Goal: Information Seeking & Learning: Check status

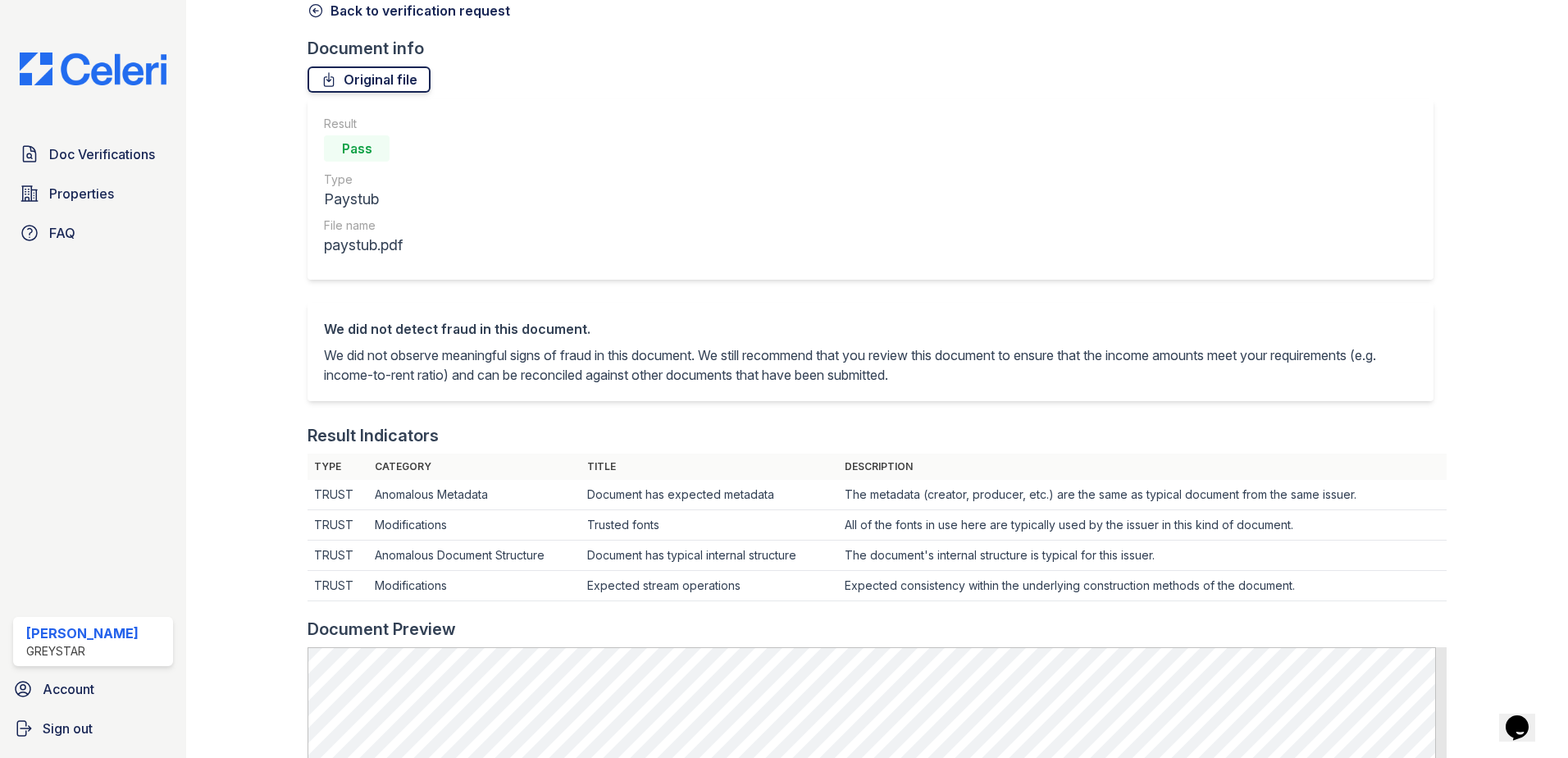
scroll to position [82, 0]
drag, startPoint x: 348, startPoint y: 89, endPoint x: 1181, endPoint y: 334, distance: 868.3
click at [348, 89] on link "Original file" at bounding box center [369, 82] width 123 height 26
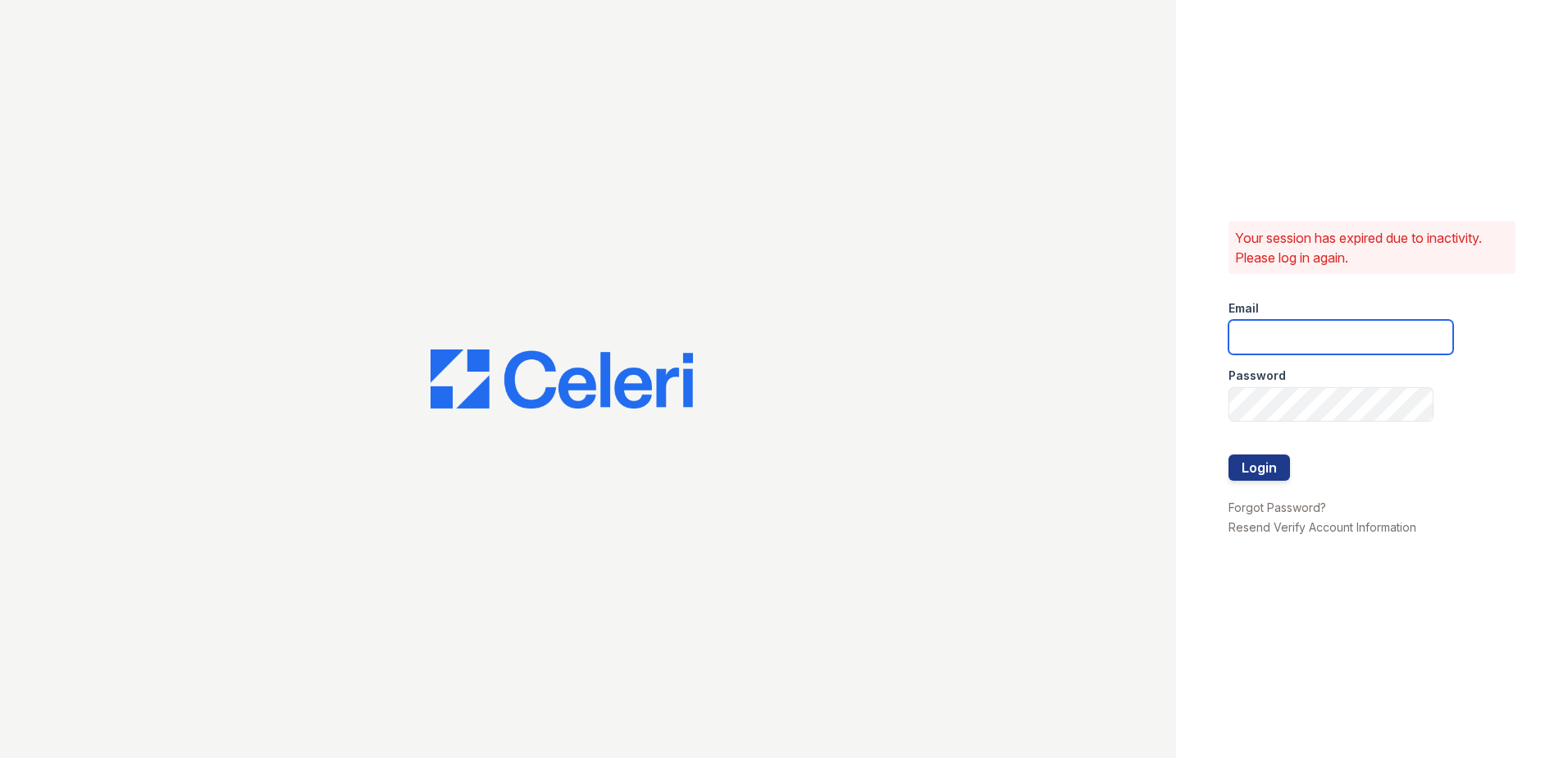
type input "joshua.patterson@greystar.com"
drag, startPoint x: 1262, startPoint y: 488, endPoint x: 1263, endPoint y: 479, distance: 9.1
click at [1261, 481] on div at bounding box center [1341, 490] width 225 height 17
click at [1269, 464] on button "Login" at bounding box center [1259, 467] width 61 height 26
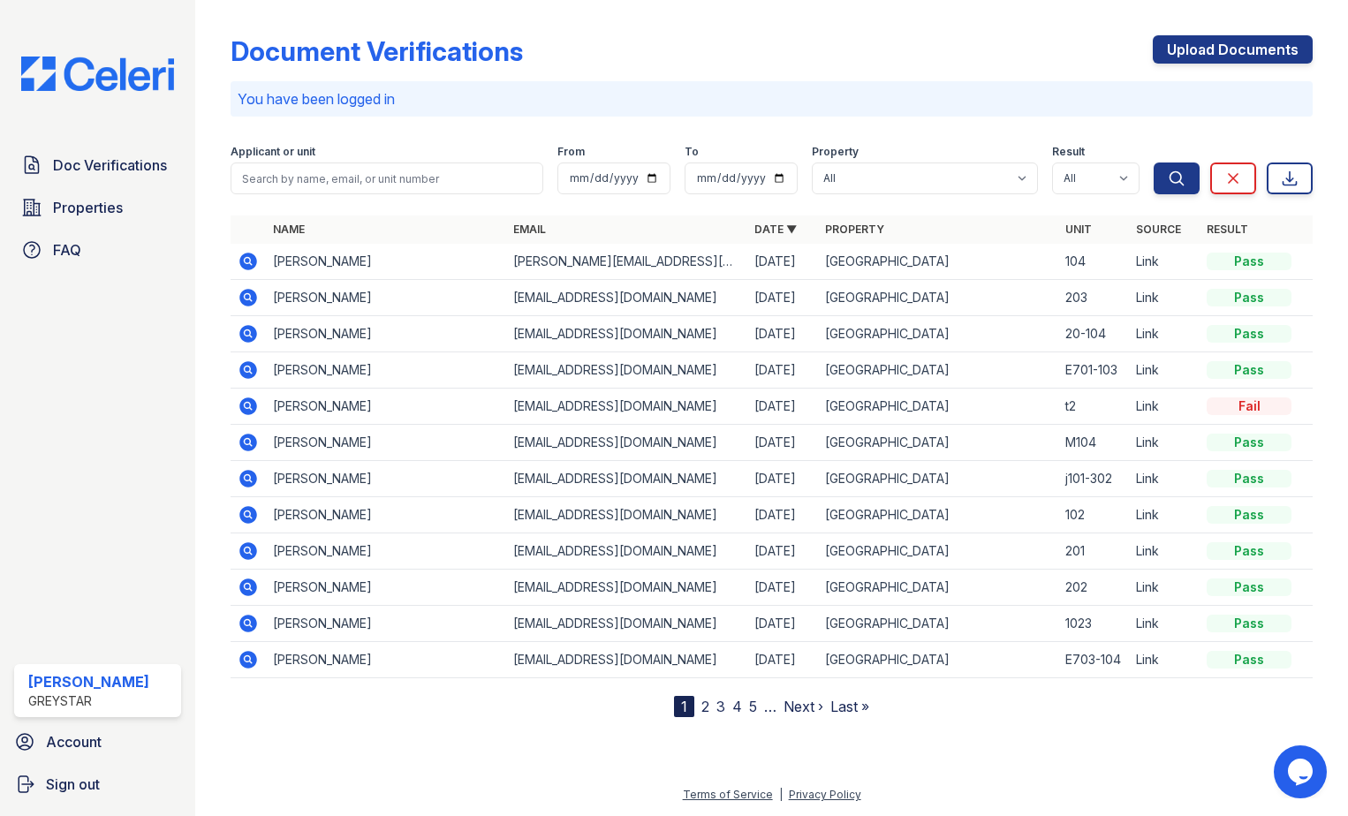
click at [245, 290] on icon at bounding box center [248, 297] width 21 height 21
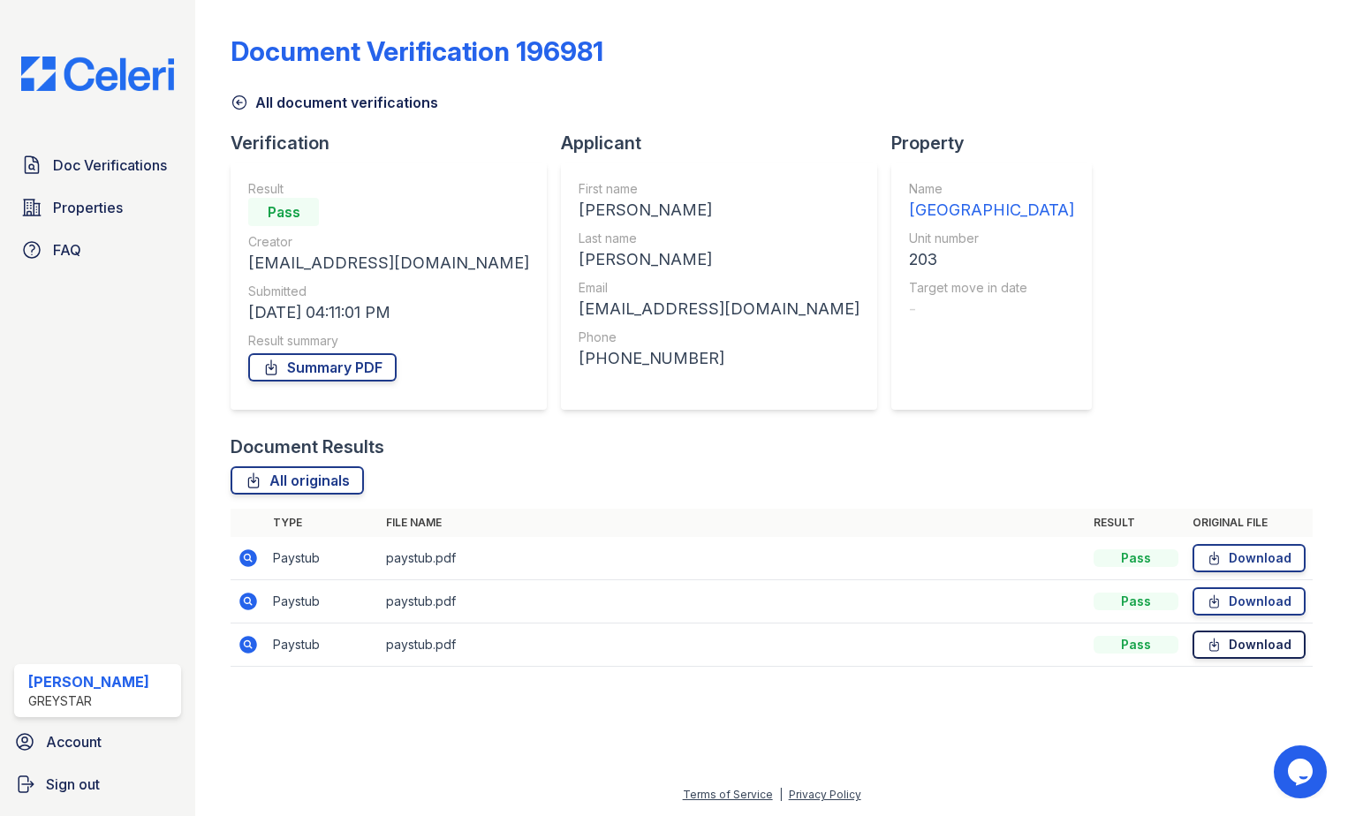
click at [1221, 642] on icon at bounding box center [1213, 645] width 15 height 18
click at [253, 645] on icon at bounding box center [248, 645] width 18 height 18
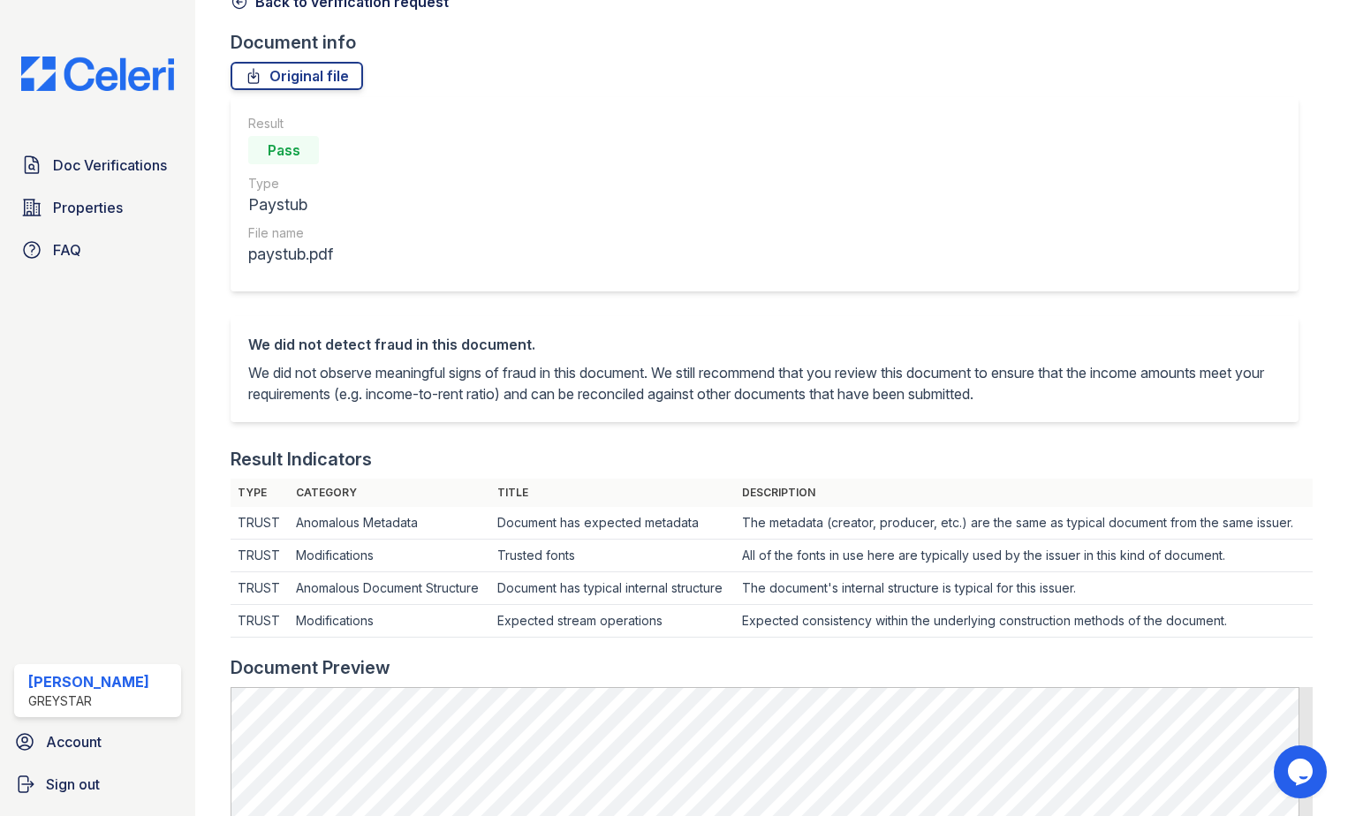
scroll to position [88, 0]
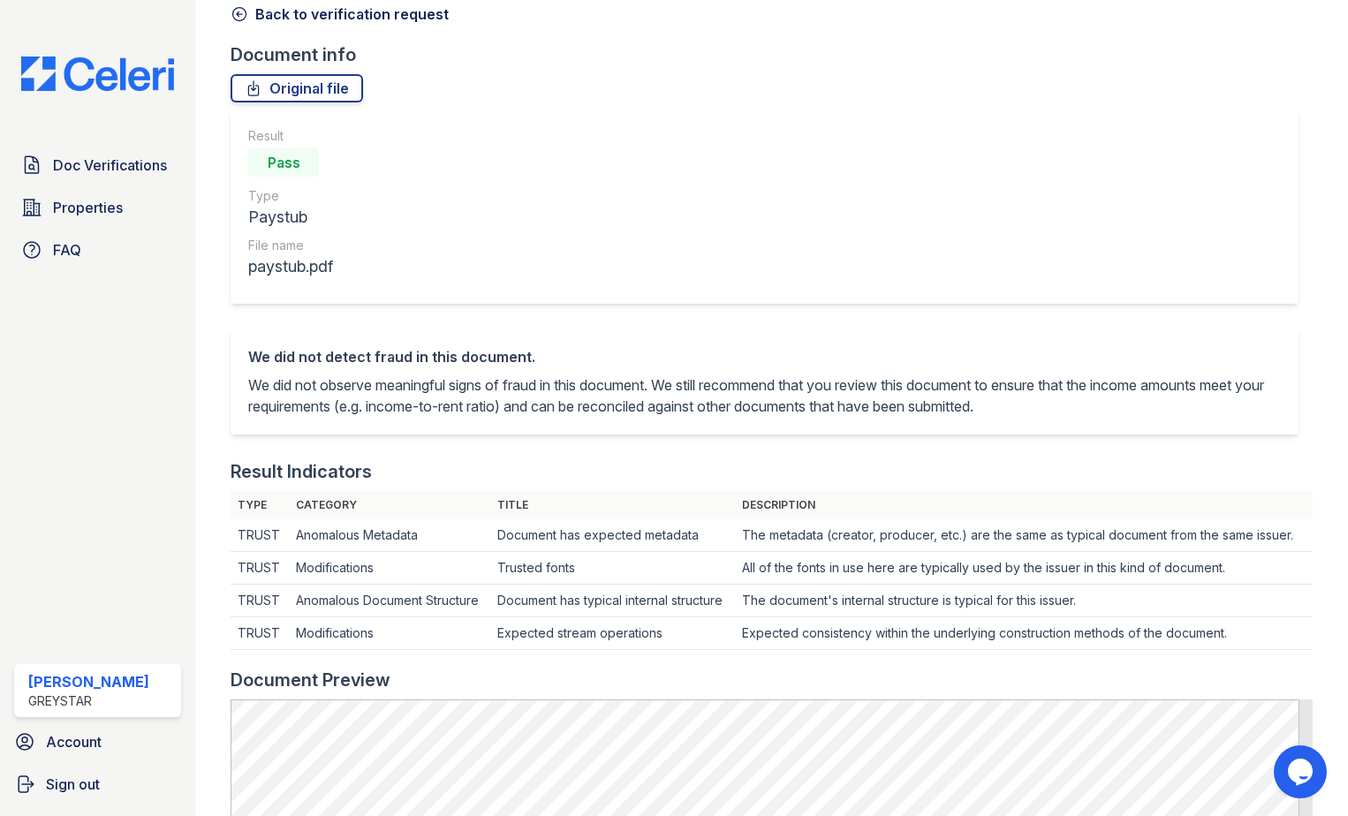
click at [246, 11] on icon at bounding box center [239, 14] width 13 height 13
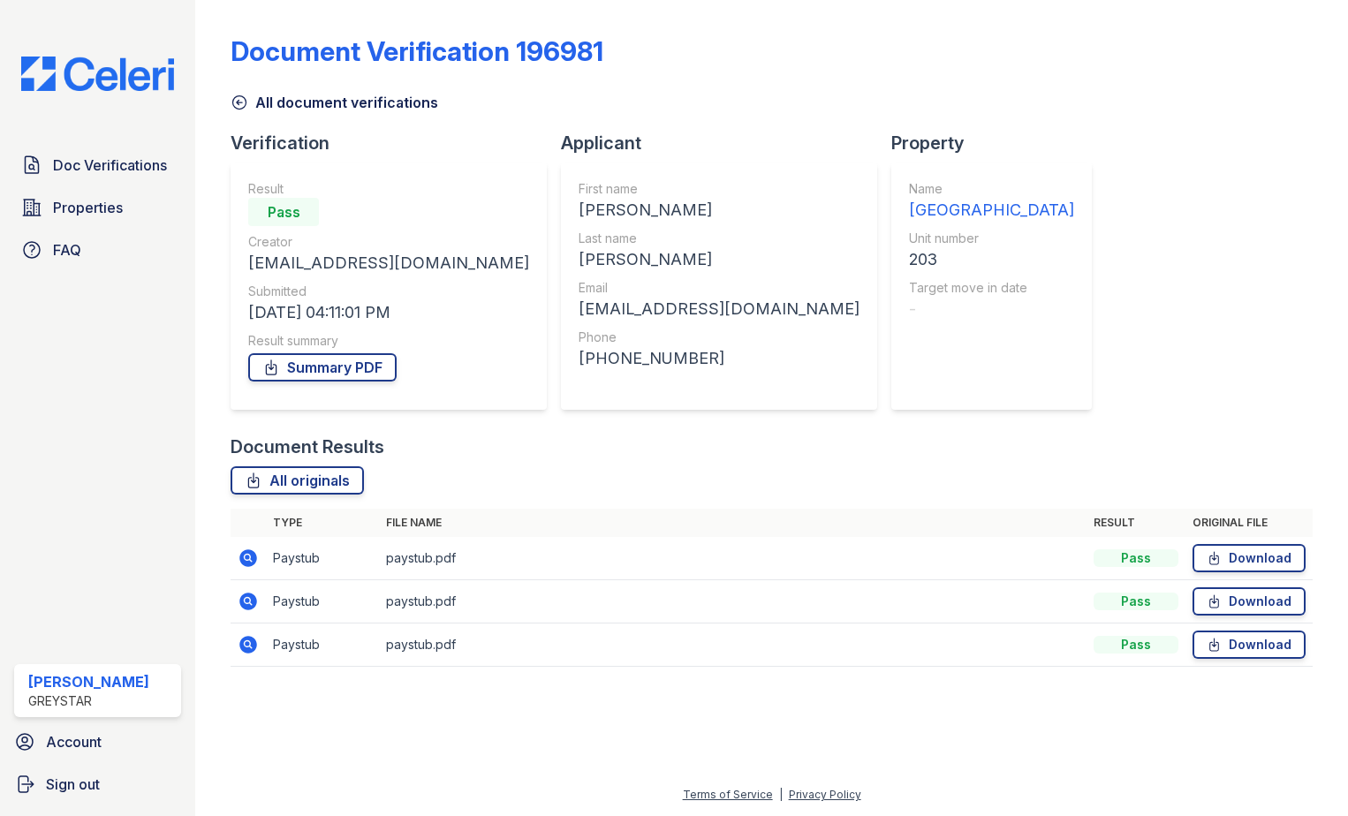
click at [246, 604] on icon at bounding box center [248, 602] width 18 height 18
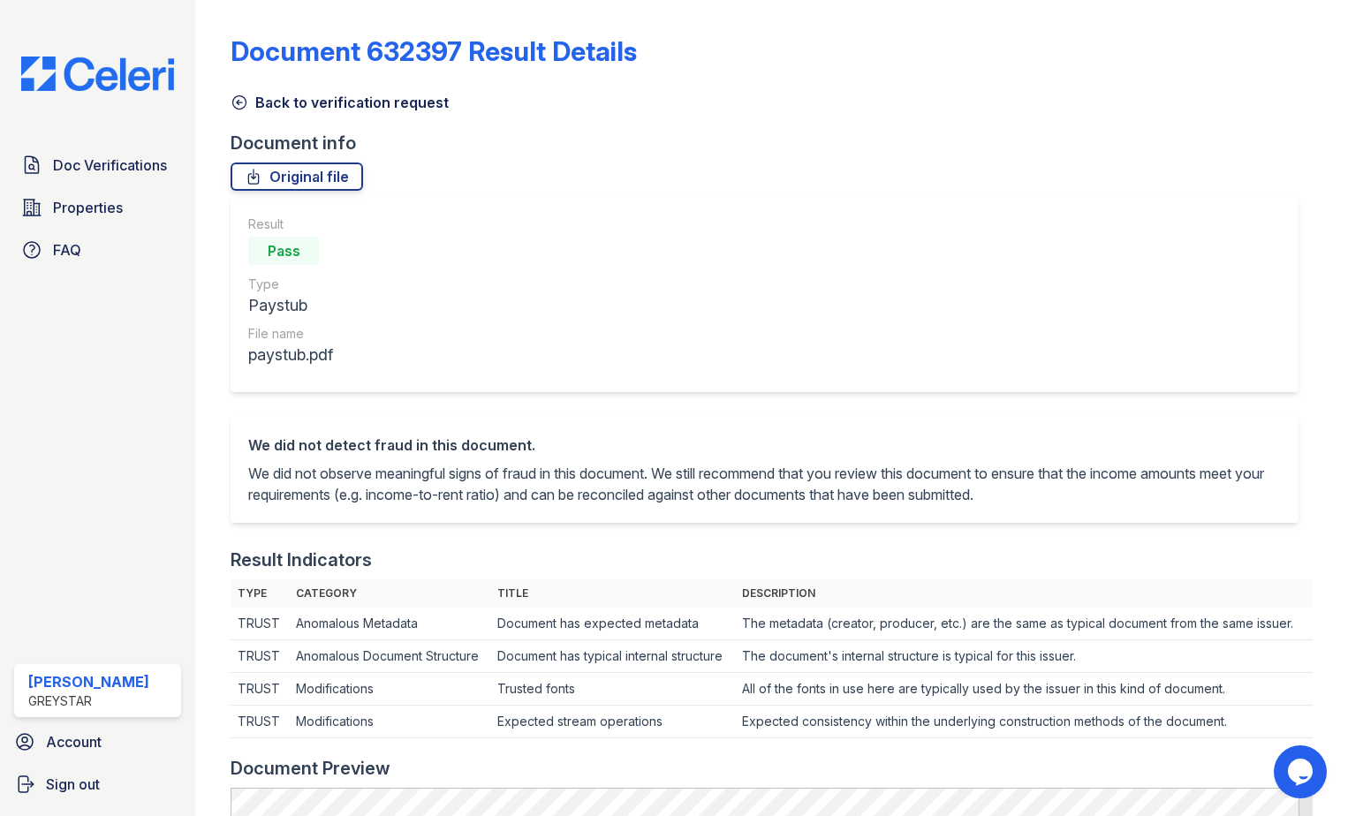
click at [246, 102] on icon at bounding box center [239, 102] width 13 height 13
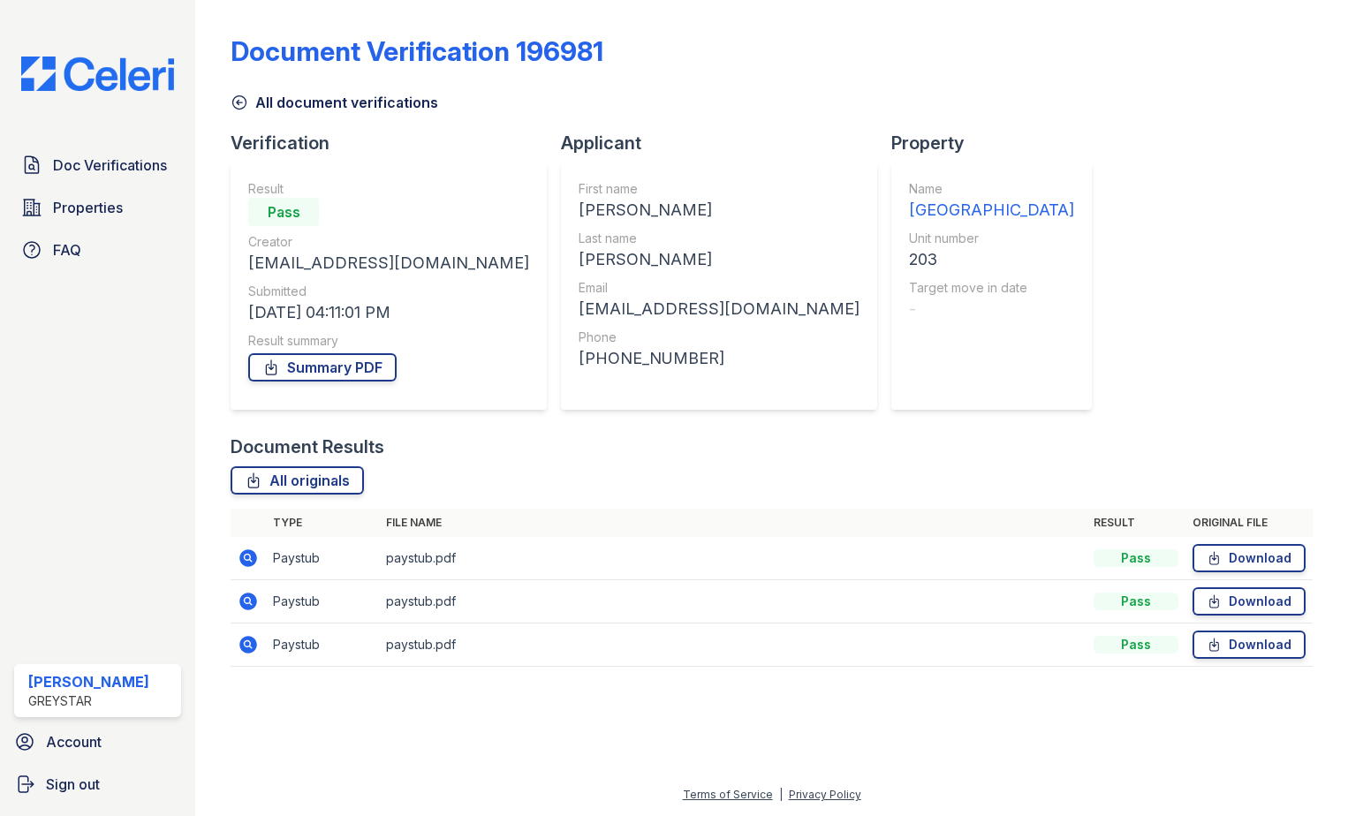
click at [256, 558] on icon at bounding box center [248, 558] width 18 height 18
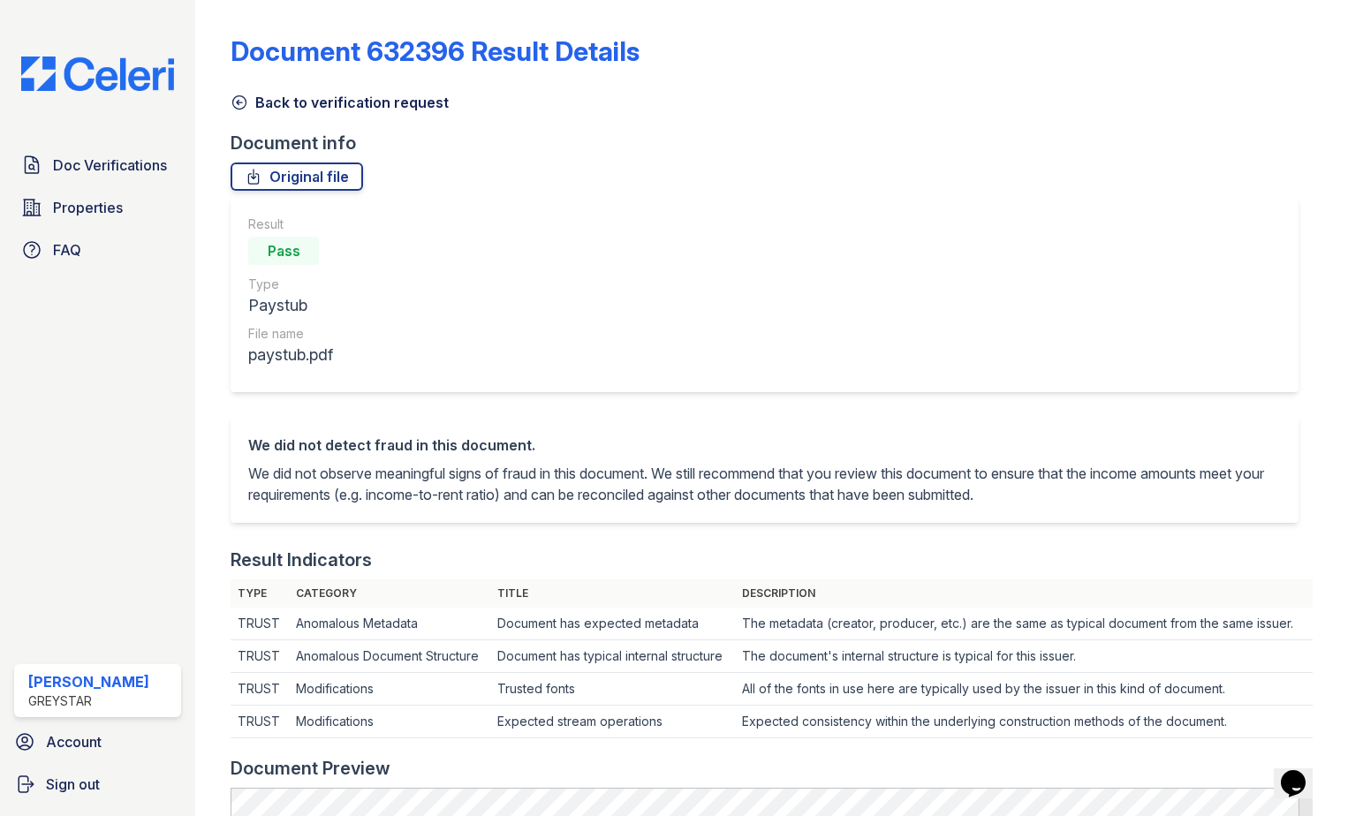
click at [238, 98] on icon at bounding box center [239, 103] width 18 height 18
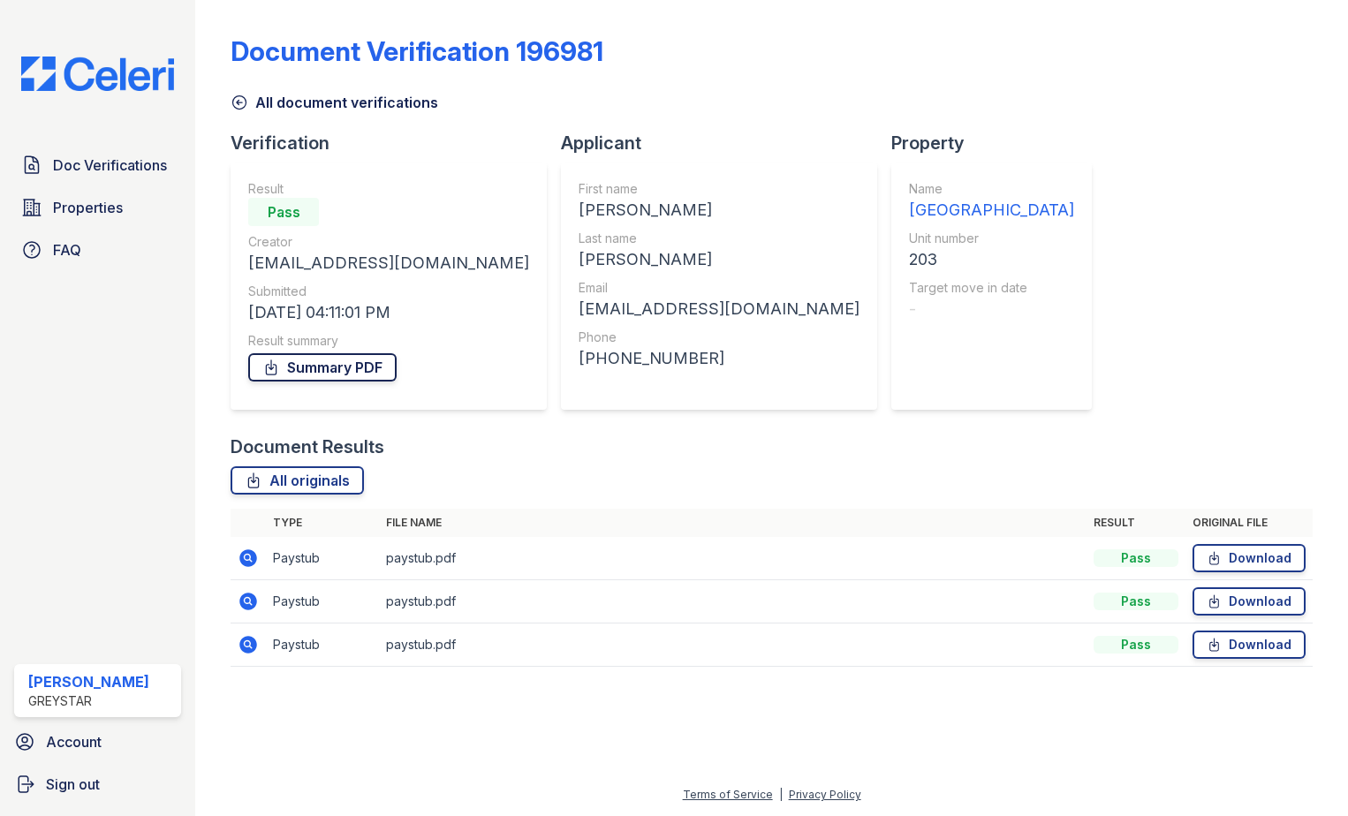
click at [323, 367] on link "Summary PDF" at bounding box center [322, 367] width 148 height 28
click at [241, 112] on link "All document verifications" at bounding box center [334, 102] width 208 height 21
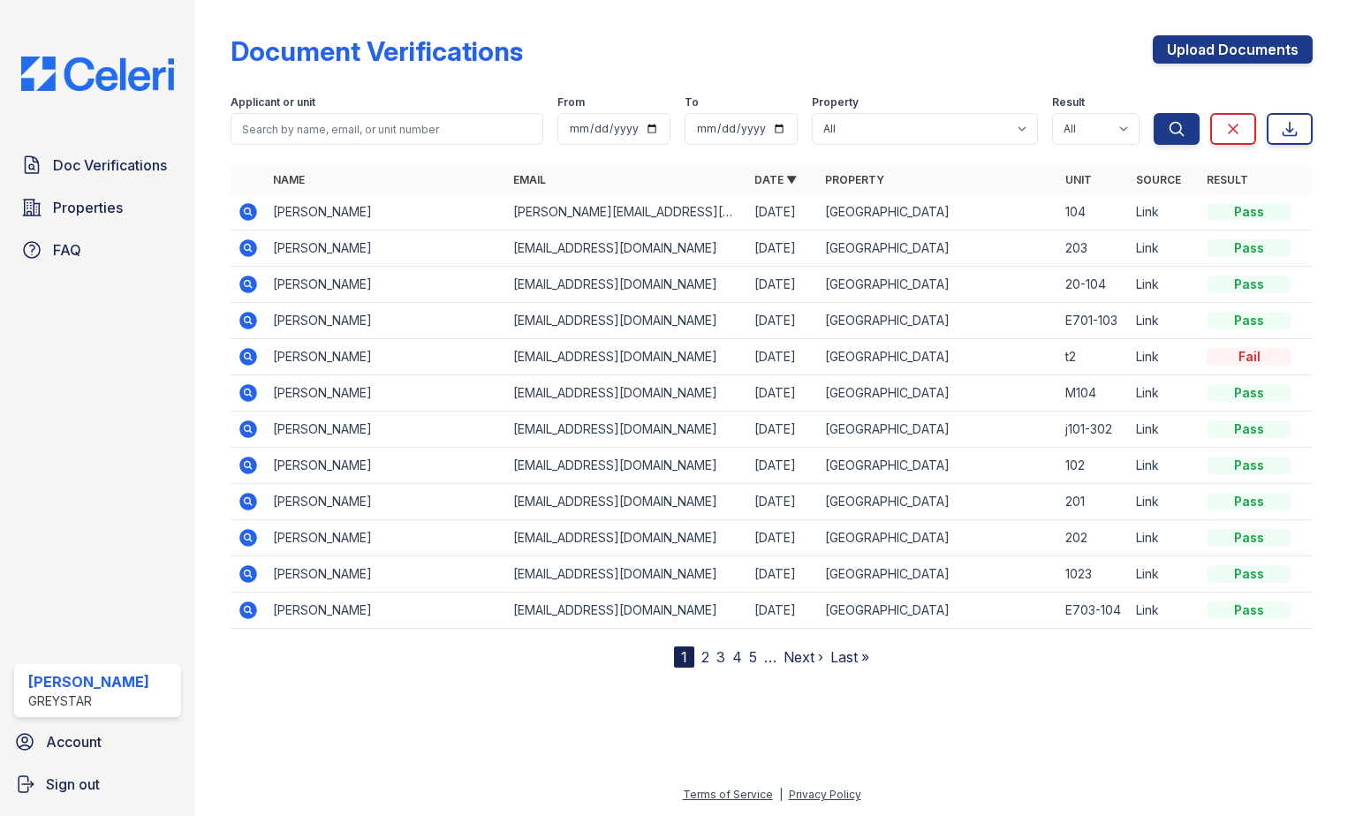
click at [703, 660] on link "2" at bounding box center [705, 657] width 8 height 18
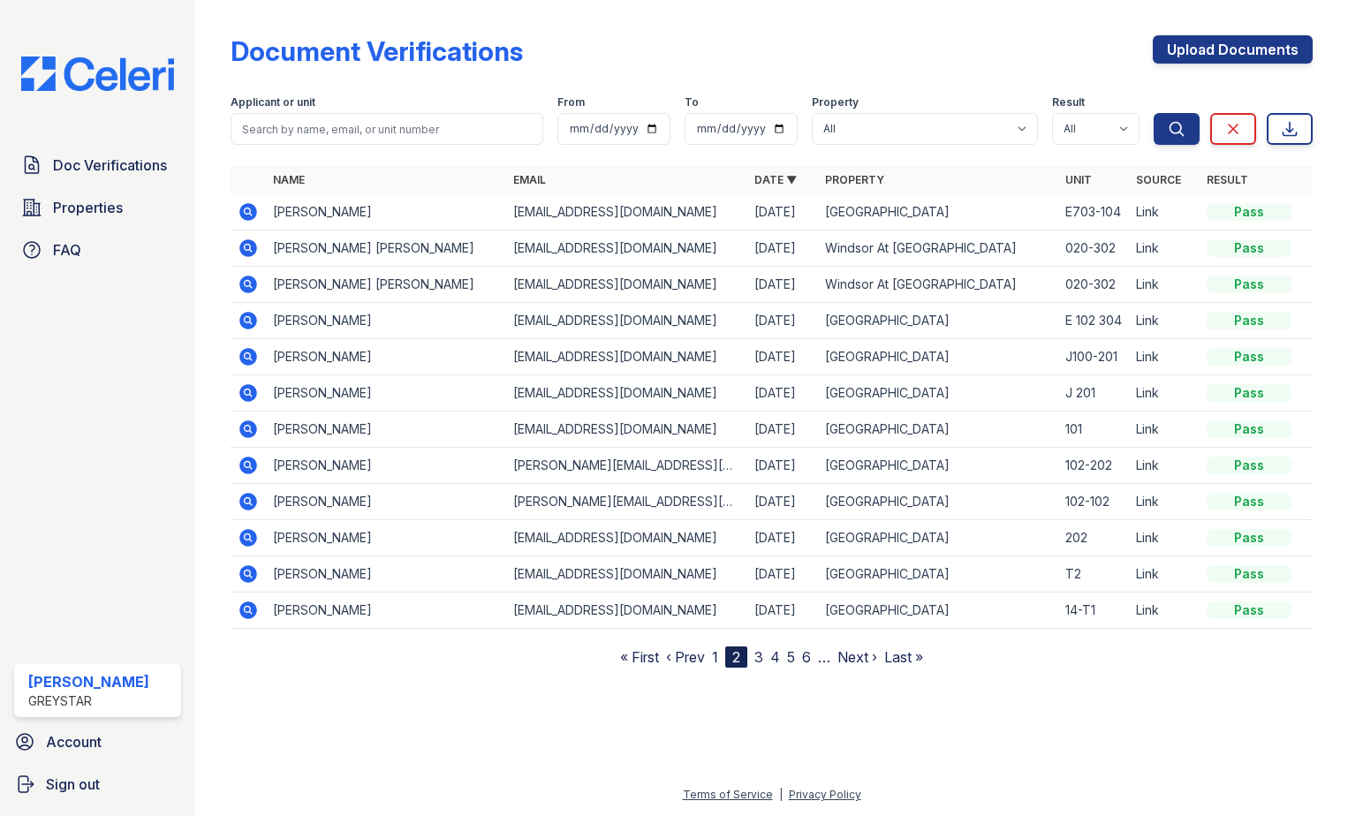
click at [714, 654] on link "1" at bounding box center [715, 657] width 6 height 18
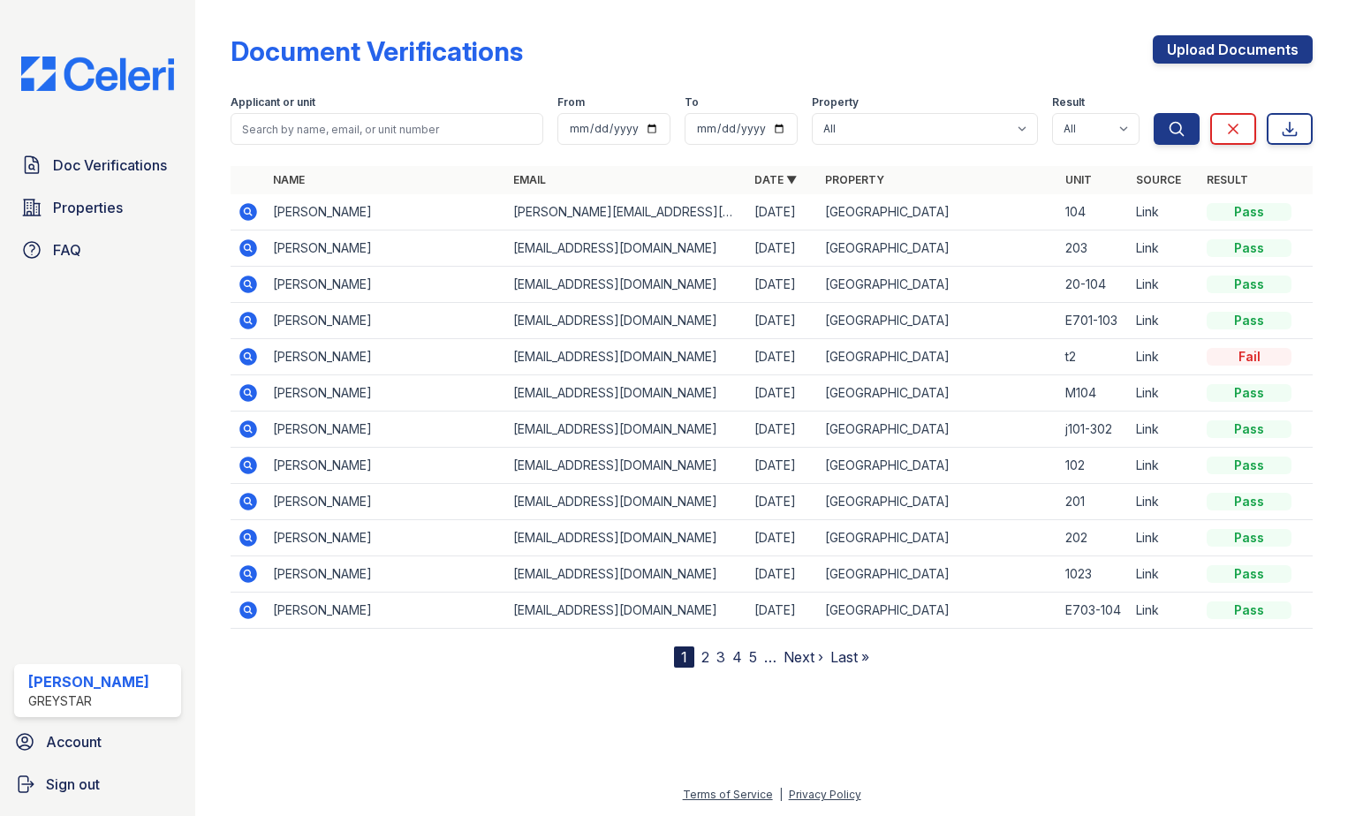
click at [248, 351] on icon at bounding box center [248, 356] width 21 height 21
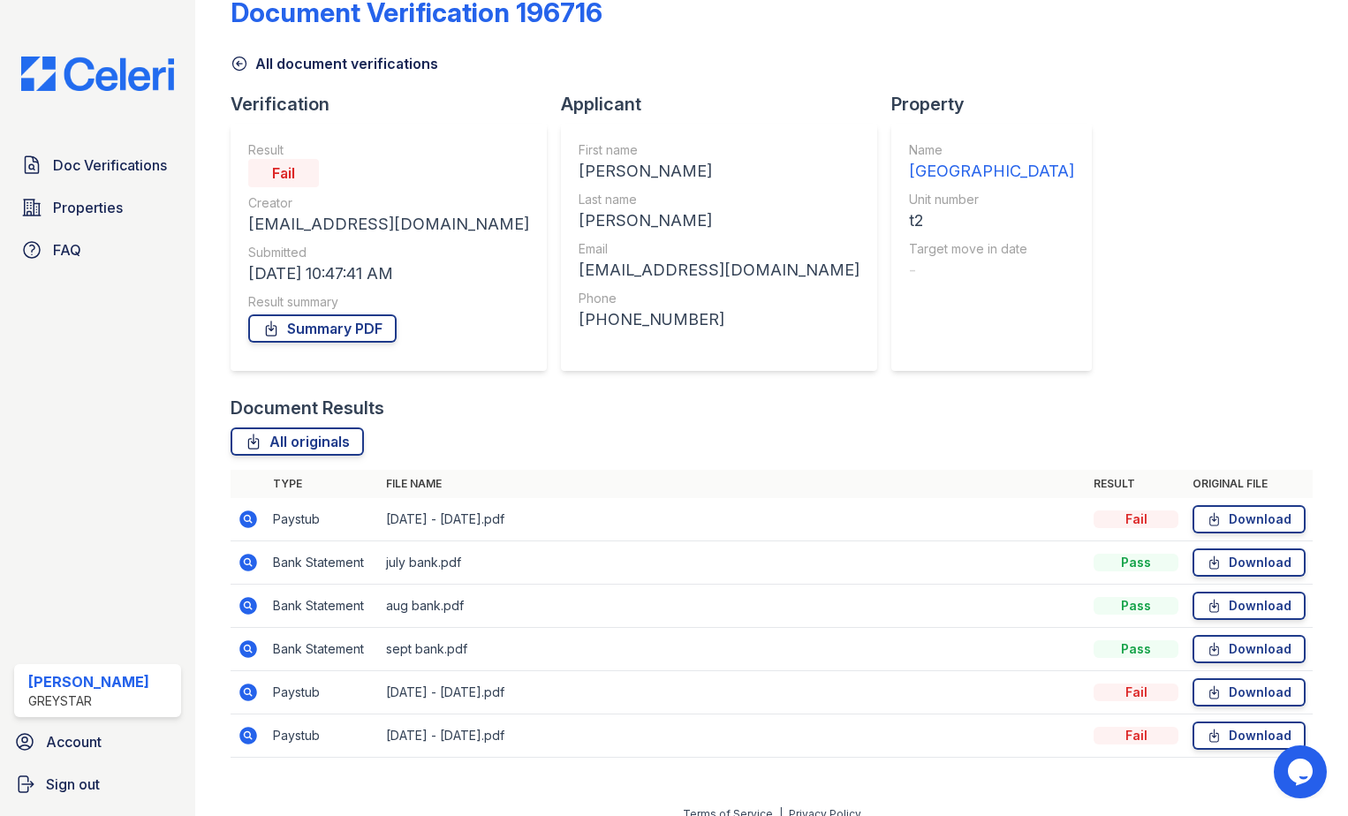
scroll to position [58, 0]
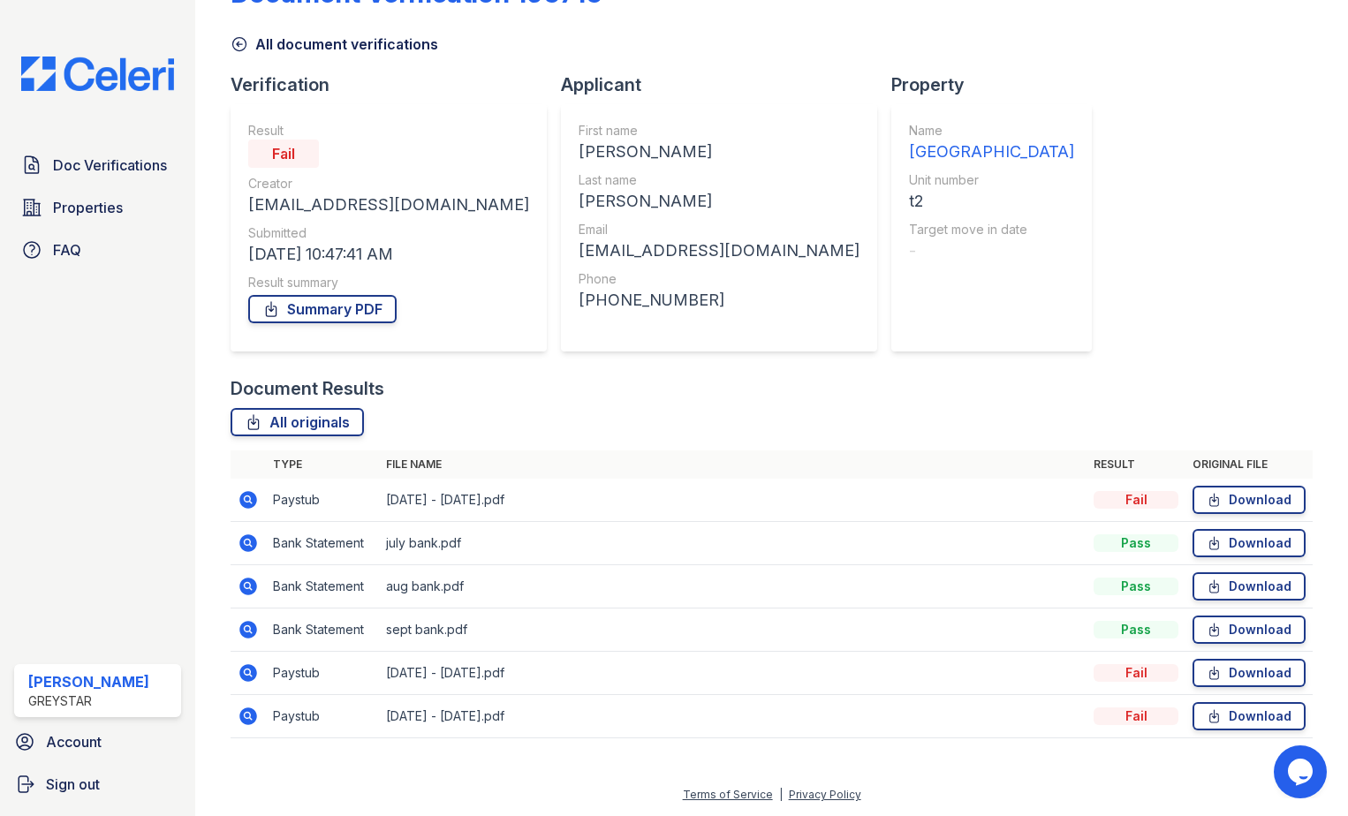
click at [247, 713] on icon at bounding box center [248, 716] width 21 height 21
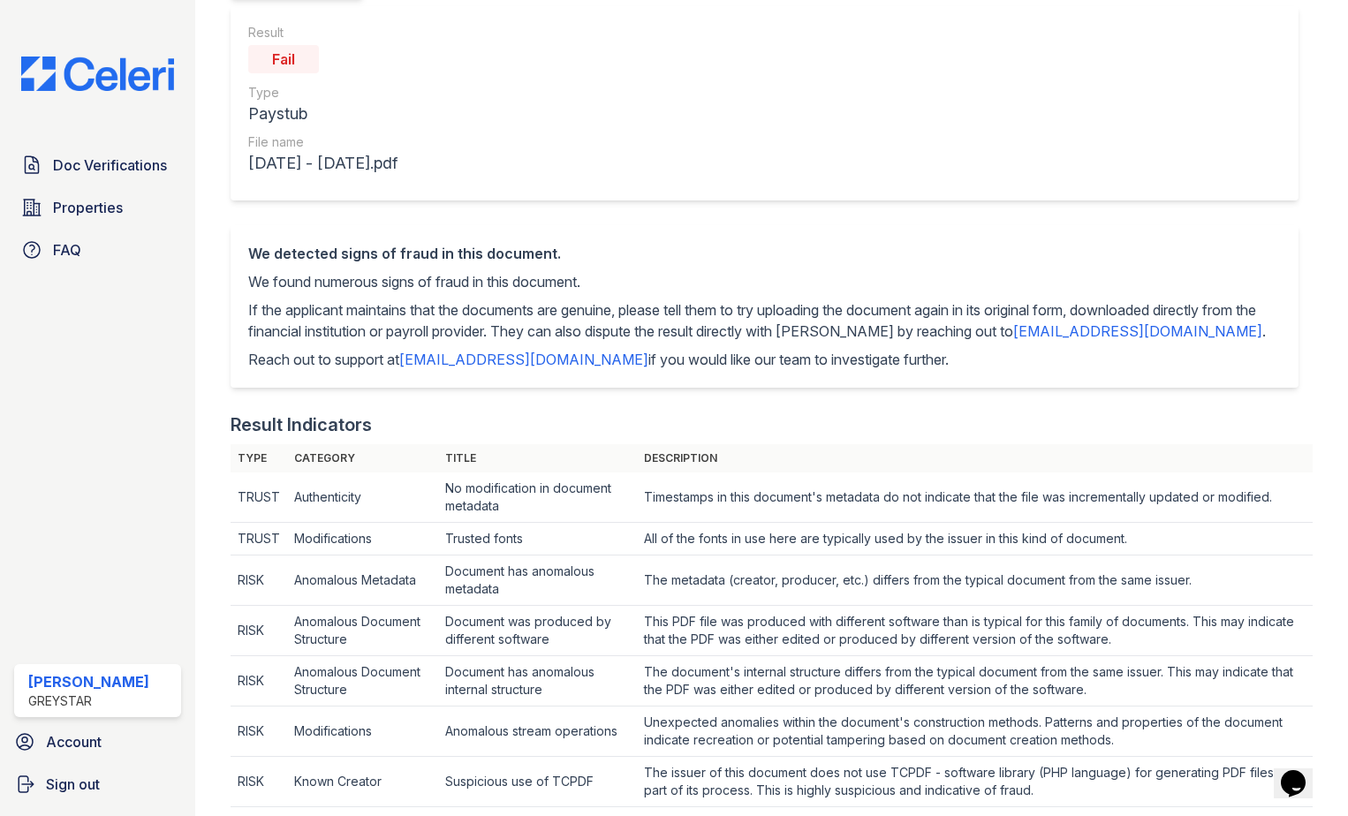
scroll to position [88, 0]
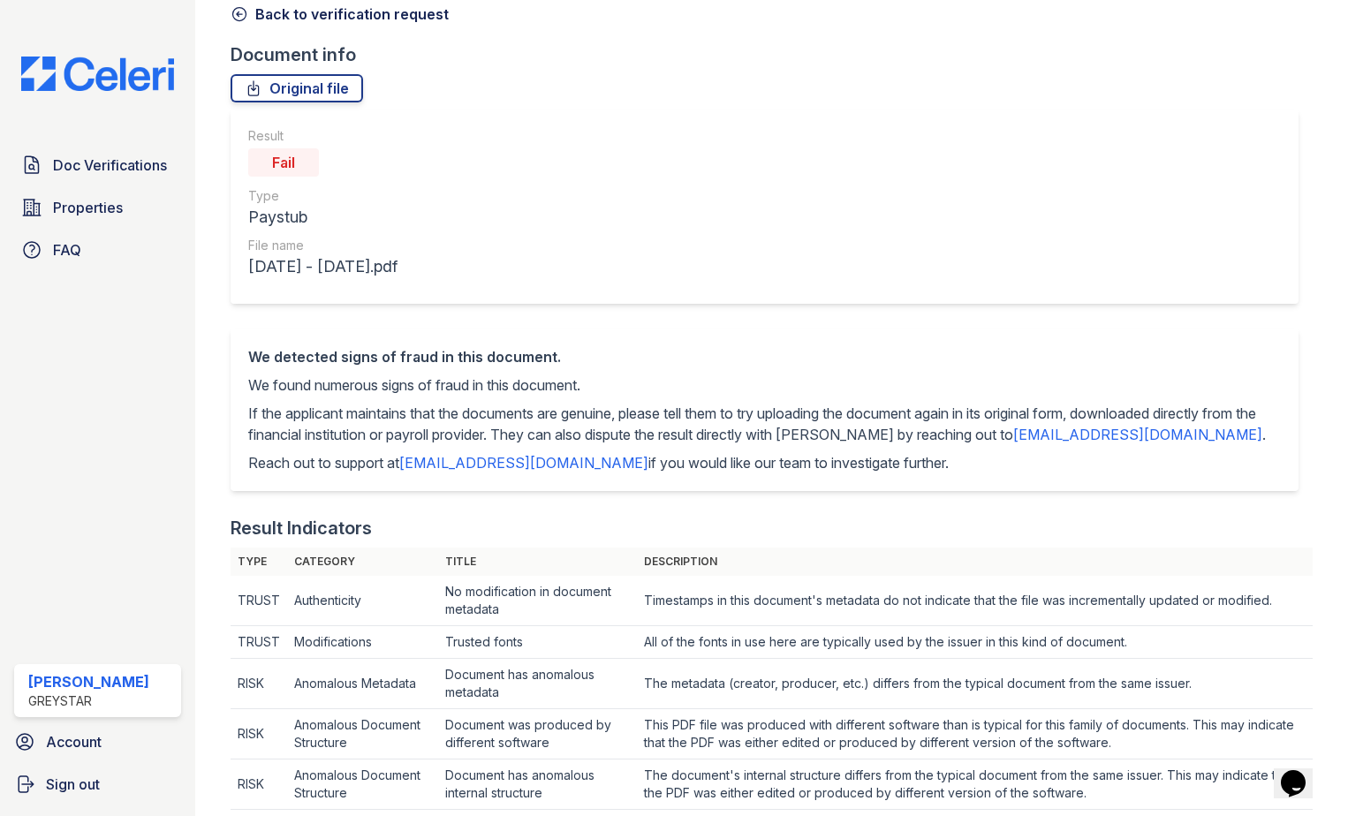
click at [238, 15] on icon at bounding box center [239, 14] width 18 height 18
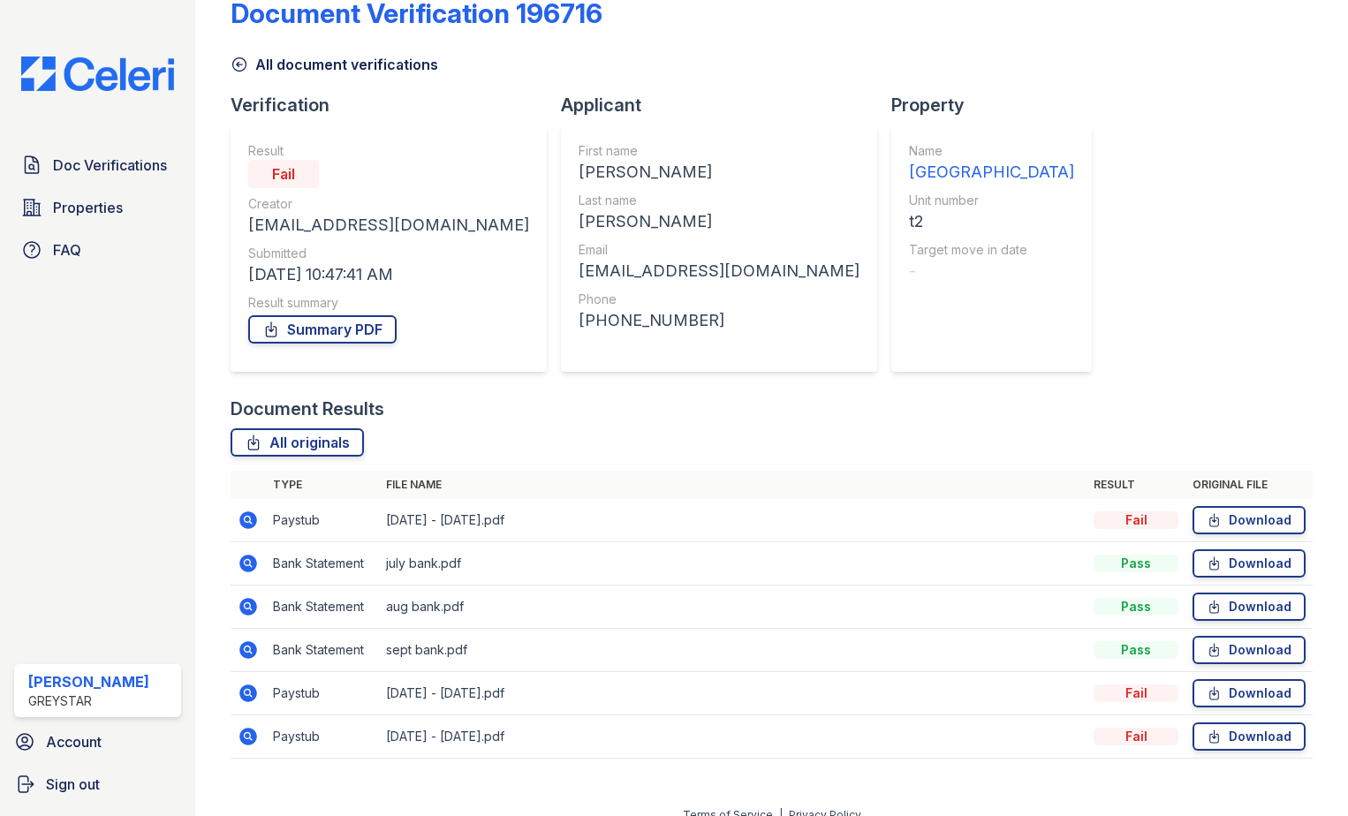
scroll to position [58, 0]
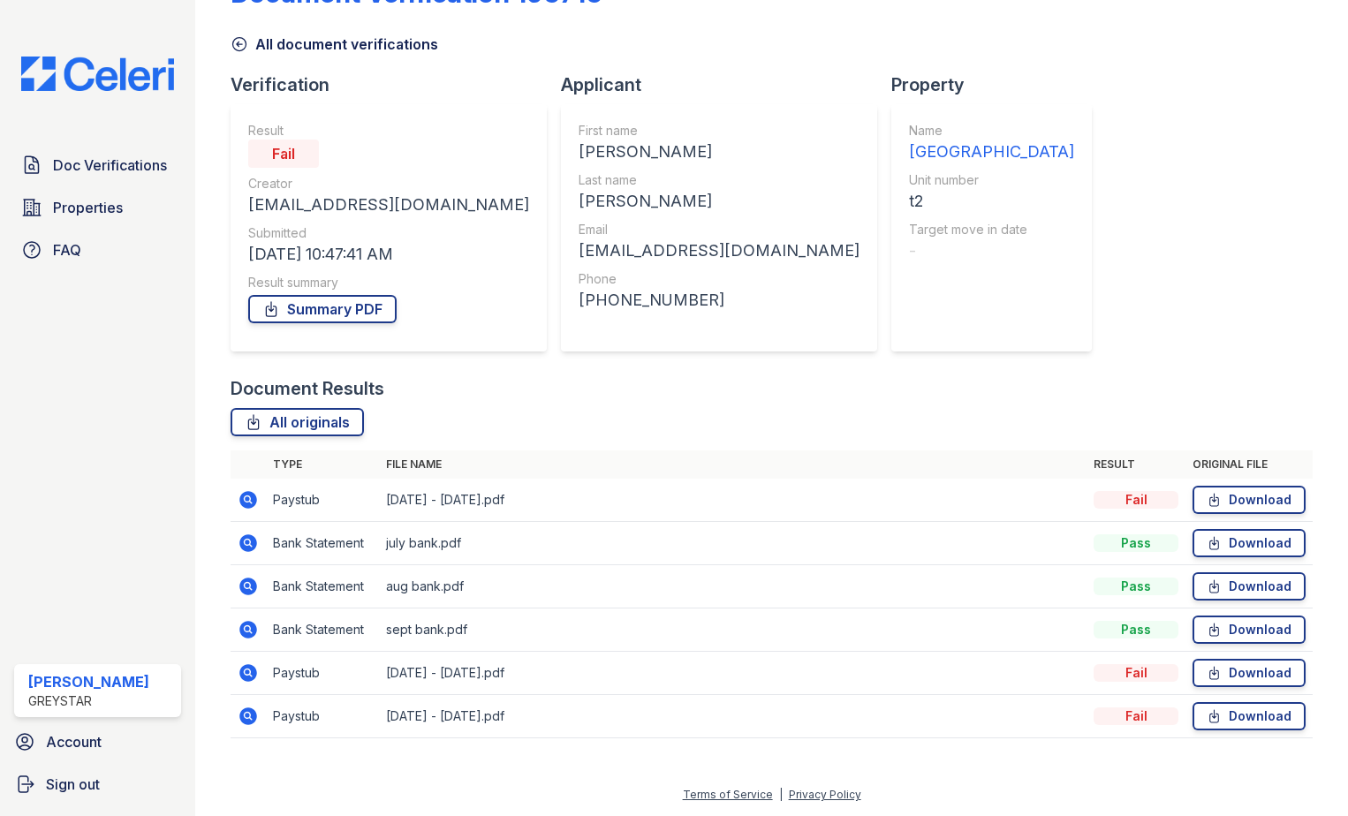
click at [246, 631] on icon at bounding box center [247, 628] width 4 height 4
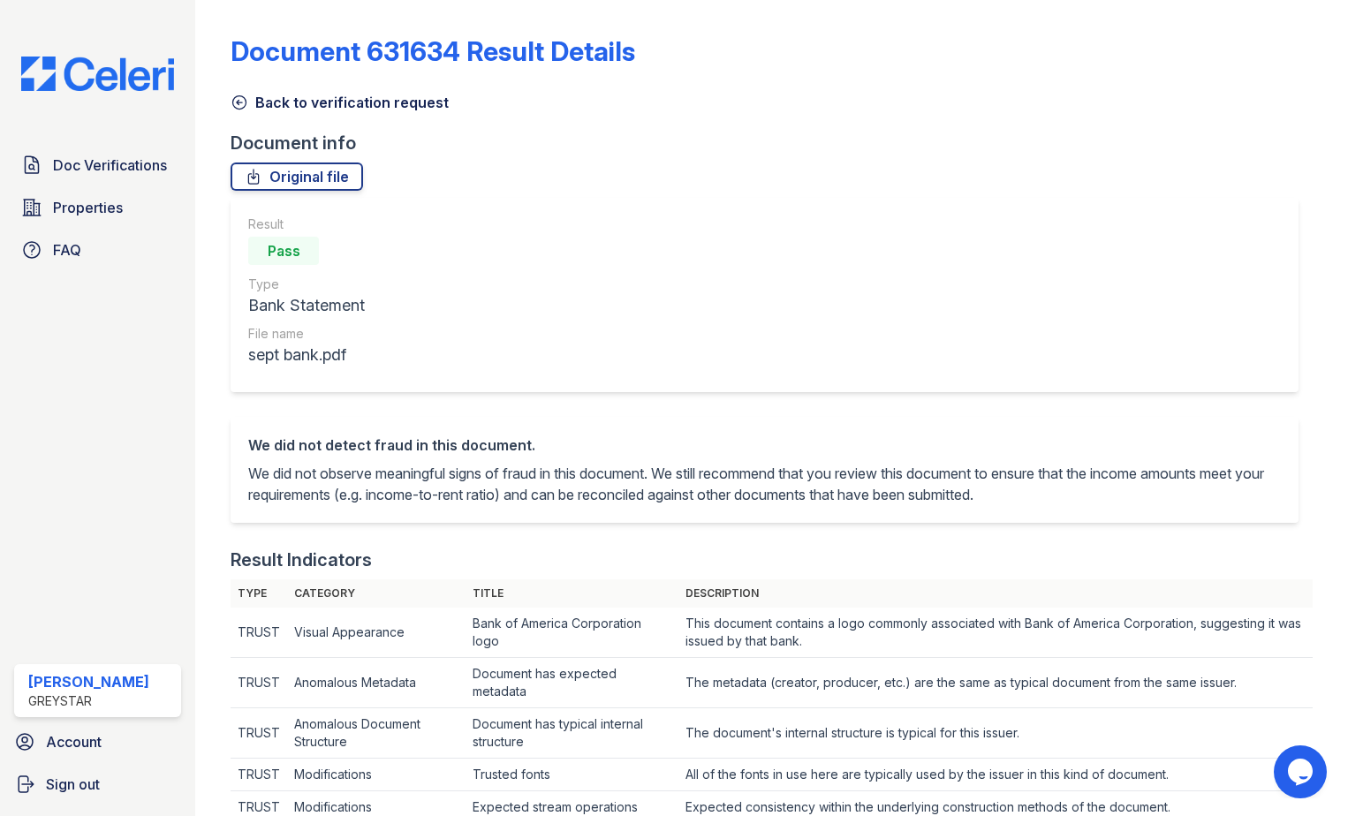
click at [245, 108] on icon at bounding box center [239, 103] width 18 height 18
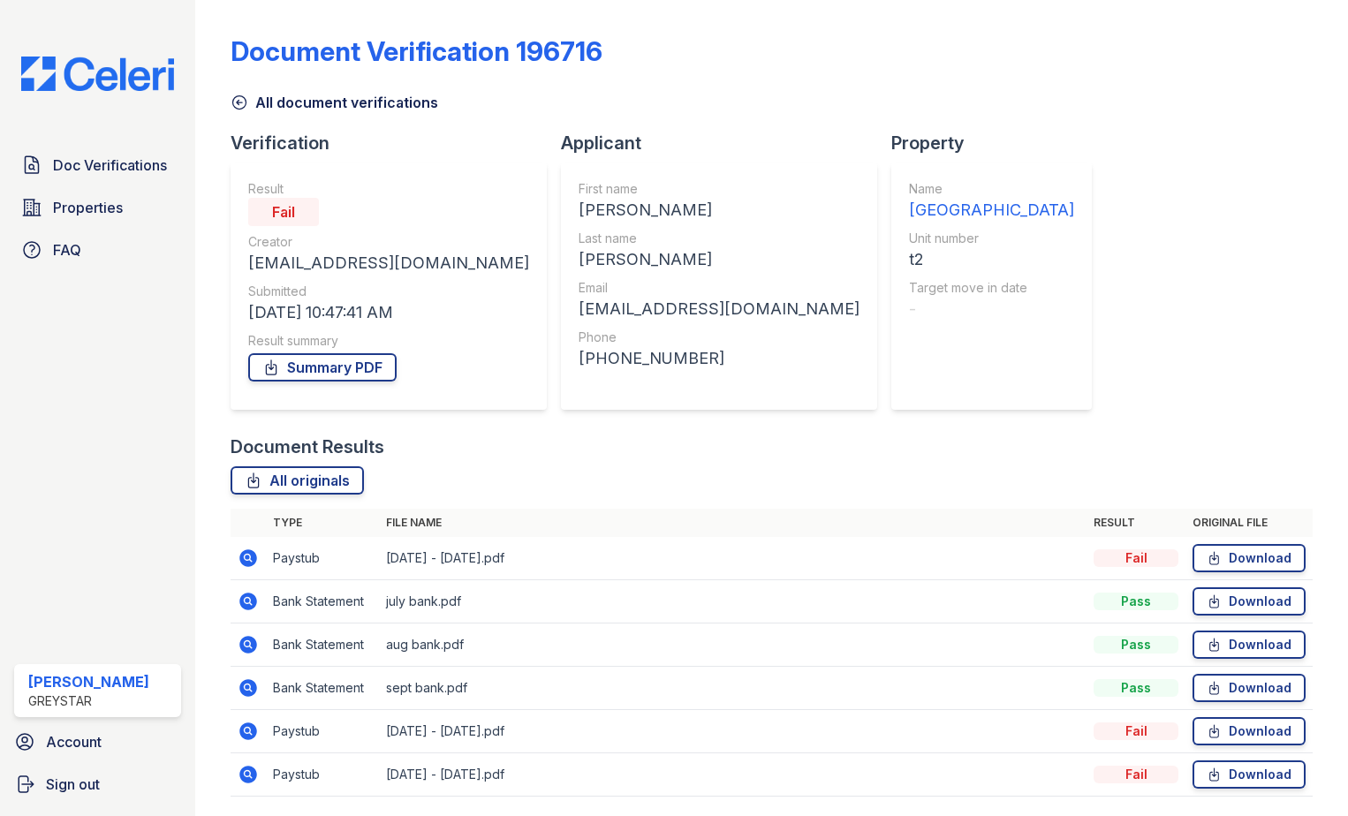
scroll to position [58, 0]
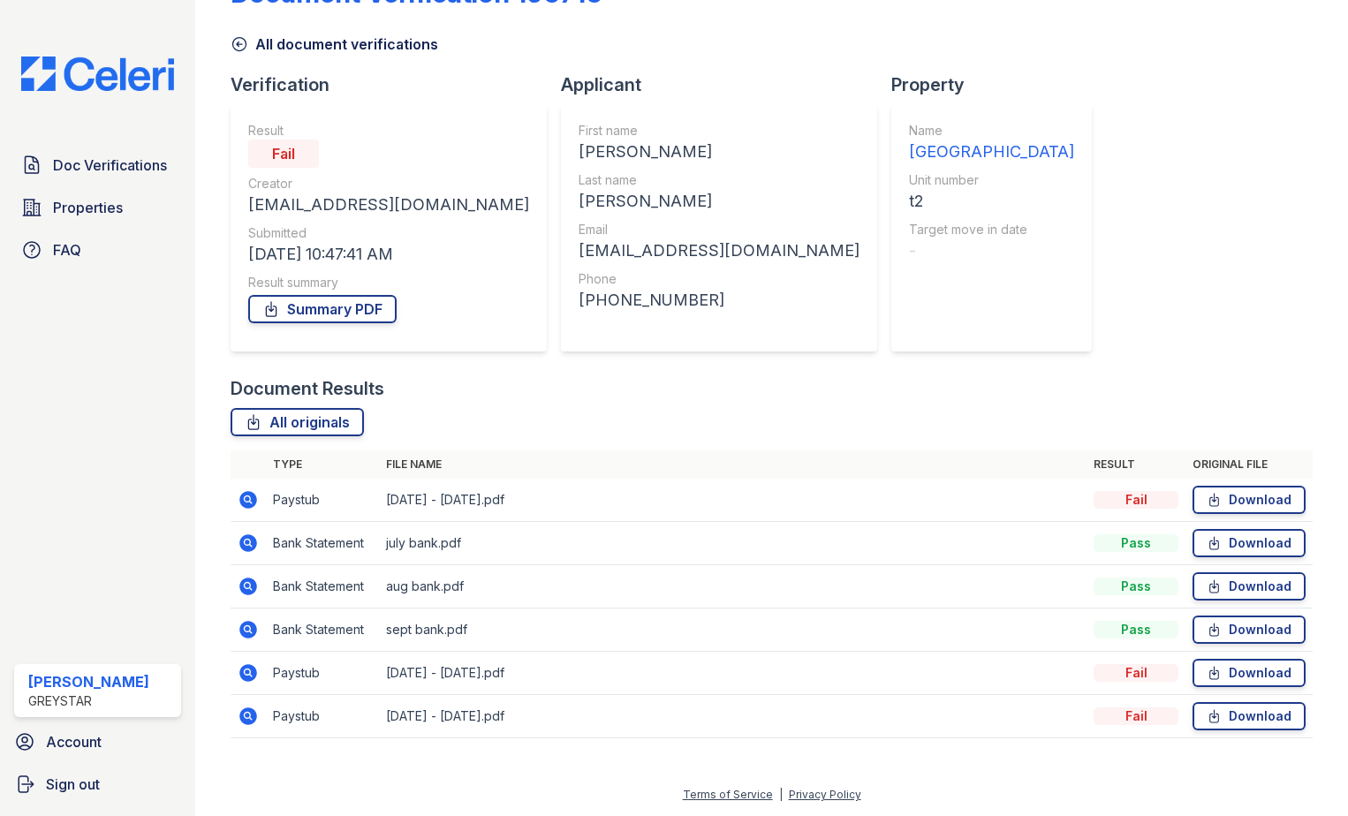
click at [246, 584] on icon at bounding box center [247, 585] width 4 height 4
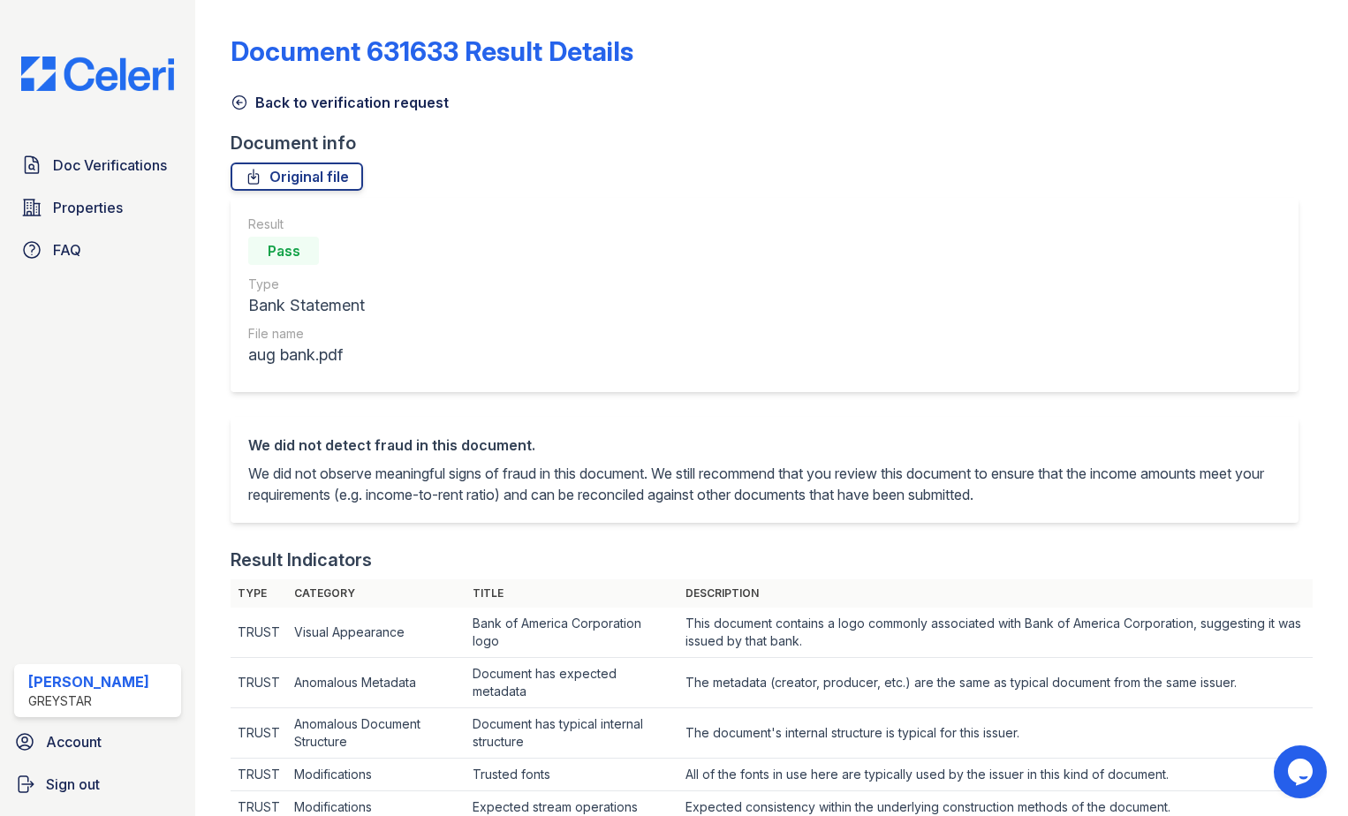
click at [238, 104] on icon at bounding box center [239, 103] width 18 height 18
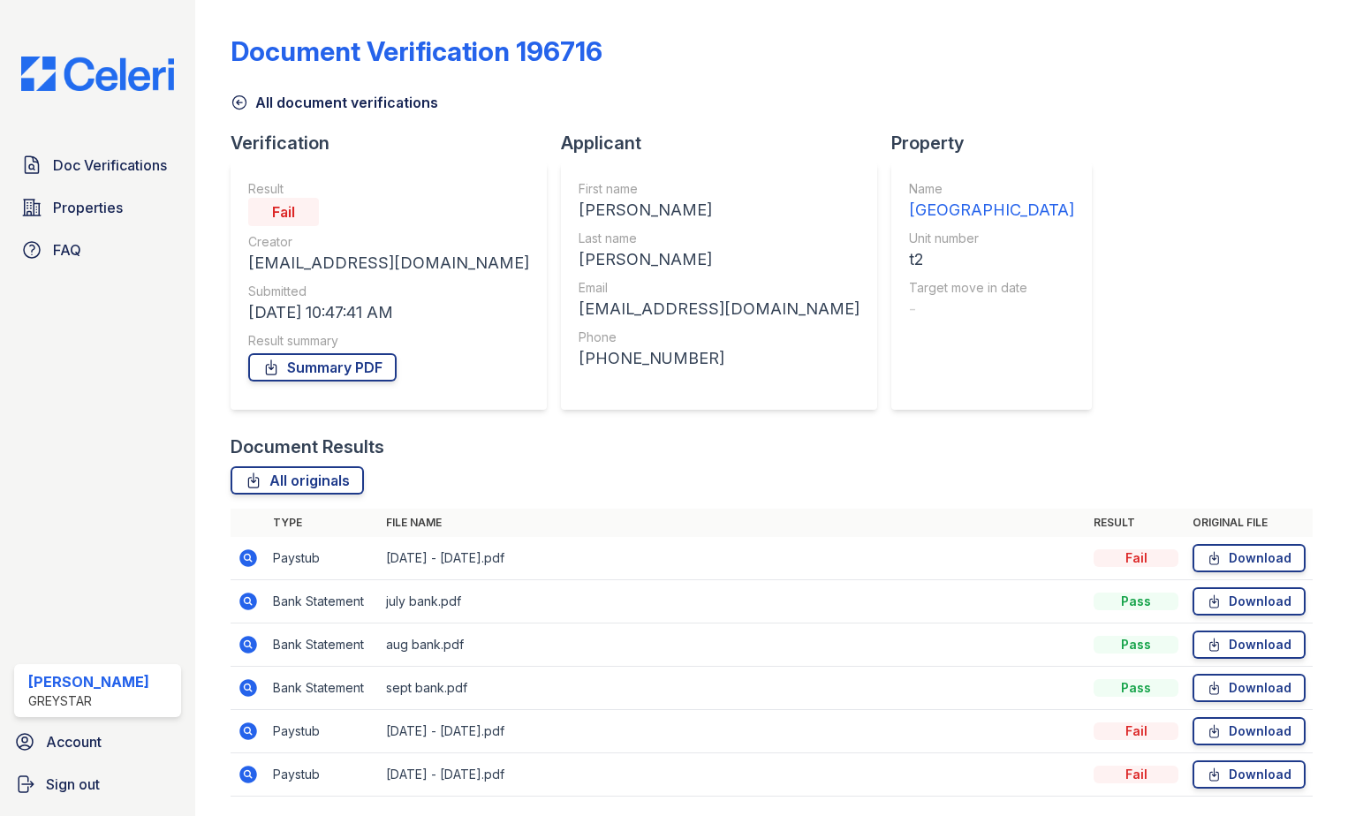
click at [249, 601] on icon at bounding box center [247, 600] width 4 height 4
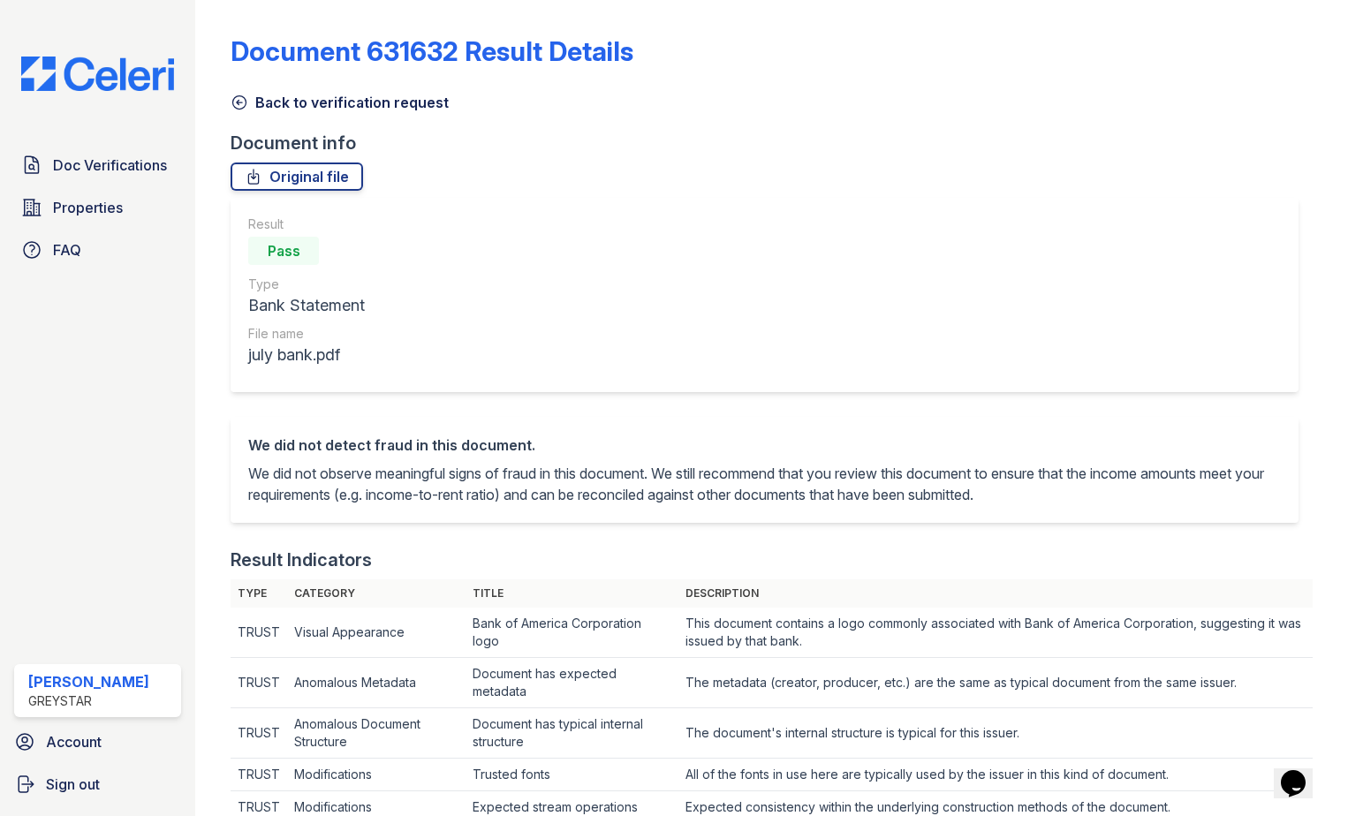
click at [248, 107] on icon at bounding box center [239, 103] width 18 height 18
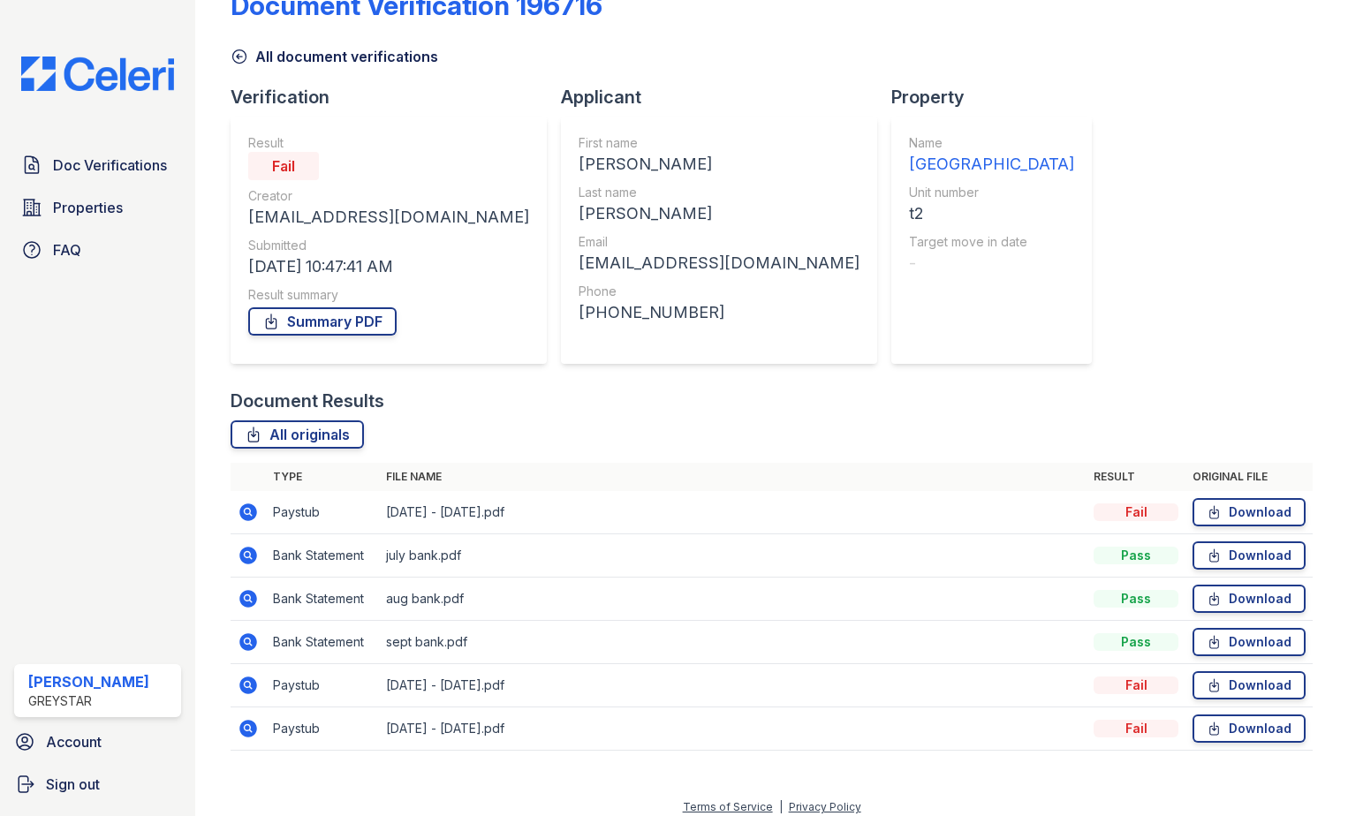
scroll to position [58, 0]
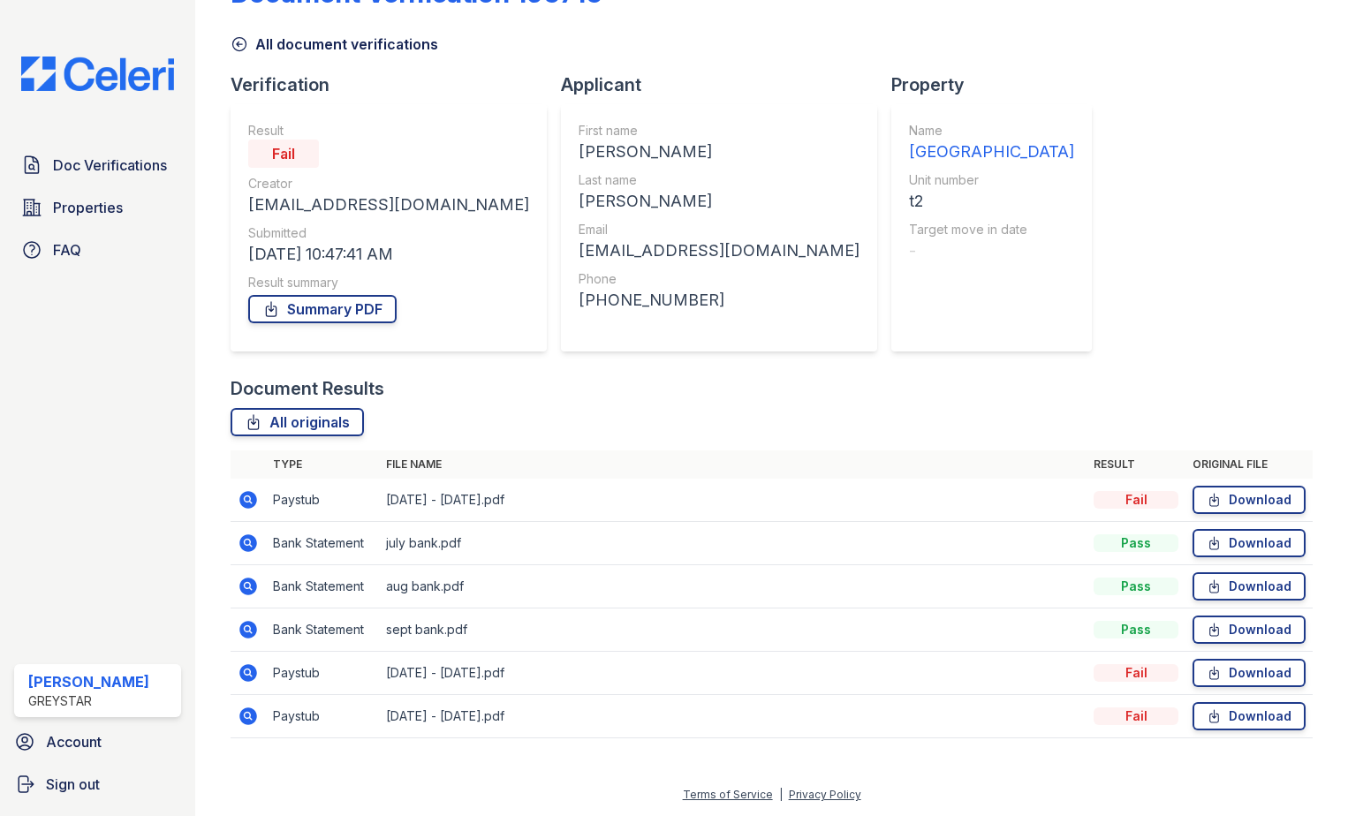
click at [253, 497] on icon at bounding box center [248, 500] width 18 height 18
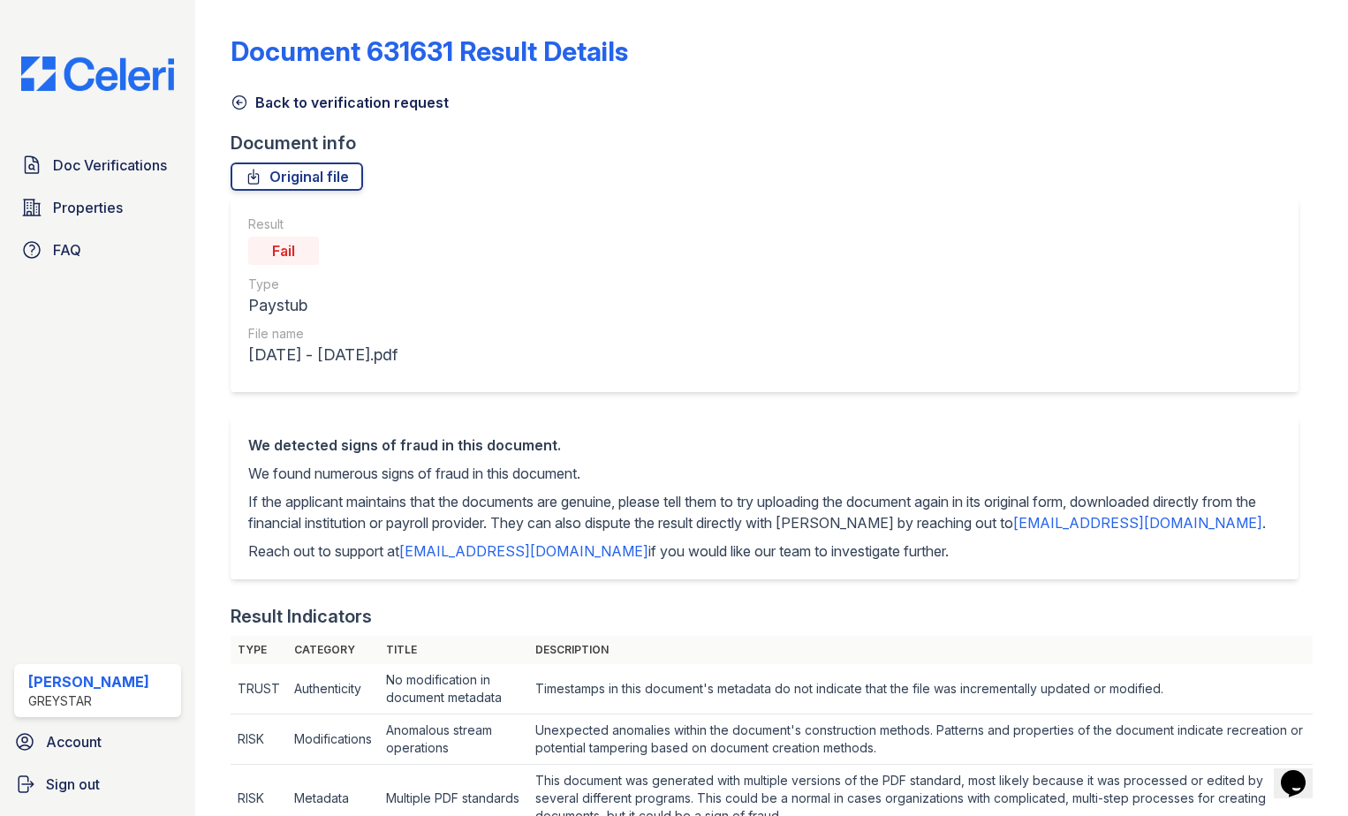
click at [261, 106] on link "Back to verification request" at bounding box center [339, 102] width 218 height 21
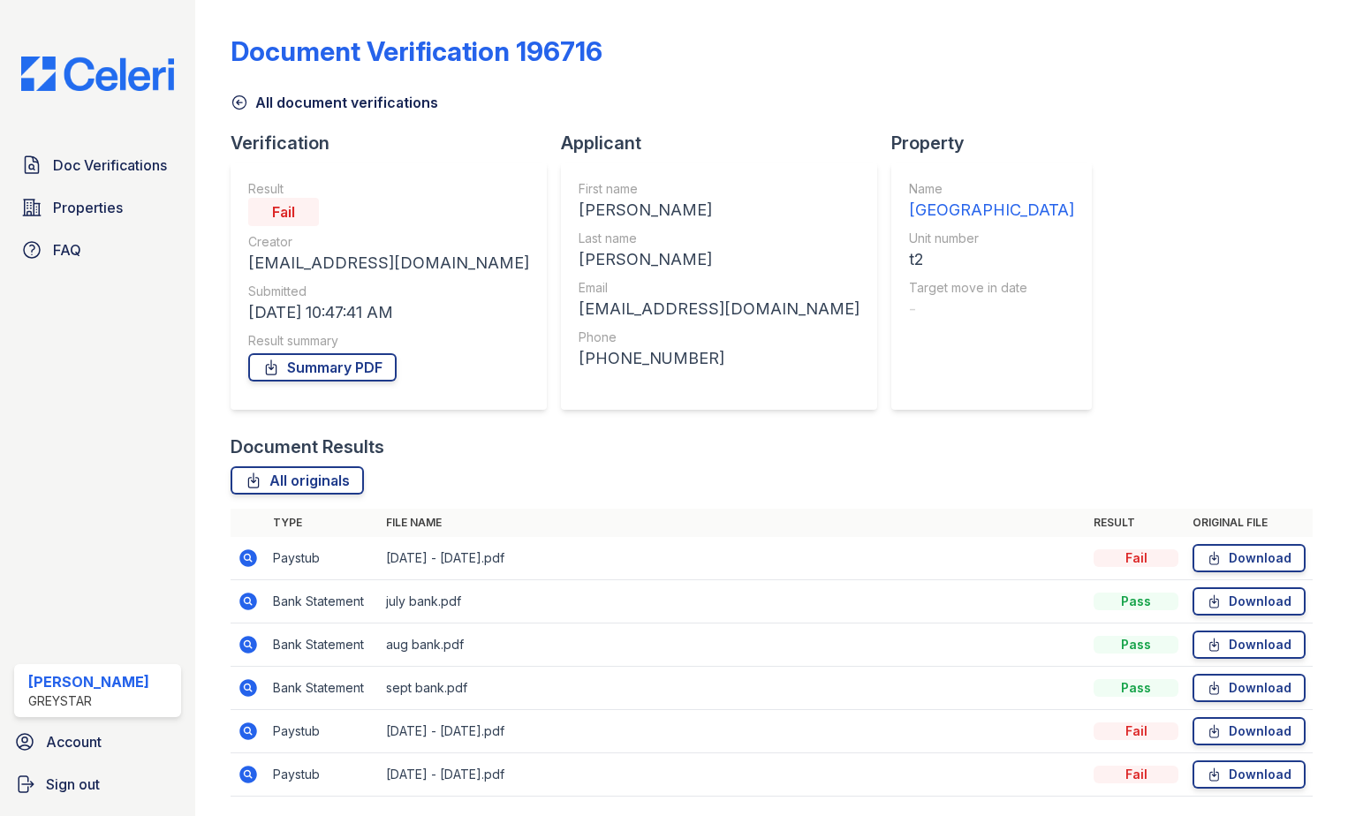
scroll to position [58, 0]
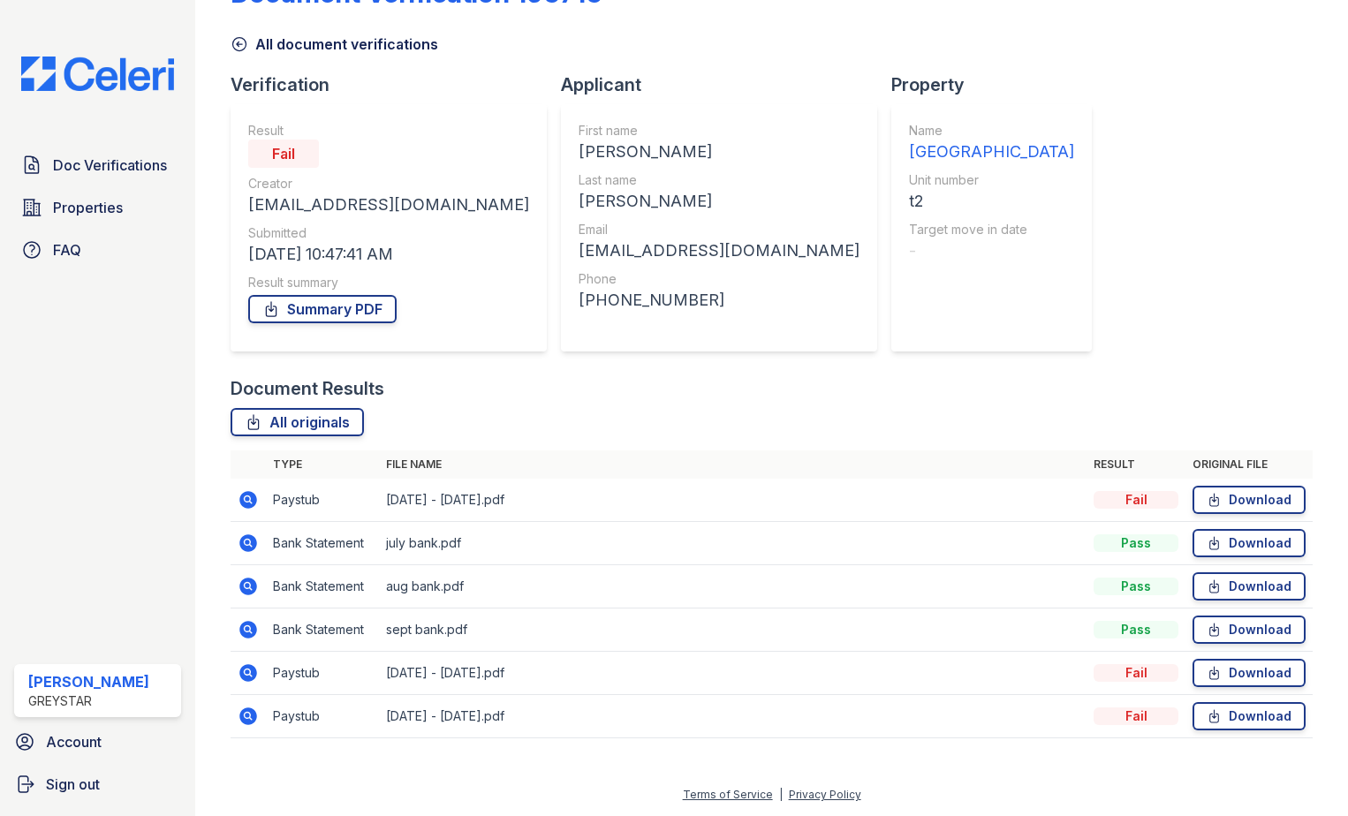
click at [246, 714] on icon at bounding box center [247, 715] width 4 height 4
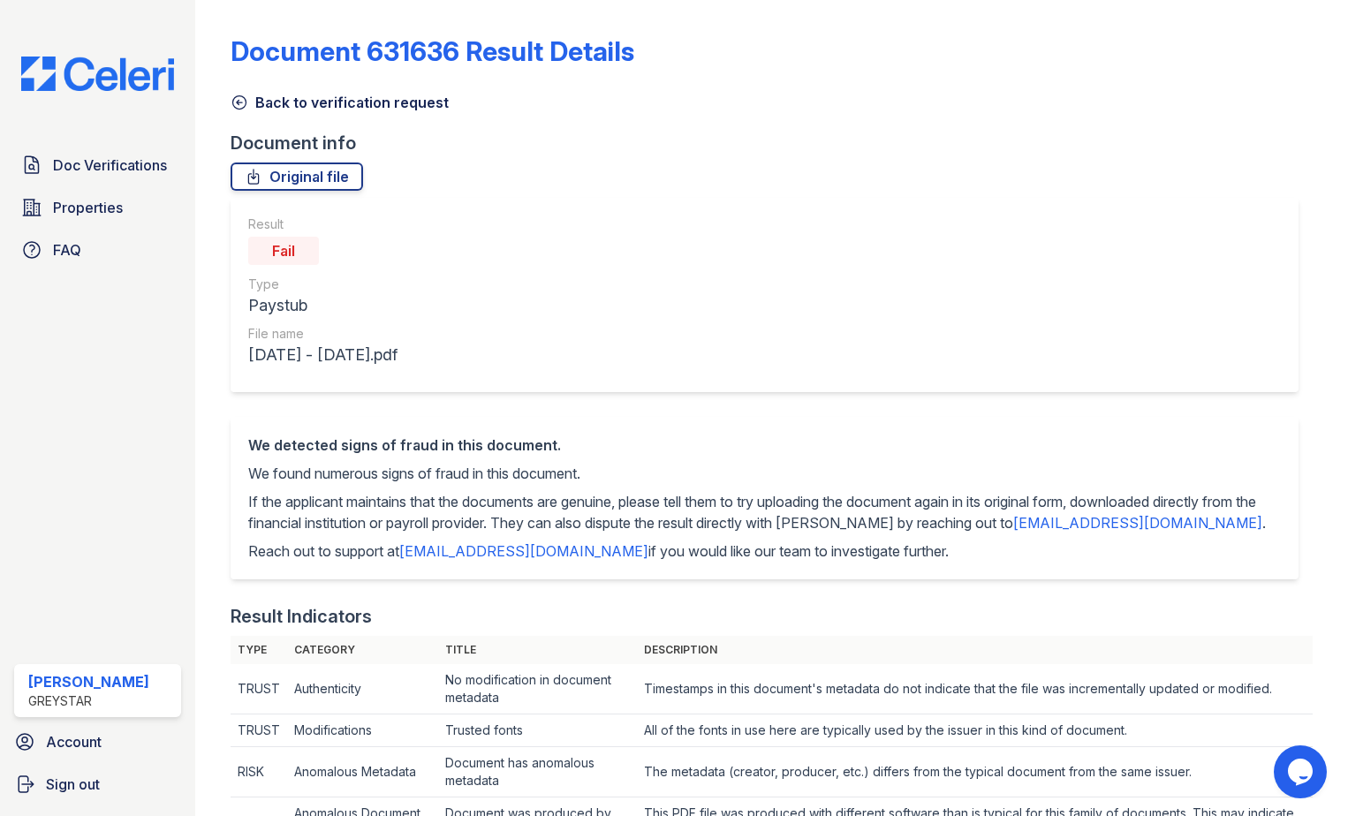
click at [238, 100] on icon at bounding box center [239, 103] width 18 height 18
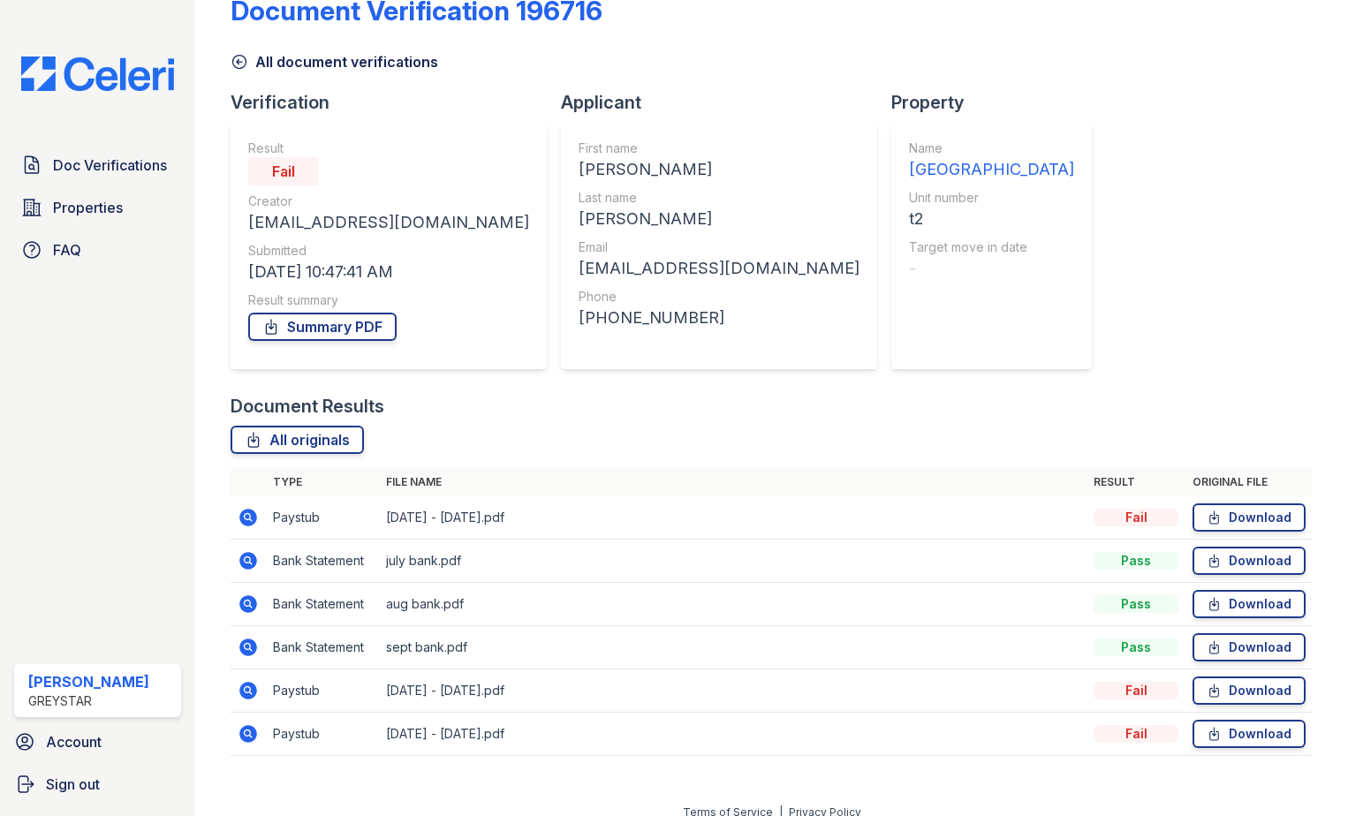
scroll to position [58, 0]
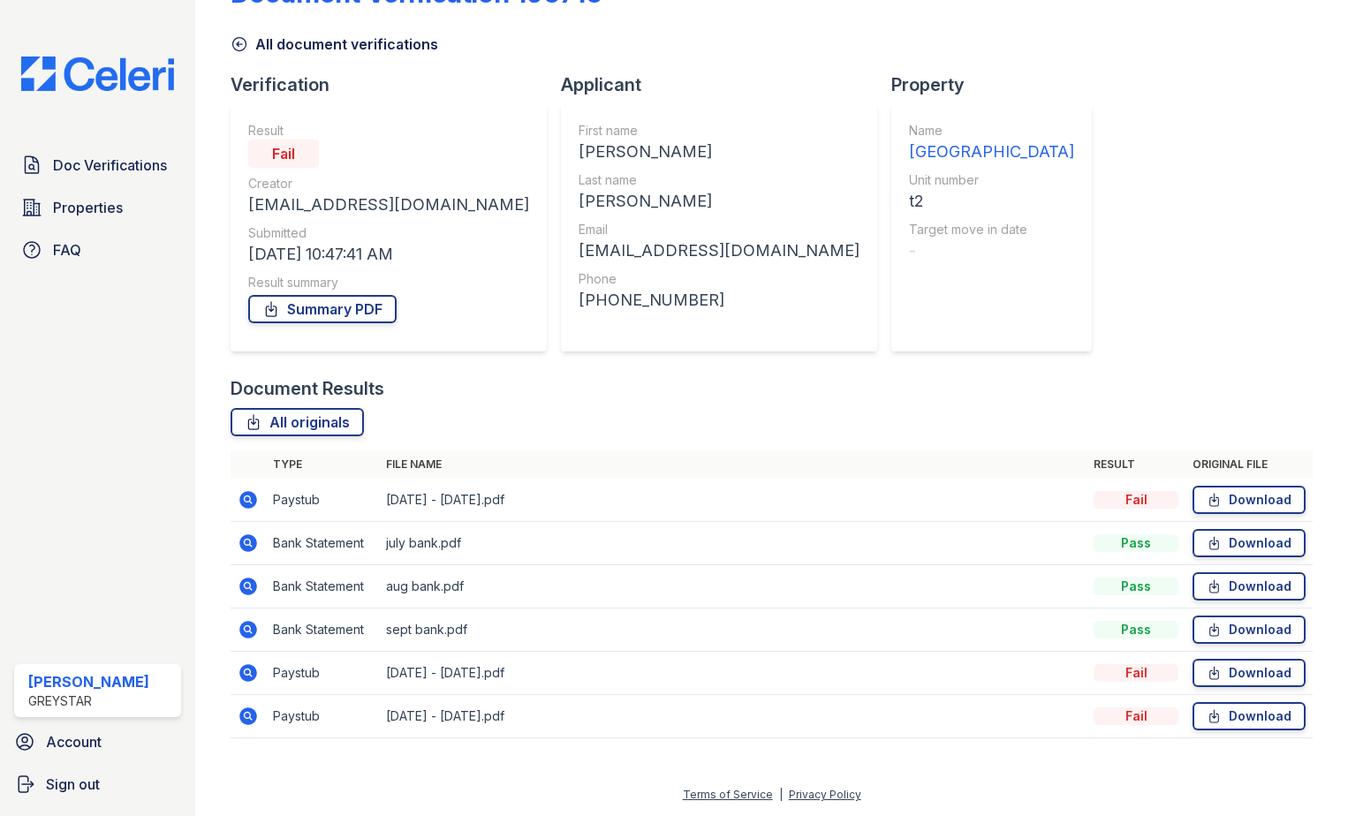
click at [240, 670] on icon at bounding box center [248, 673] width 18 height 18
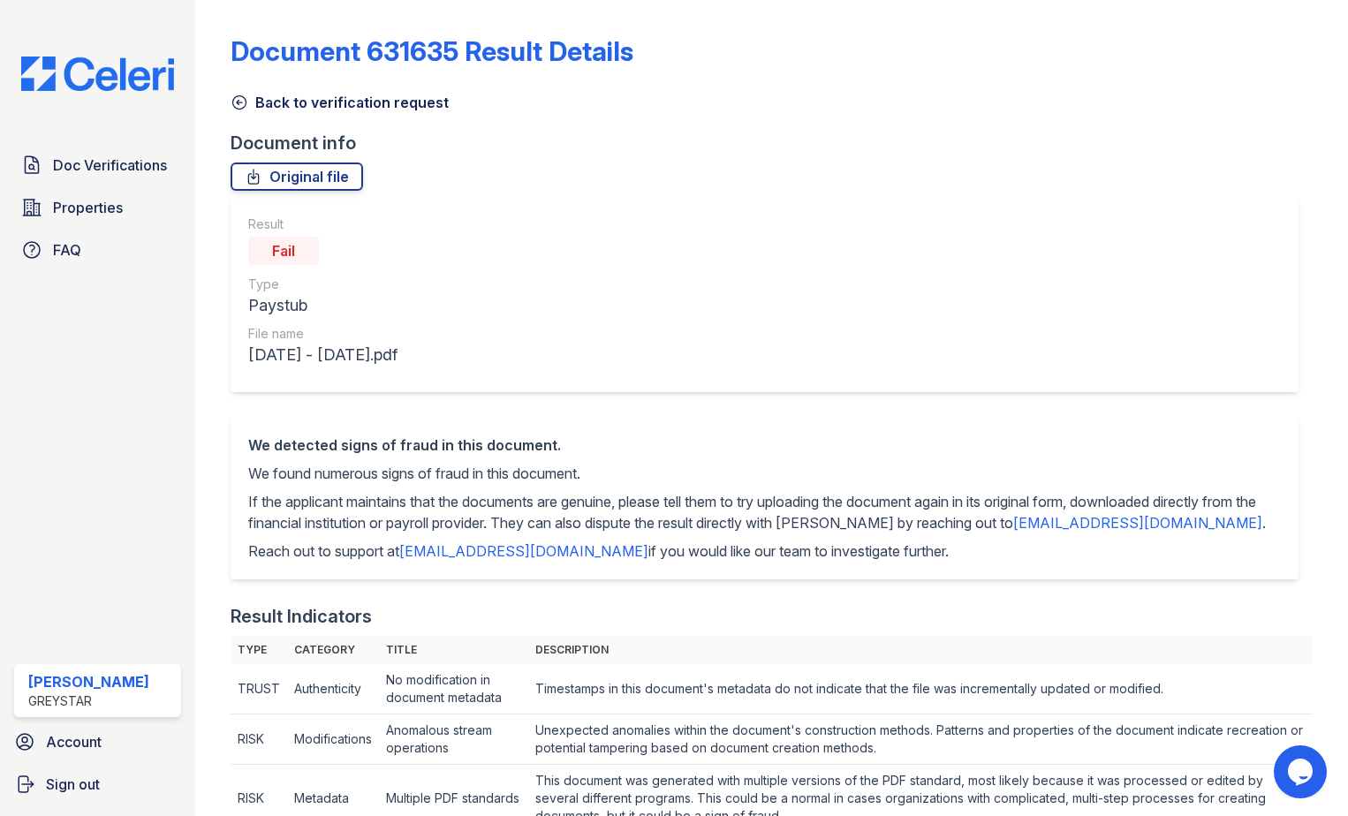
drag, startPoint x: 270, startPoint y: 101, endPoint x: 187, endPoint y: 198, distance: 127.8
click at [270, 102] on link "Back to verification request" at bounding box center [339, 102] width 218 height 21
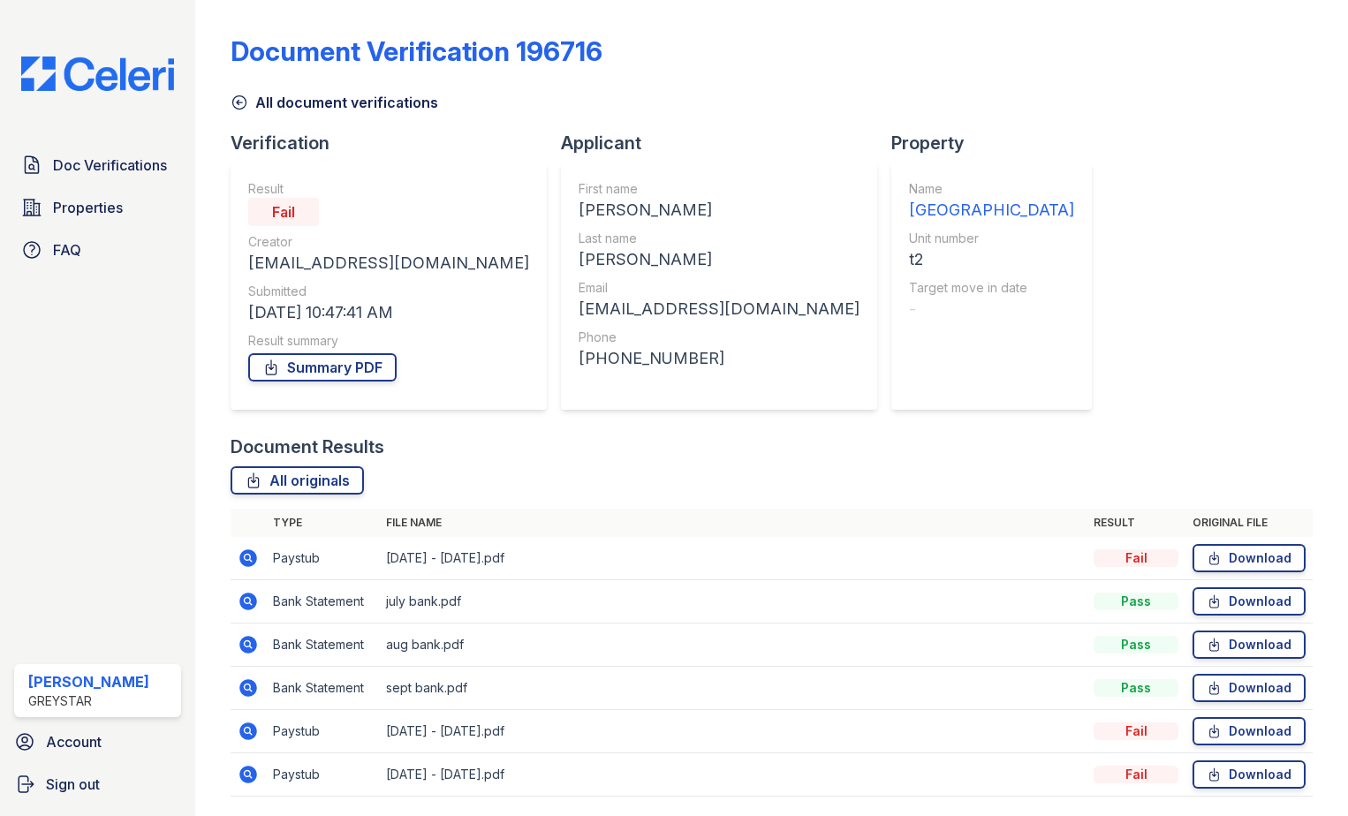
scroll to position [58, 0]
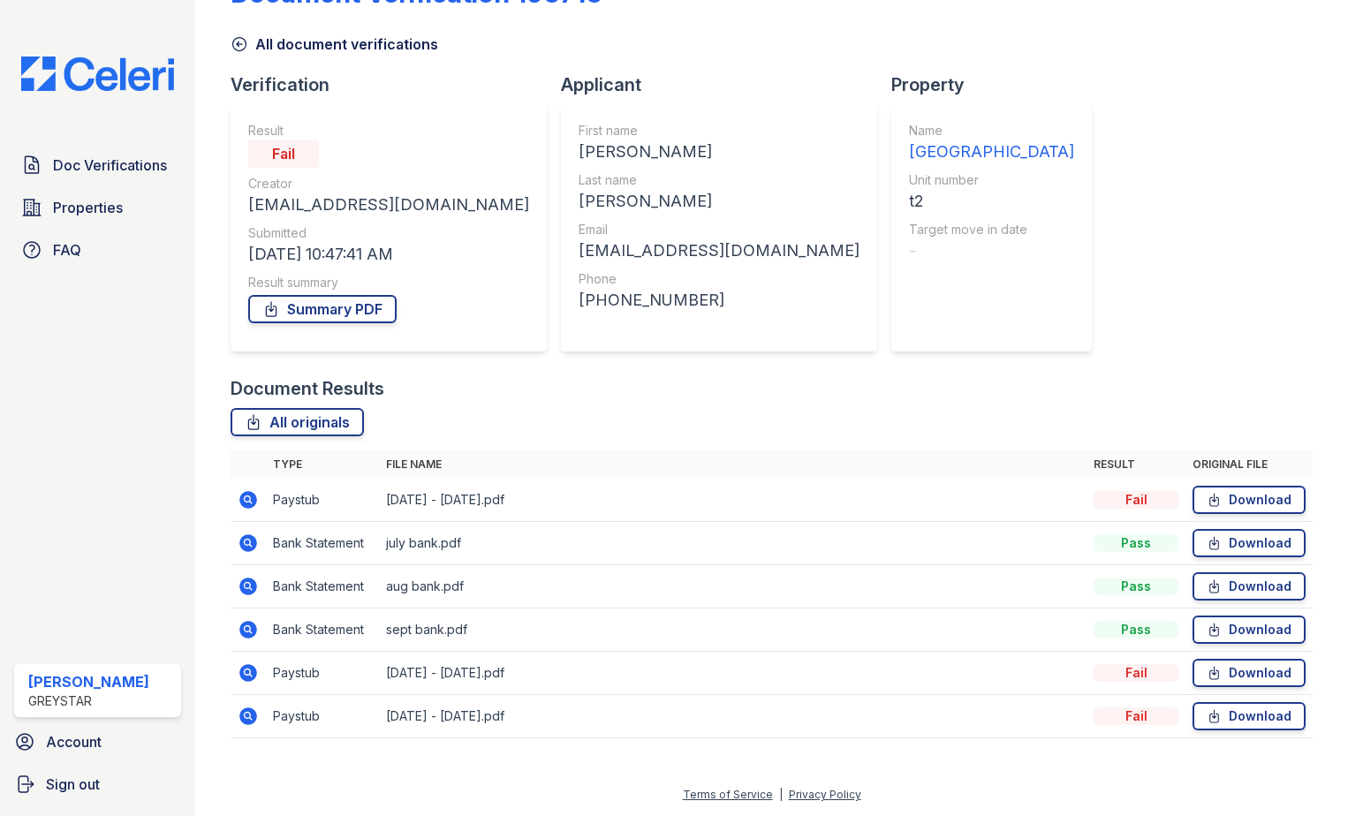
drag, startPoint x: 246, startPoint y: 506, endPoint x: 230, endPoint y: 430, distance: 77.6
click at [246, 506] on icon at bounding box center [248, 500] width 18 height 18
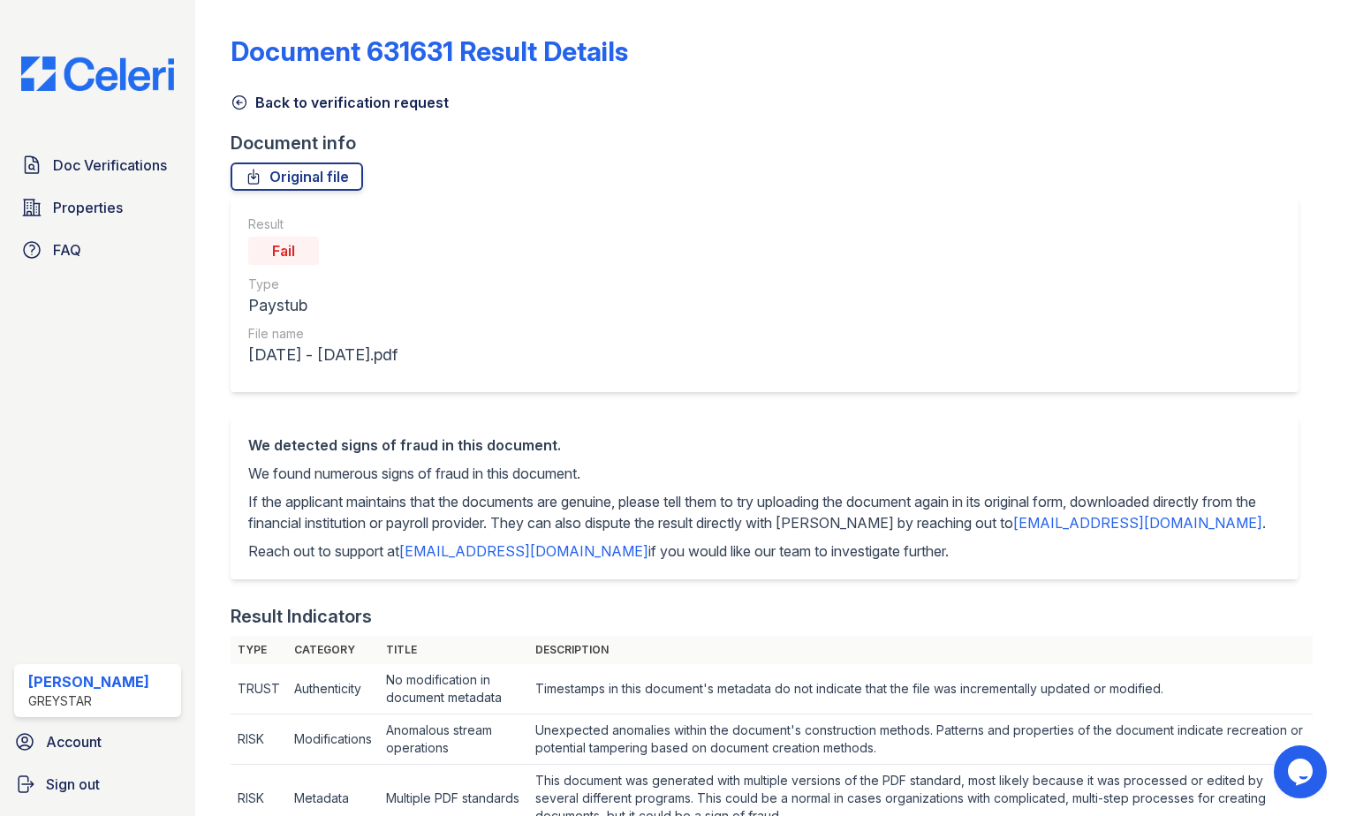
click at [244, 107] on icon at bounding box center [239, 102] width 13 height 13
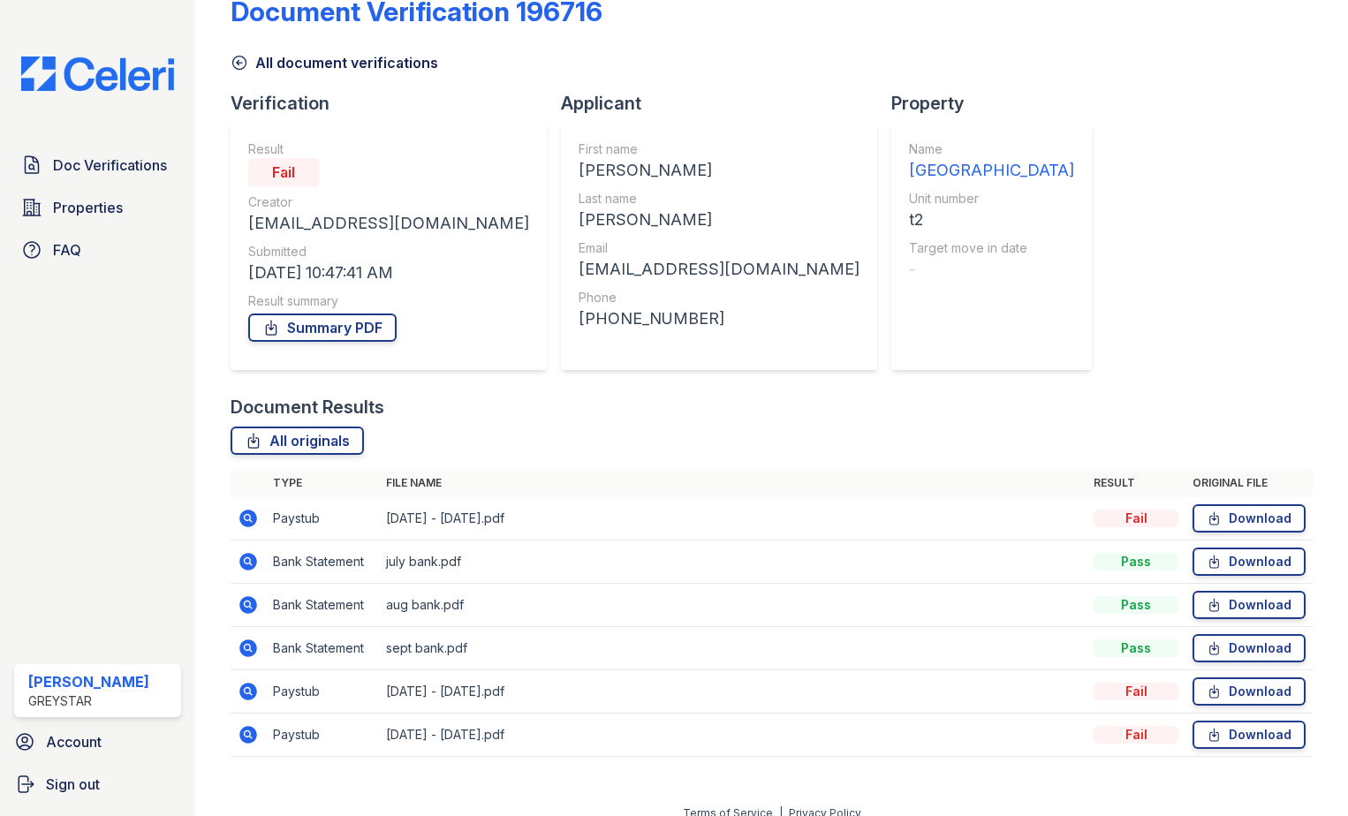
scroll to position [58, 0]
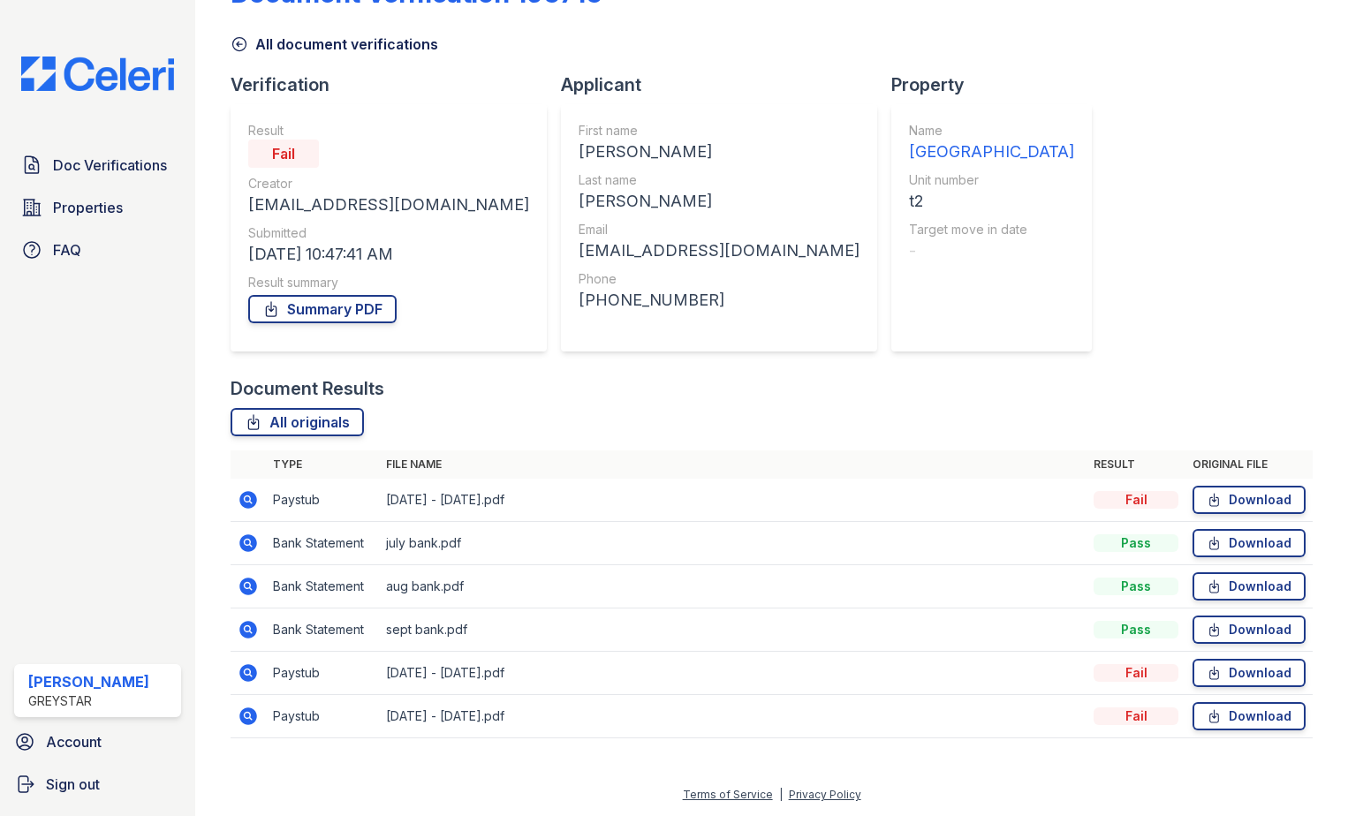
click at [240, 628] on icon at bounding box center [248, 630] width 18 height 18
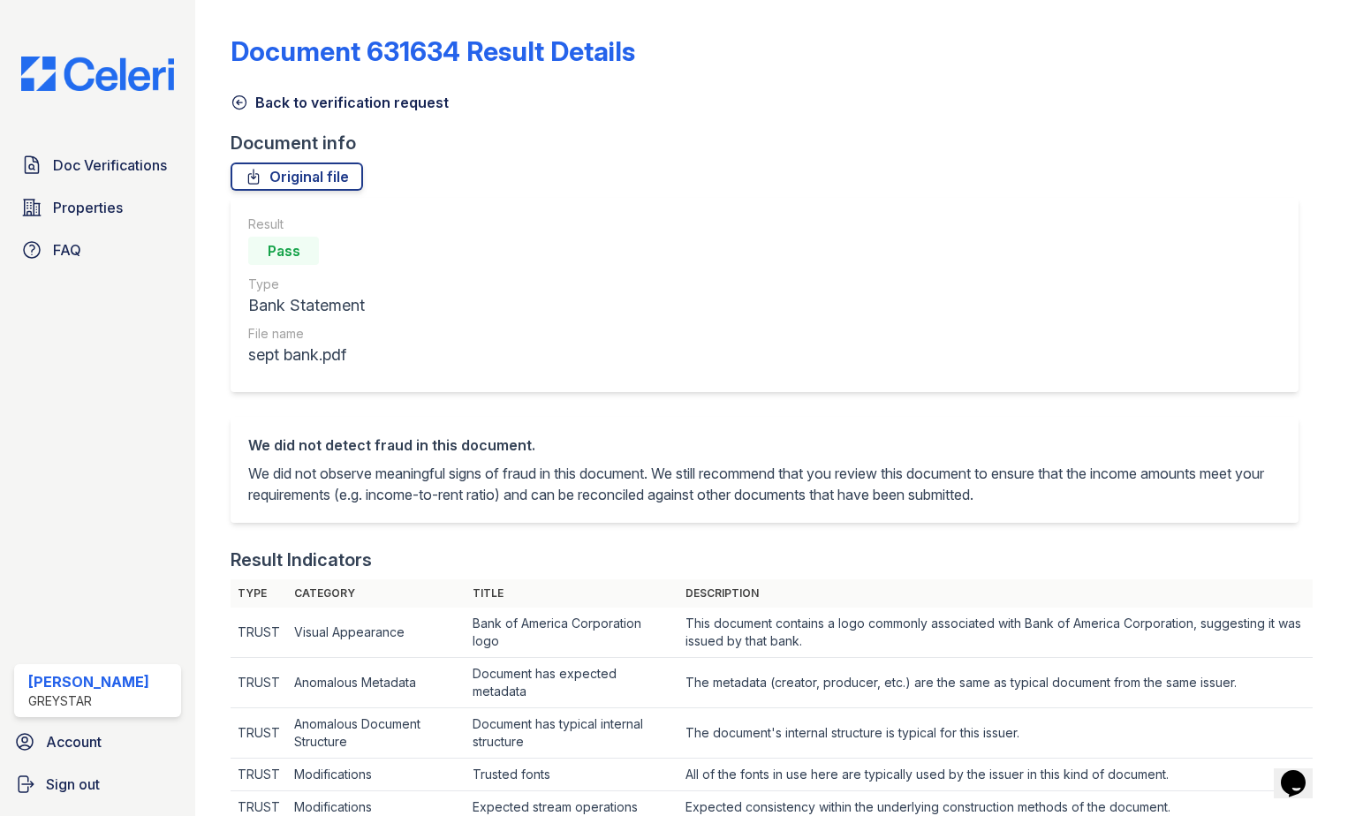
drag, startPoint x: 239, startPoint y: 98, endPoint x: 230, endPoint y: 340, distance: 242.1
click at [240, 98] on icon at bounding box center [239, 103] width 18 height 18
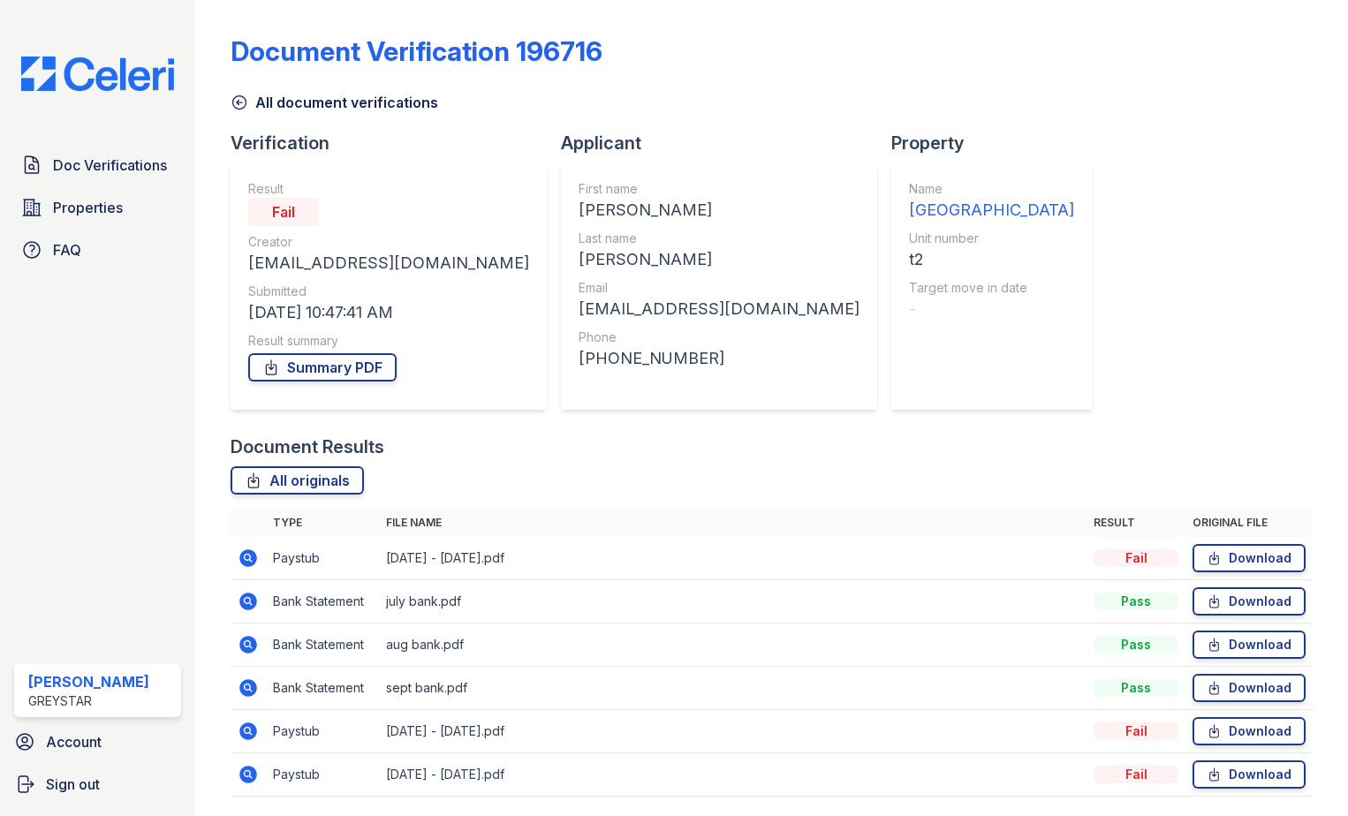
click at [246, 687] on icon at bounding box center [247, 686] width 4 height 4
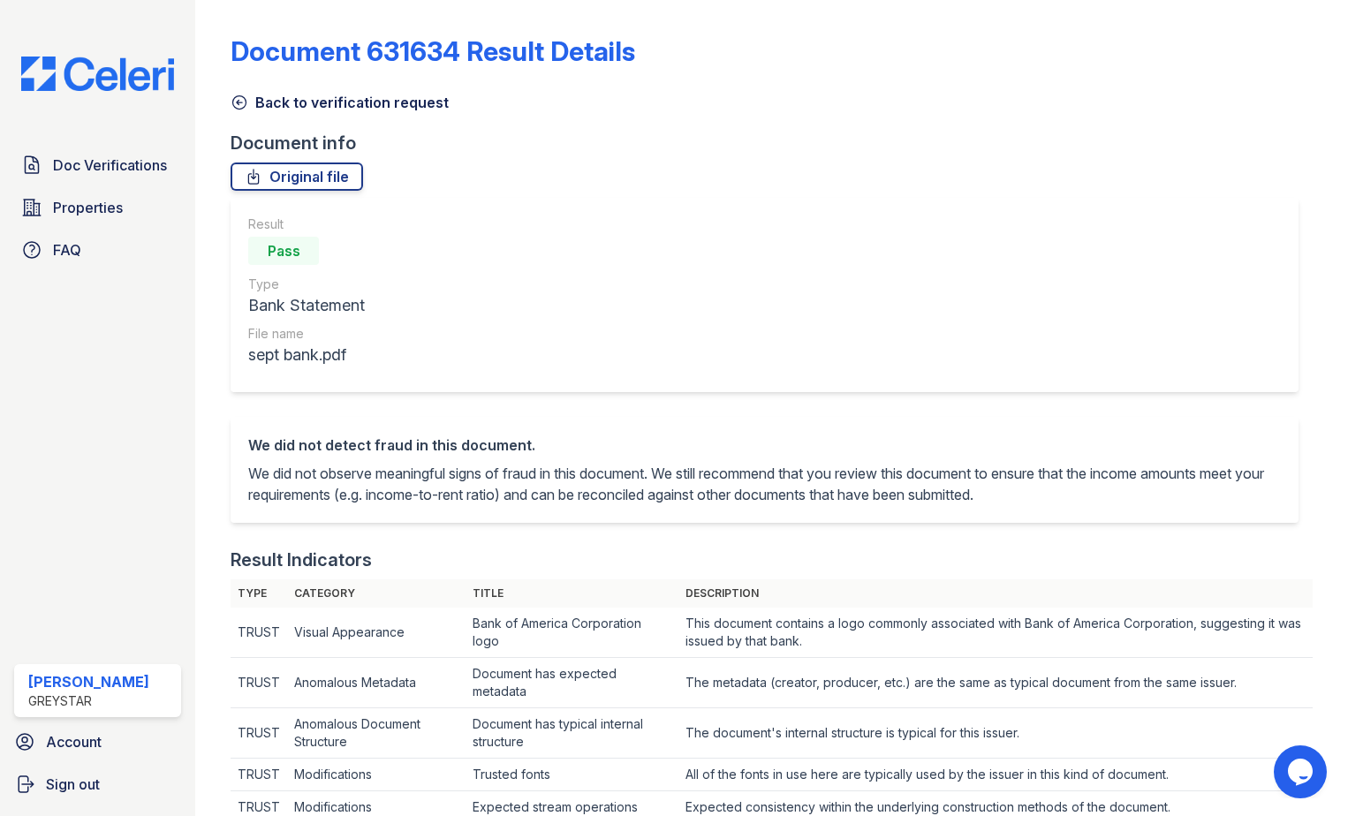
click at [237, 106] on icon at bounding box center [239, 103] width 18 height 18
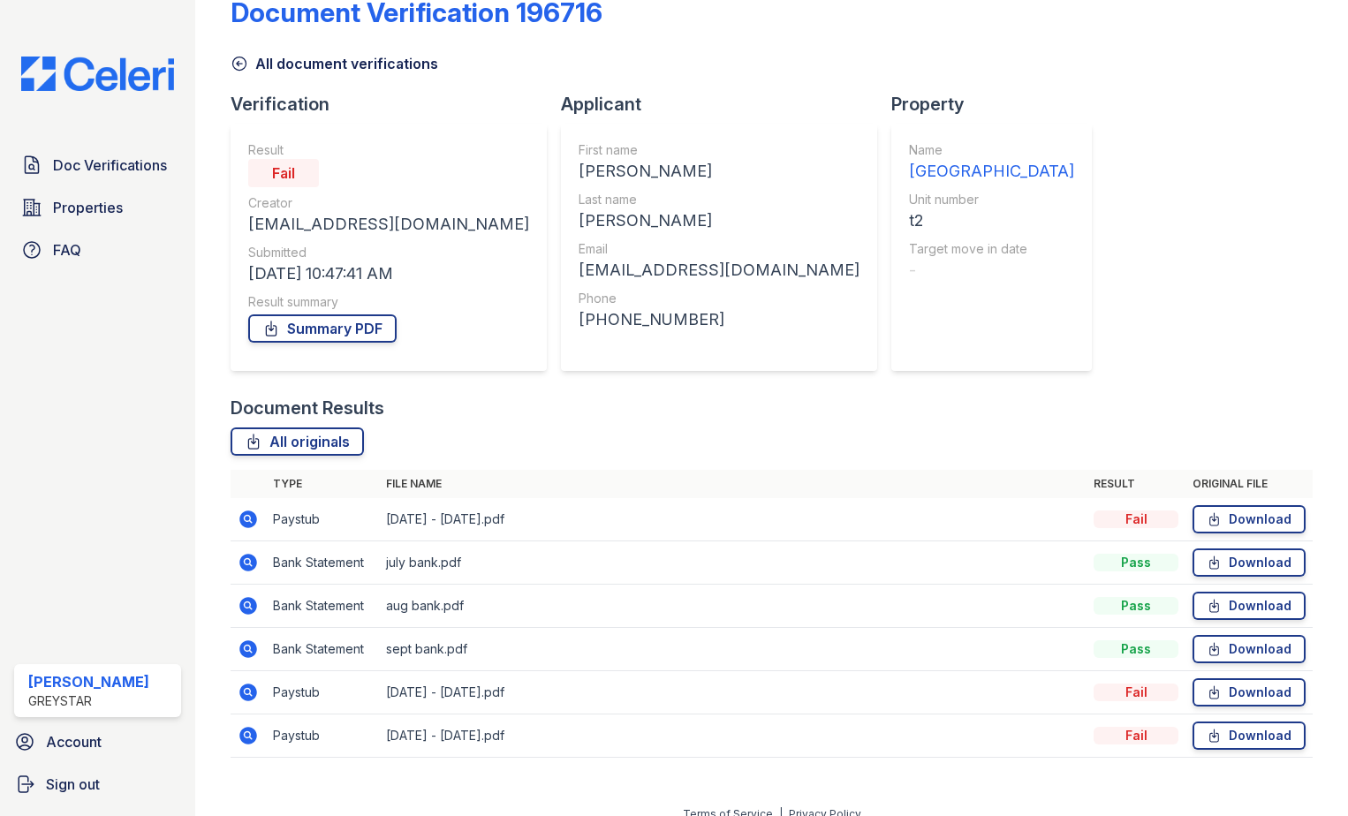
scroll to position [58, 0]
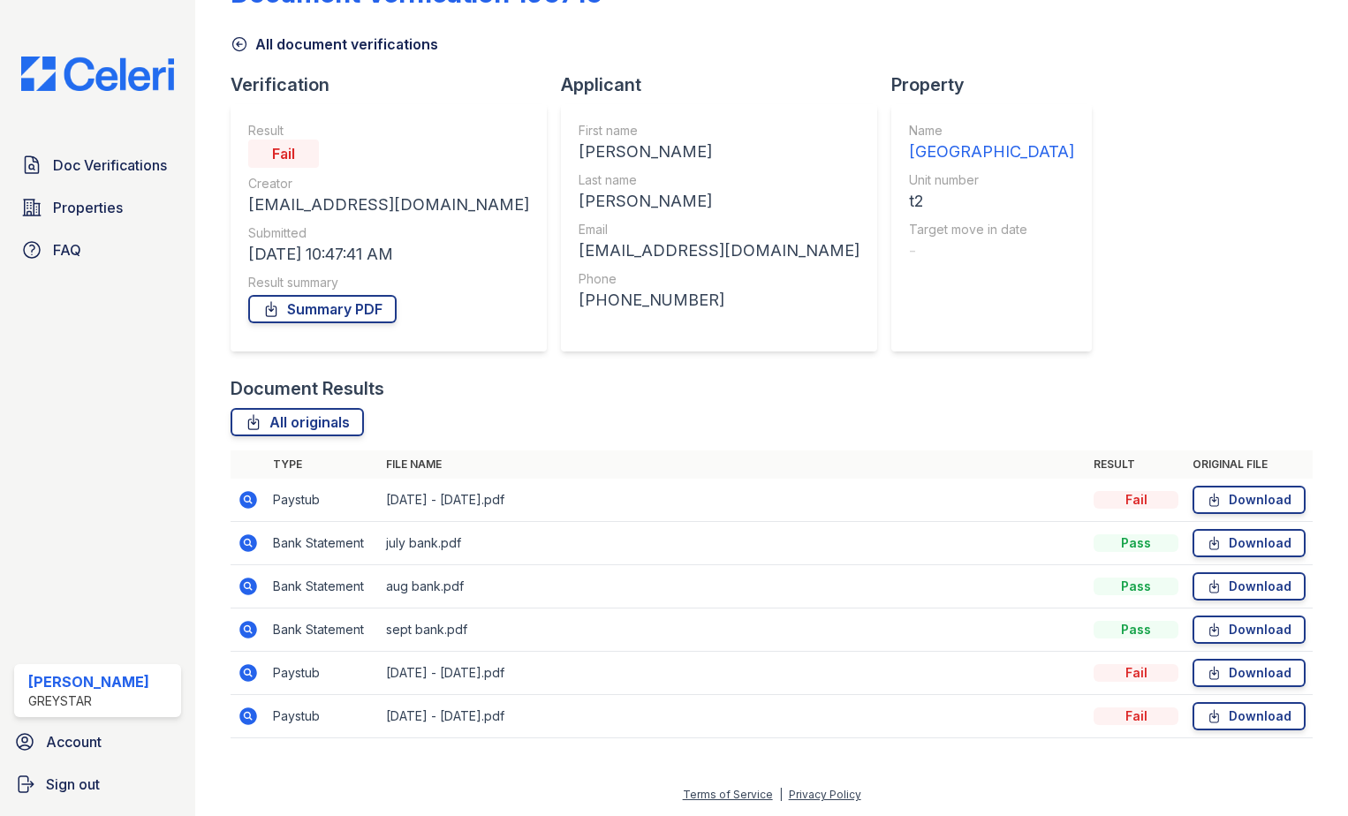
click at [246, 591] on icon at bounding box center [248, 587] width 18 height 18
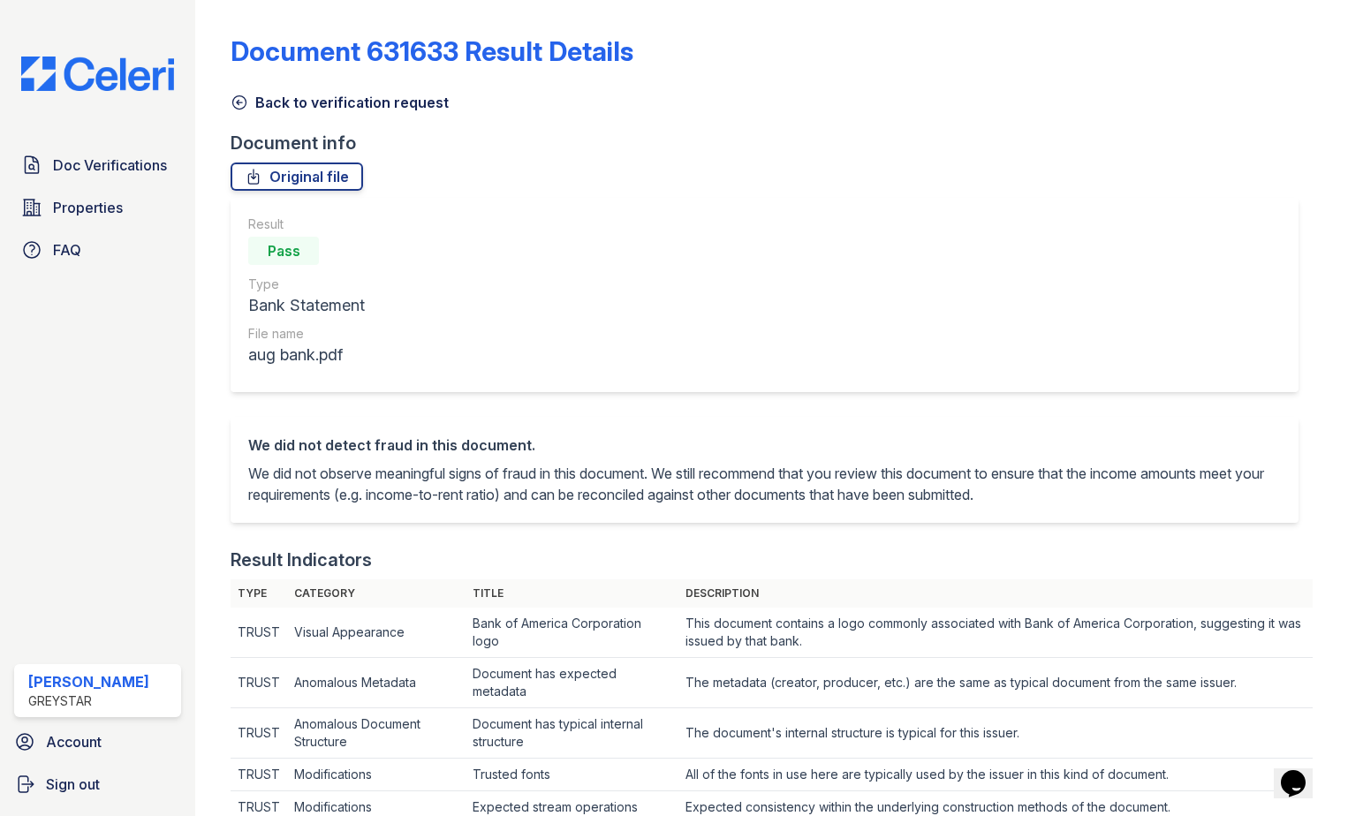
click at [237, 109] on icon at bounding box center [239, 103] width 18 height 18
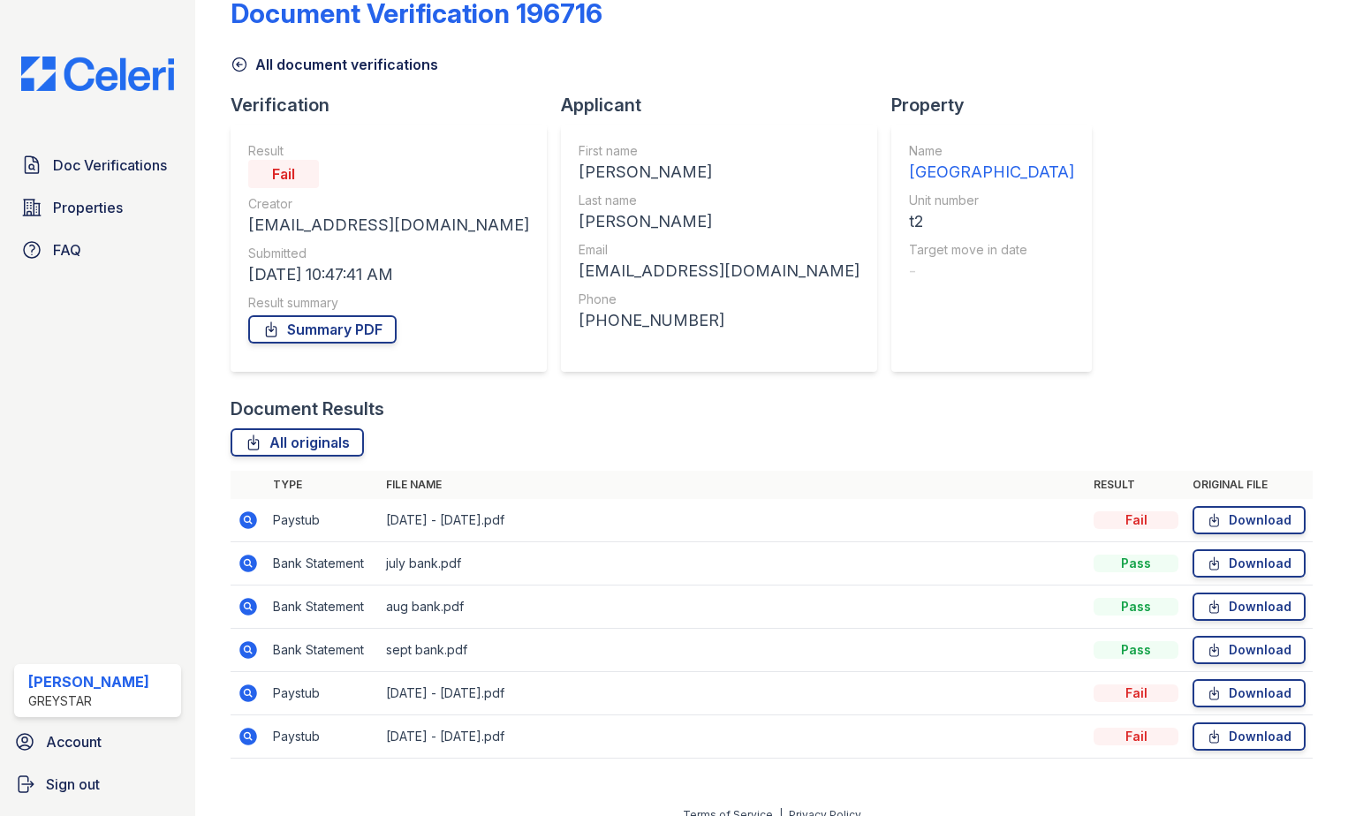
scroll to position [58, 0]
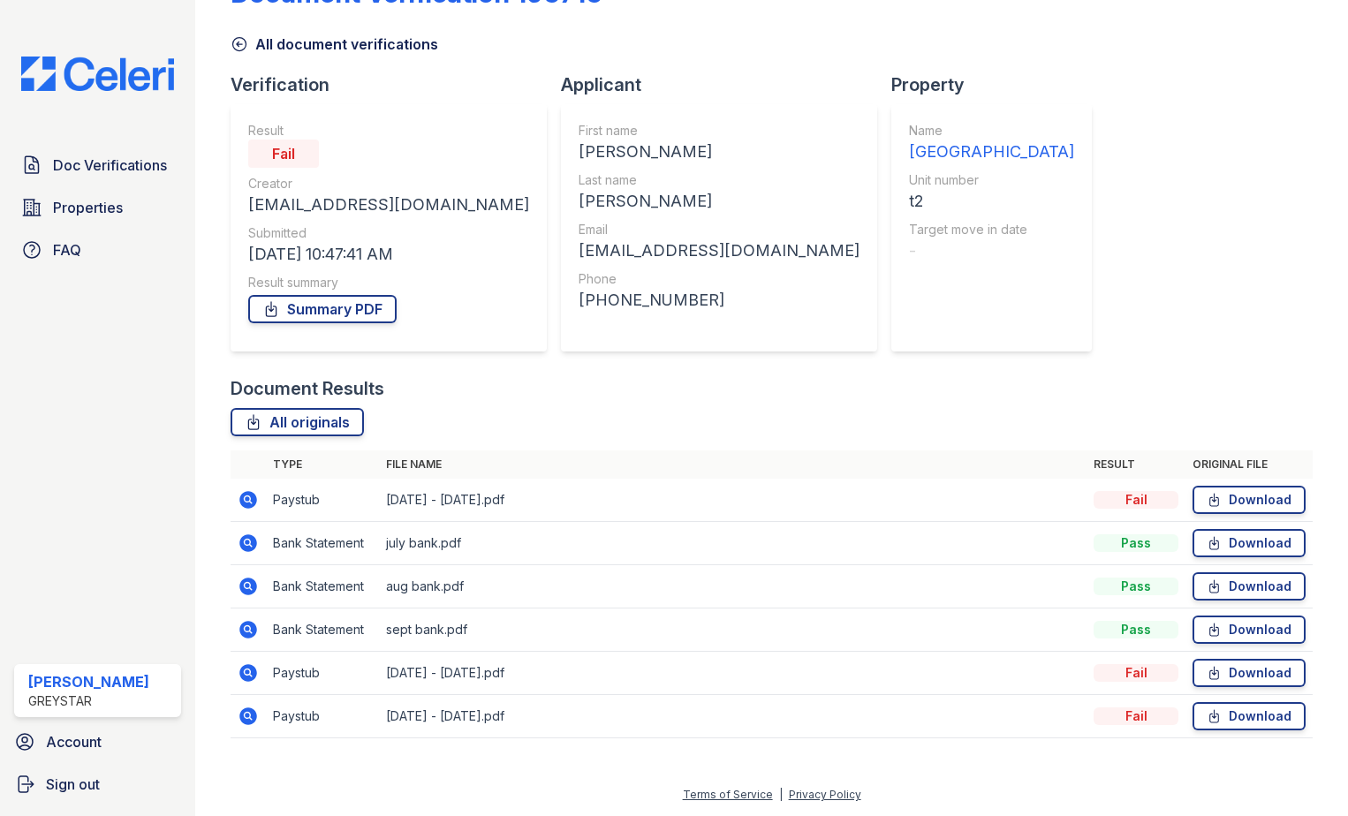
click at [241, 544] on icon at bounding box center [248, 543] width 18 height 18
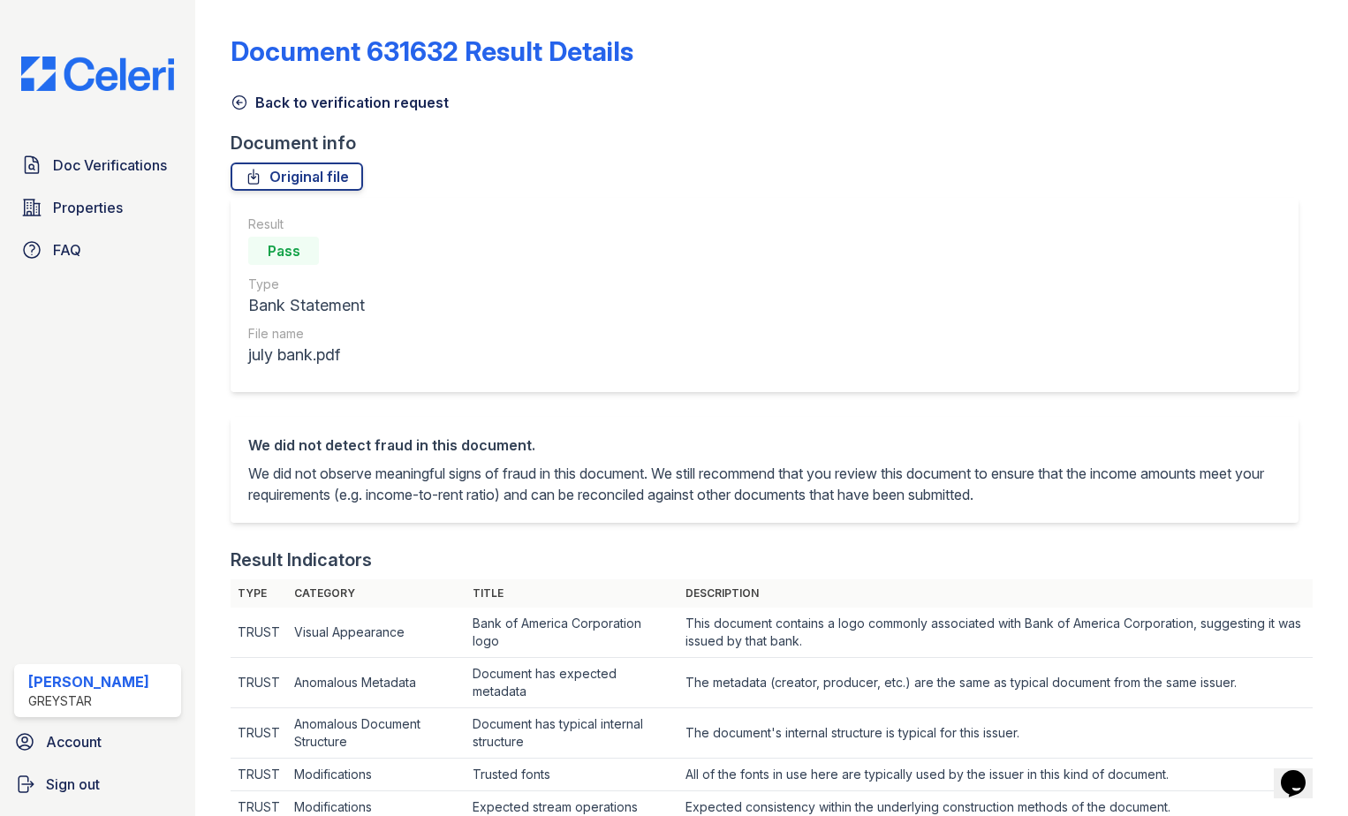
click at [242, 99] on icon at bounding box center [239, 103] width 18 height 18
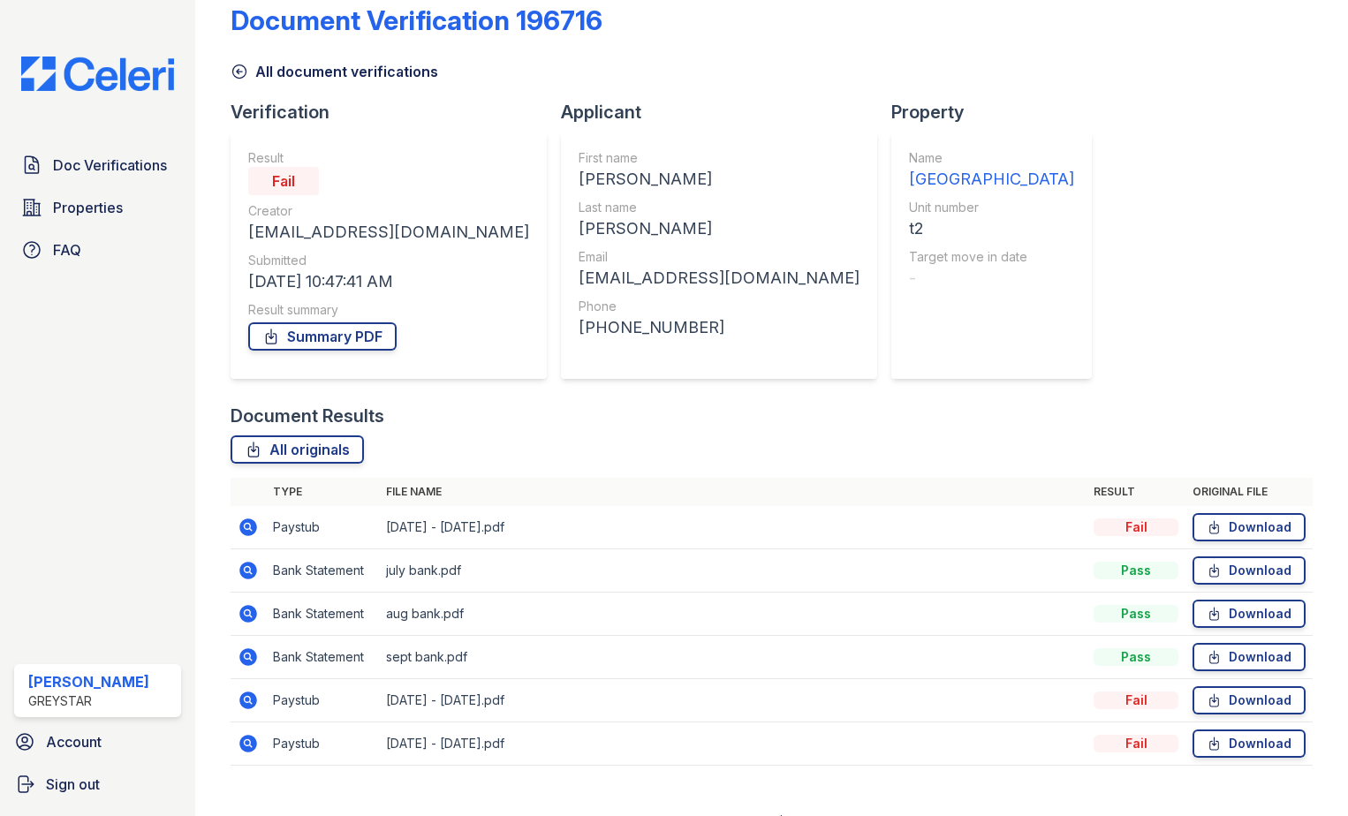
scroll to position [58, 0]
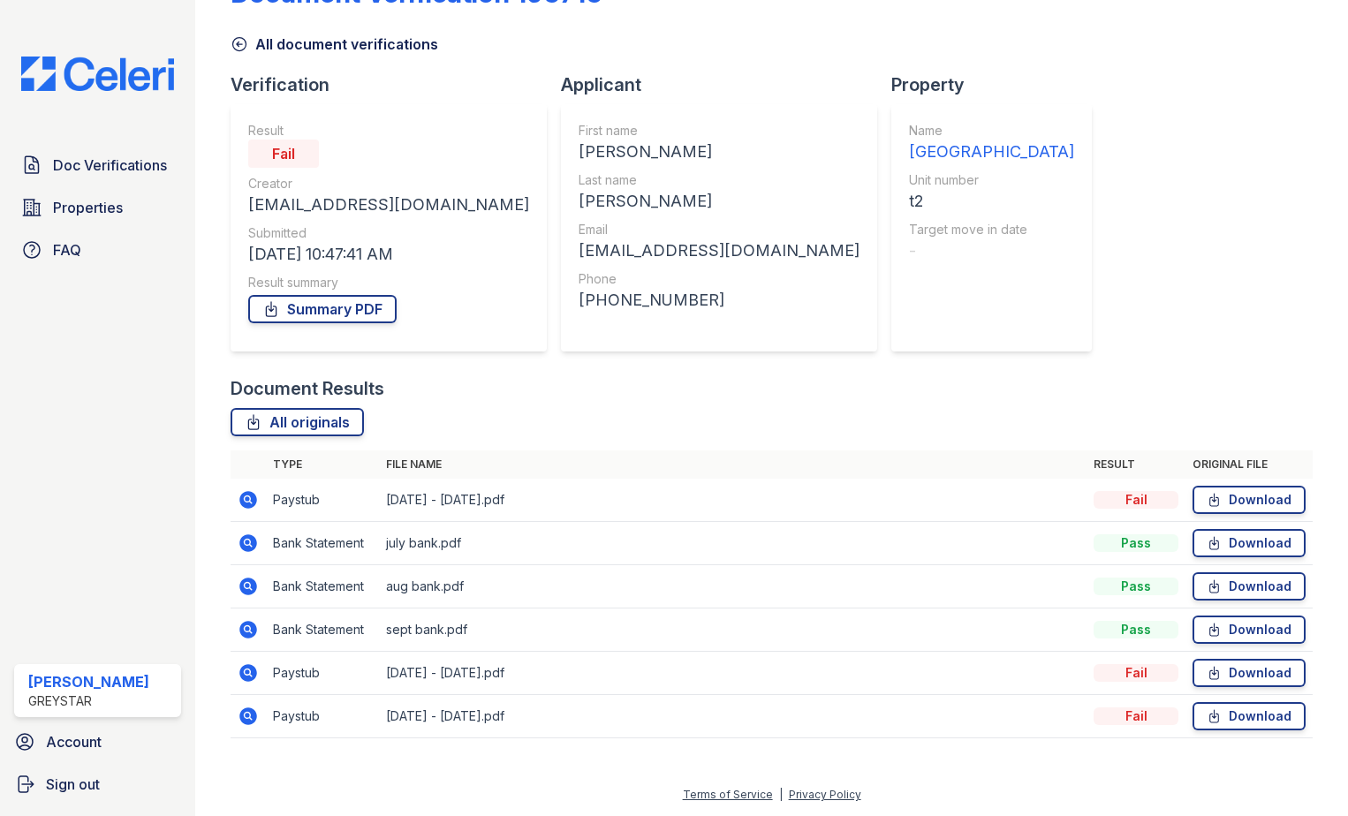
click at [251, 721] on icon at bounding box center [248, 716] width 18 height 18
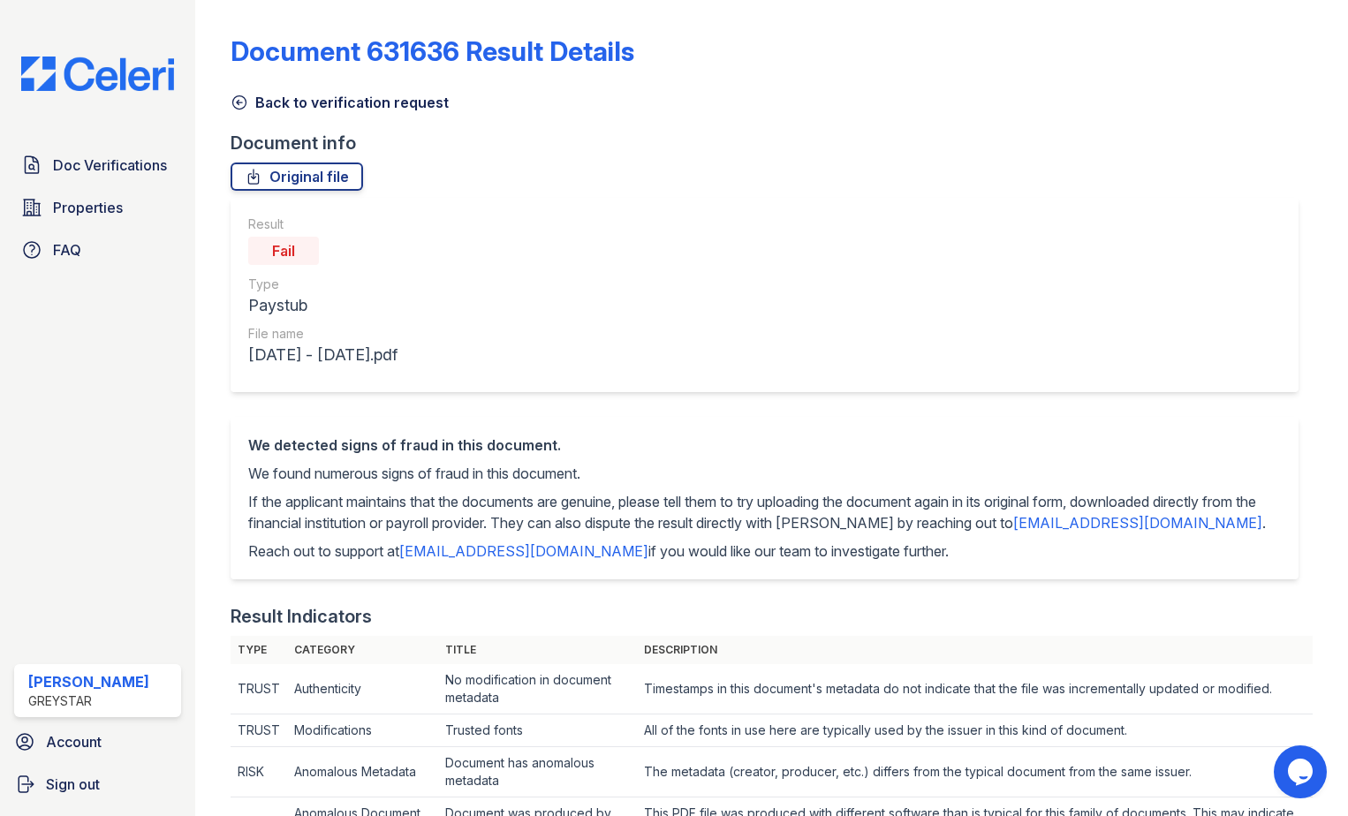
click at [237, 96] on icon at bounding box center [239, 102] width 13 height 13
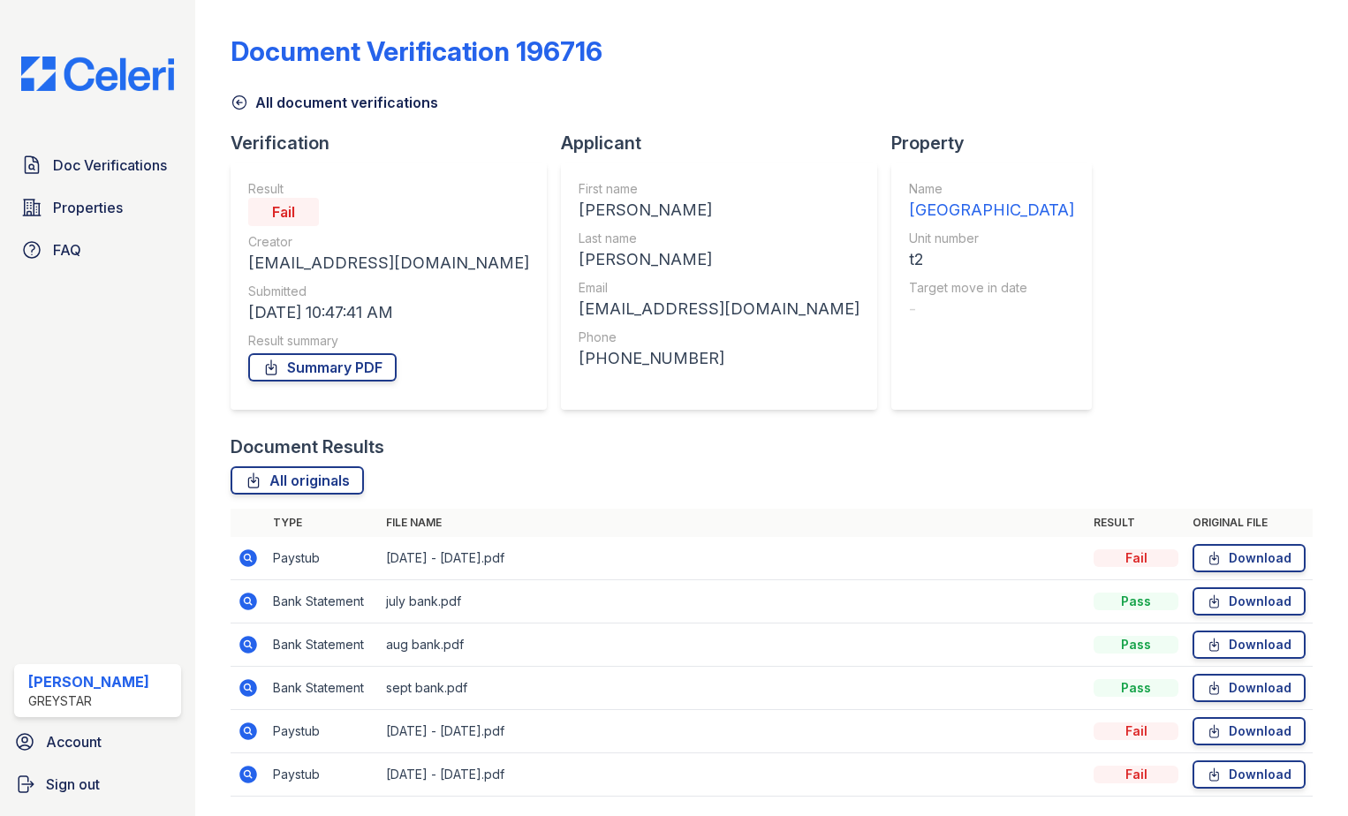
click at [253, 102] on link "All document verifications" at bounding box center [334, 102] width 208 height 21
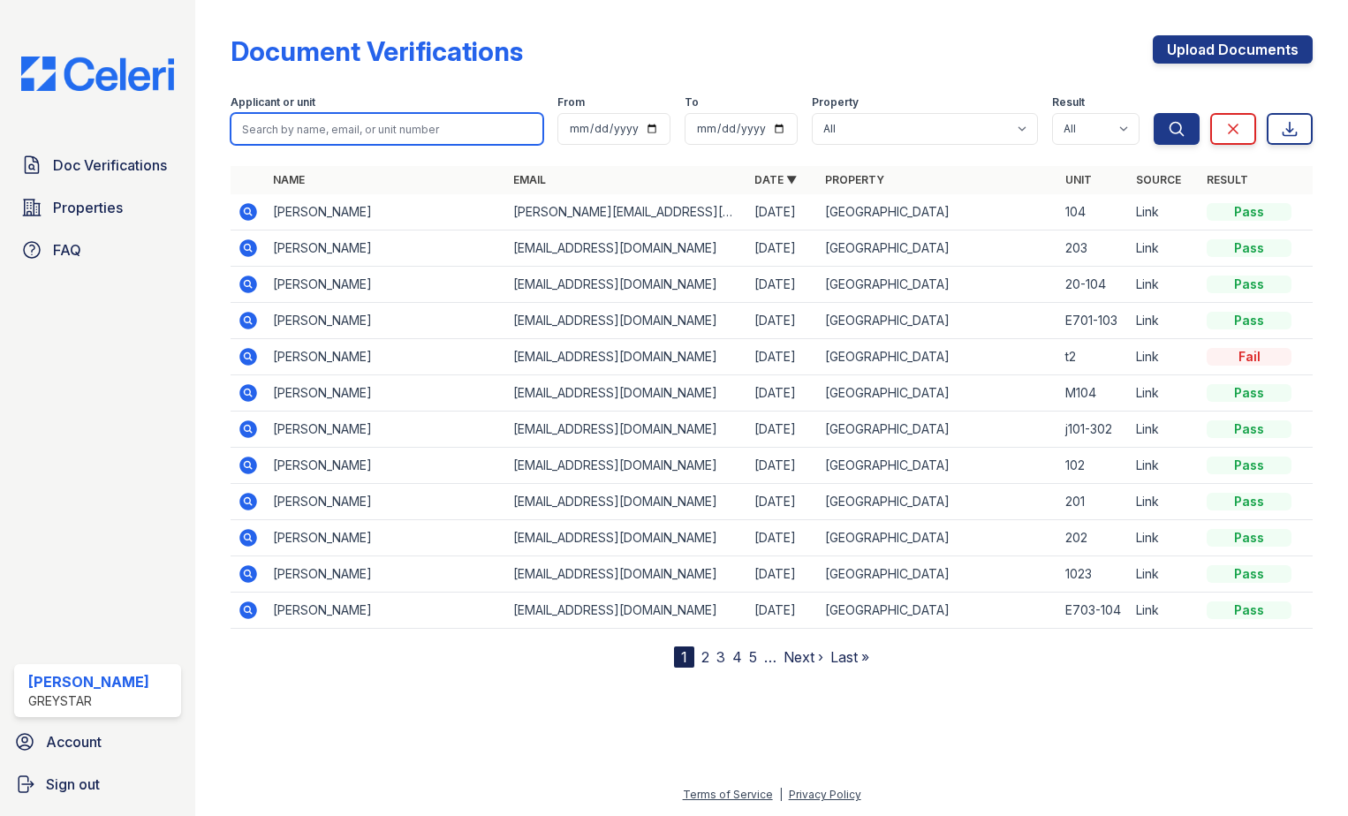
click at [472, 136] on input "search" at bounding box center [386, 129] width 313 height 32
type input "nicole"
click at [1153, 113] on button "Search" at bounding box center [1176, 129] width 46 height 32
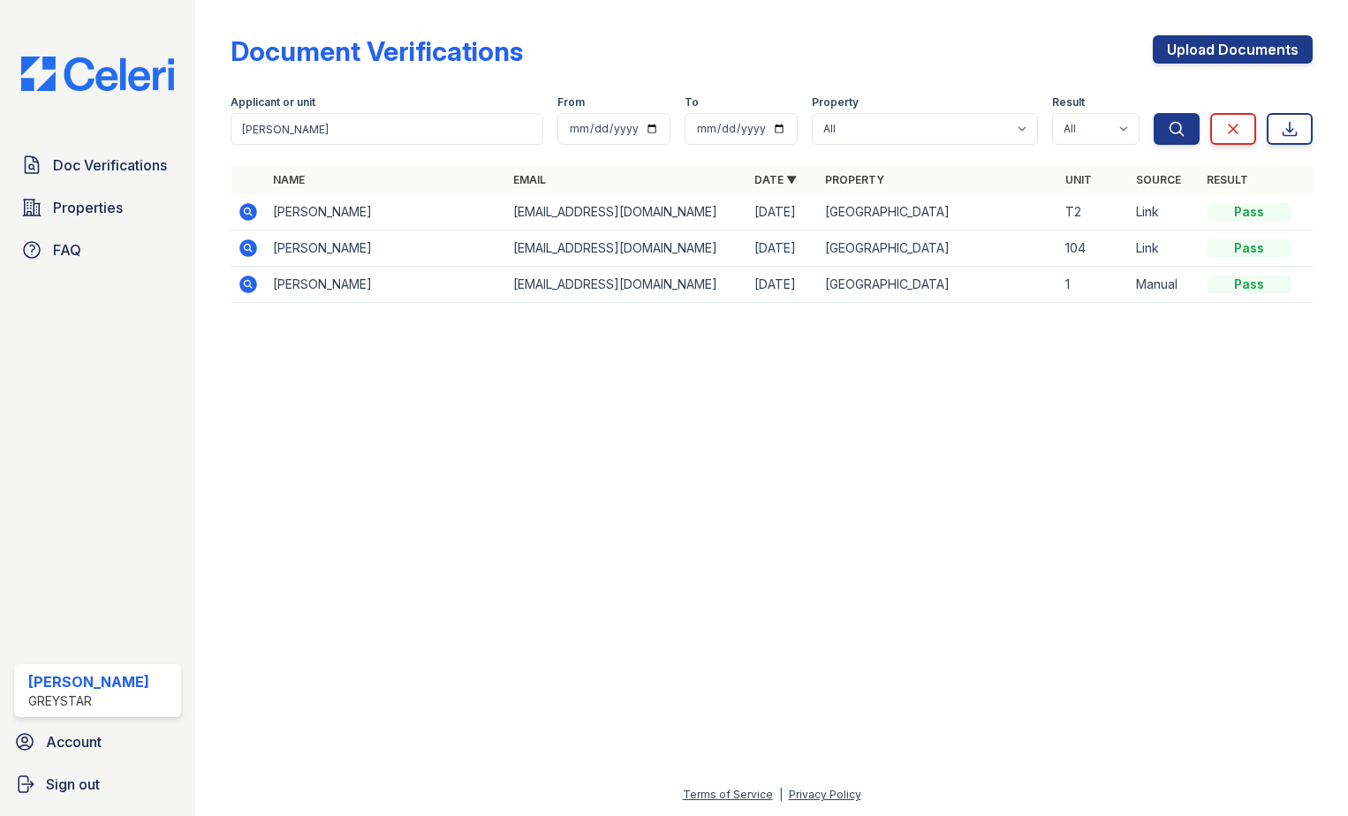
click at [248, 214] on icon at bounding box center [248, 211] width 21 height 21
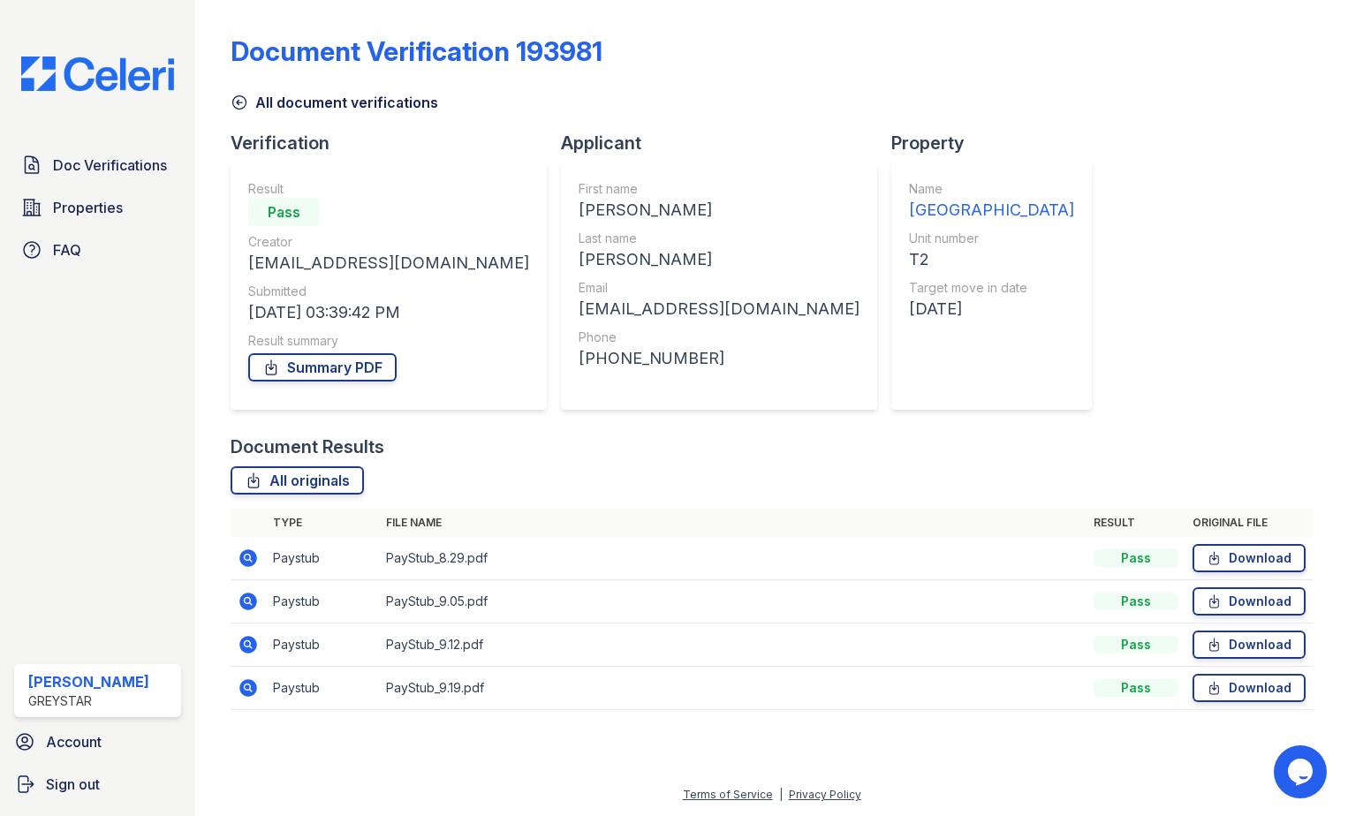
drag, startPoint x: 254, startPoint y: 691, endPoint x: 299, endPoint y: 517, distance: 180.6
click at [257, 692] on icon at bounding box center [248, 687] width 21 height 21
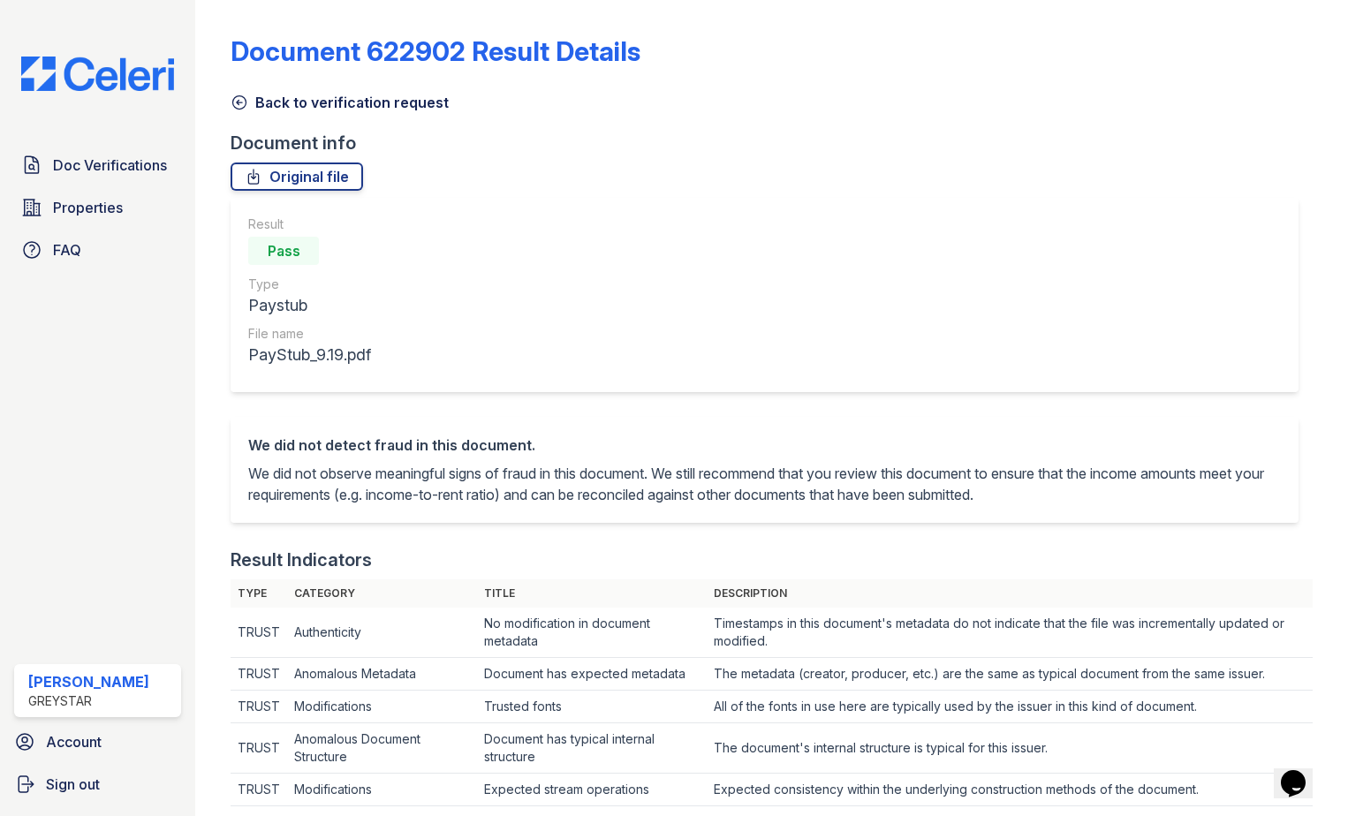
click at [328, 112] on link "Back to verification request" at bounding box center [339, 102] width 218 height 21
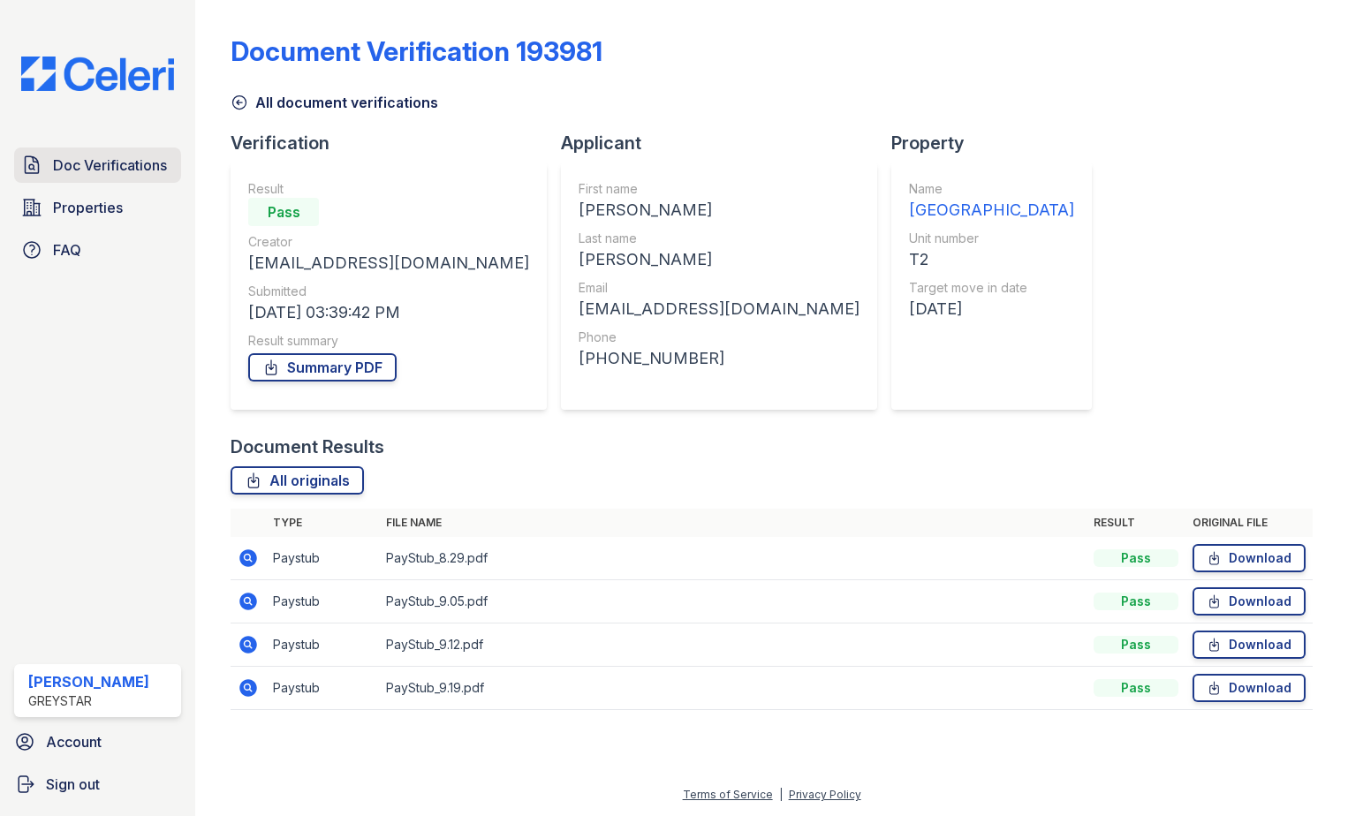
click at [164, 170] on span "Doc Verifications" at bounding box center [110, 165] width 114 height 21
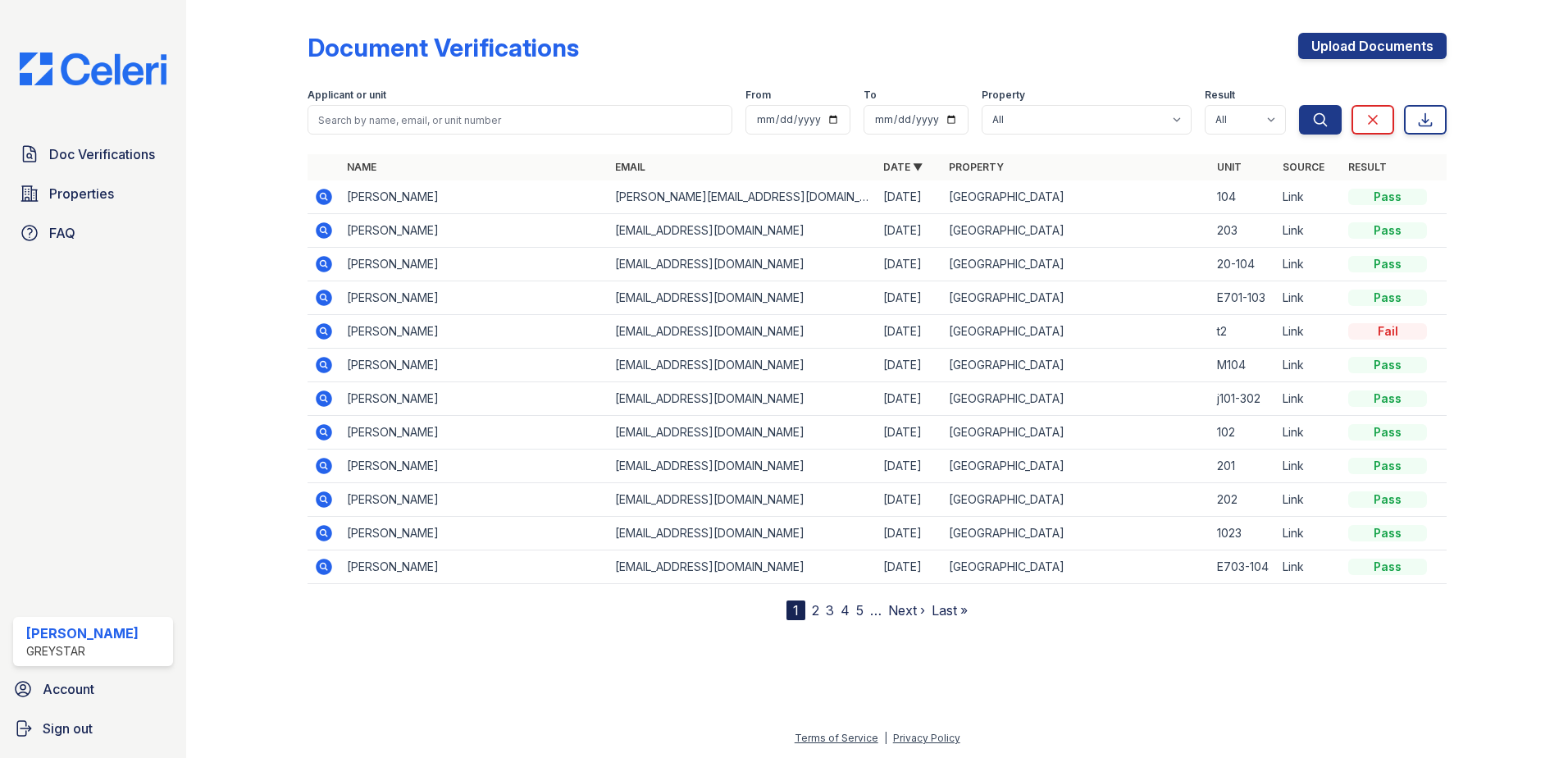
click at [330, 330] on td at bounding box center [323, 332] width 32 height 33
click at [330, 330] on icon at bounding box center [324, 332] width 17 height 17
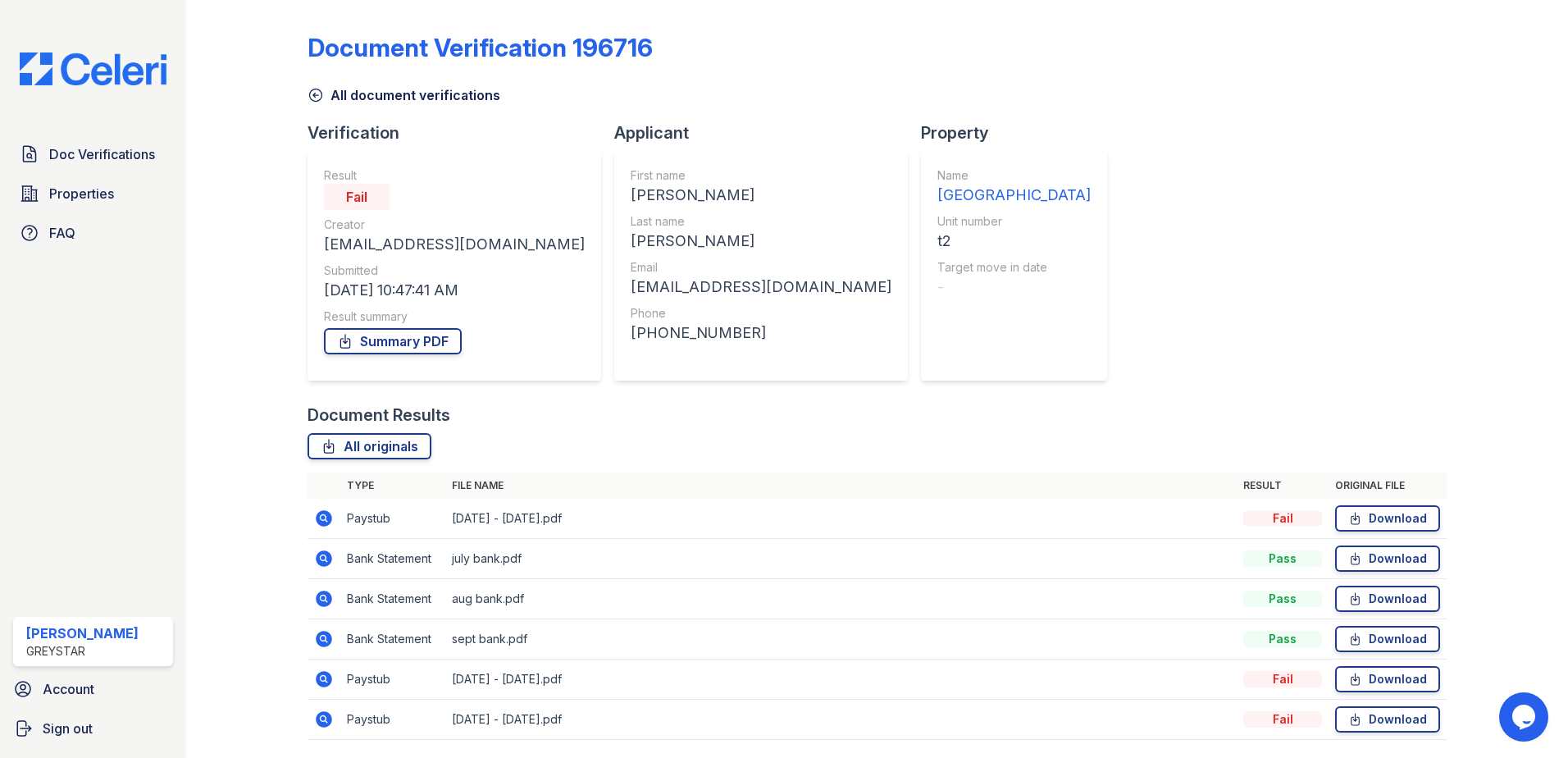
scroll to position [54, 0]
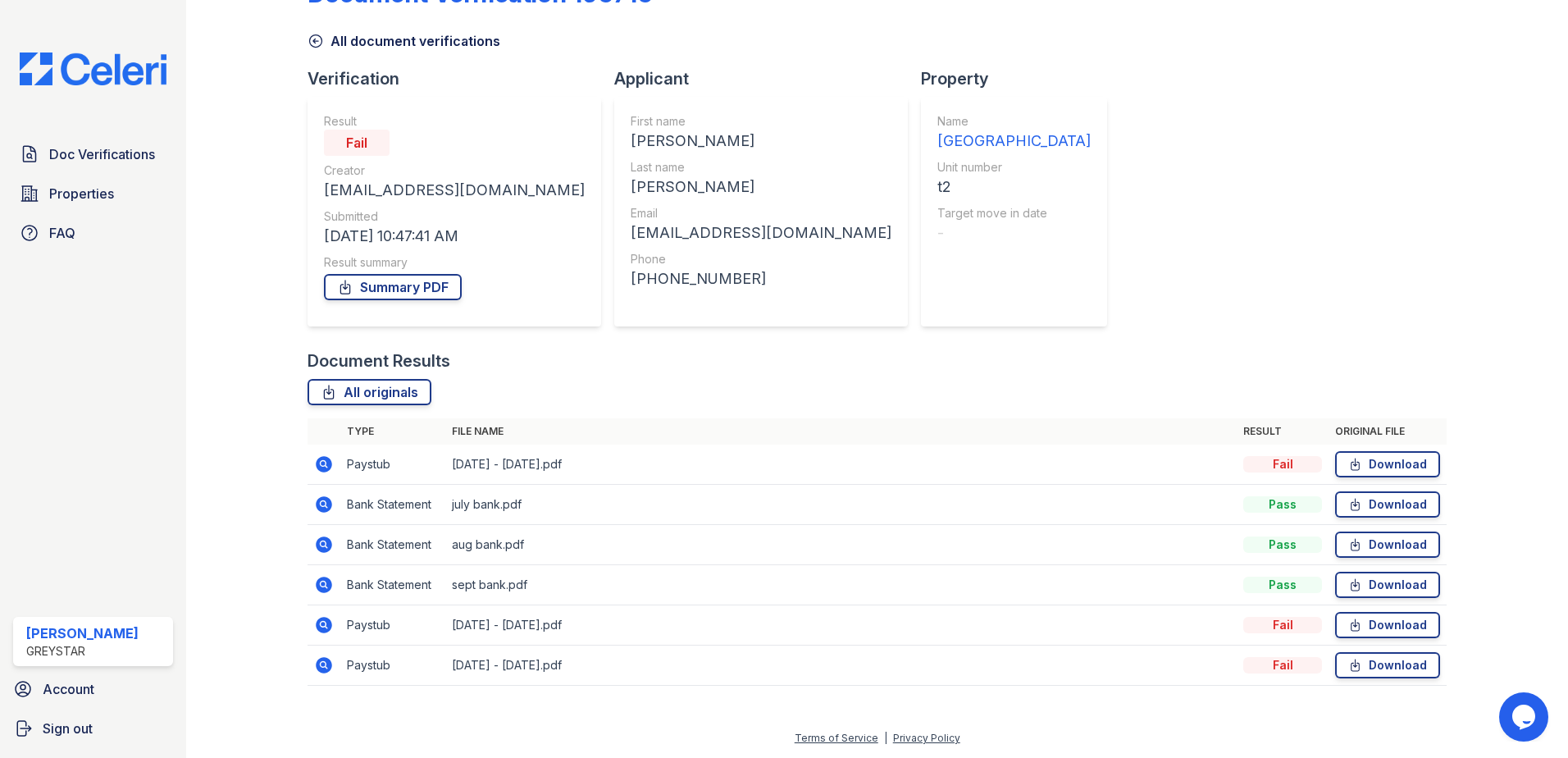
drag, startPoint x: 320, startPoint y: 502, endPoint x: 732, endPoint y: 531, distance: 413.0
click at [320, 502] on icon at bounding box center [323, 504] width 19 height 20
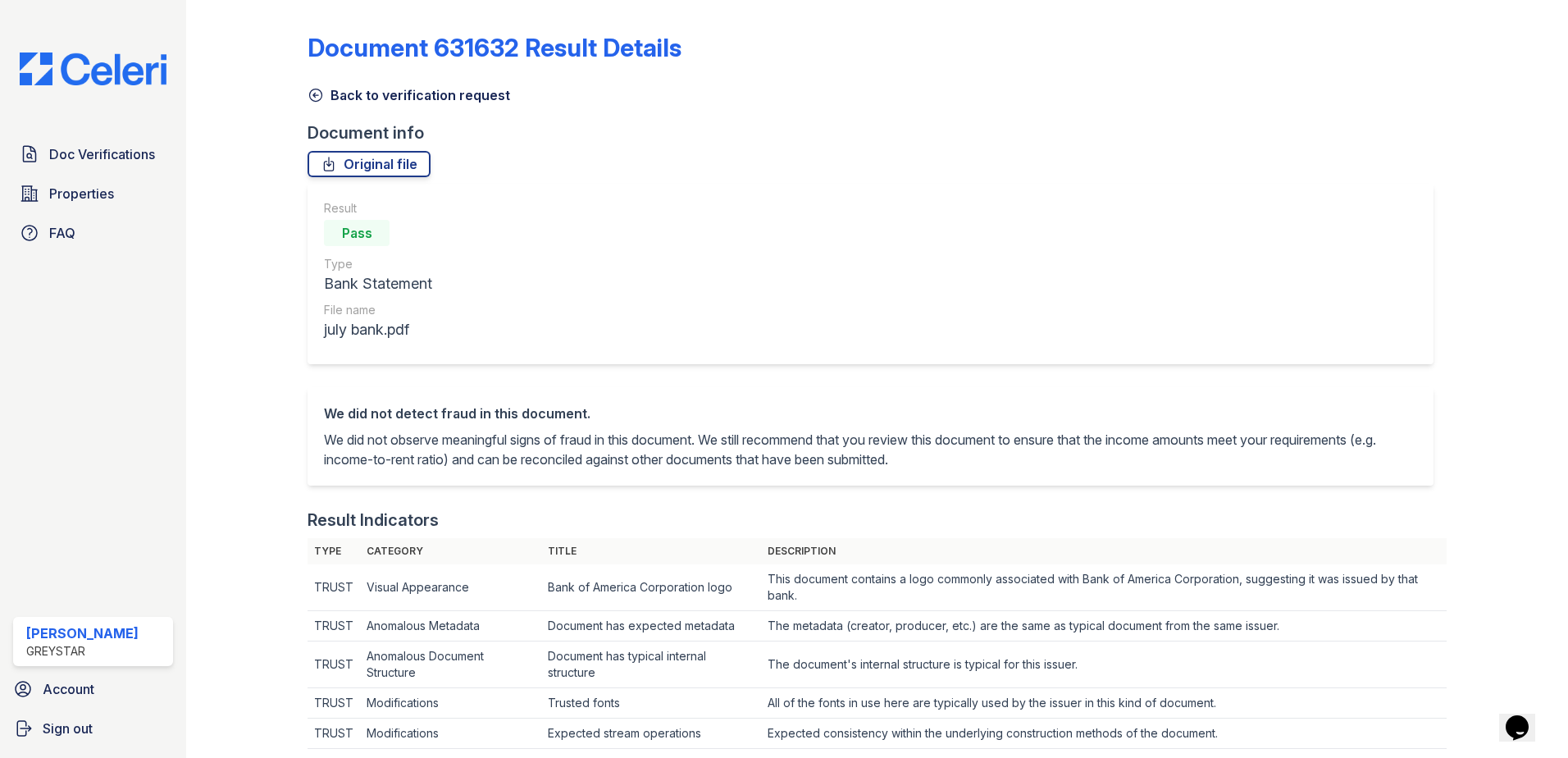
click at [308, 93] on icon at bounding box center [316, 96] width 17 height 17
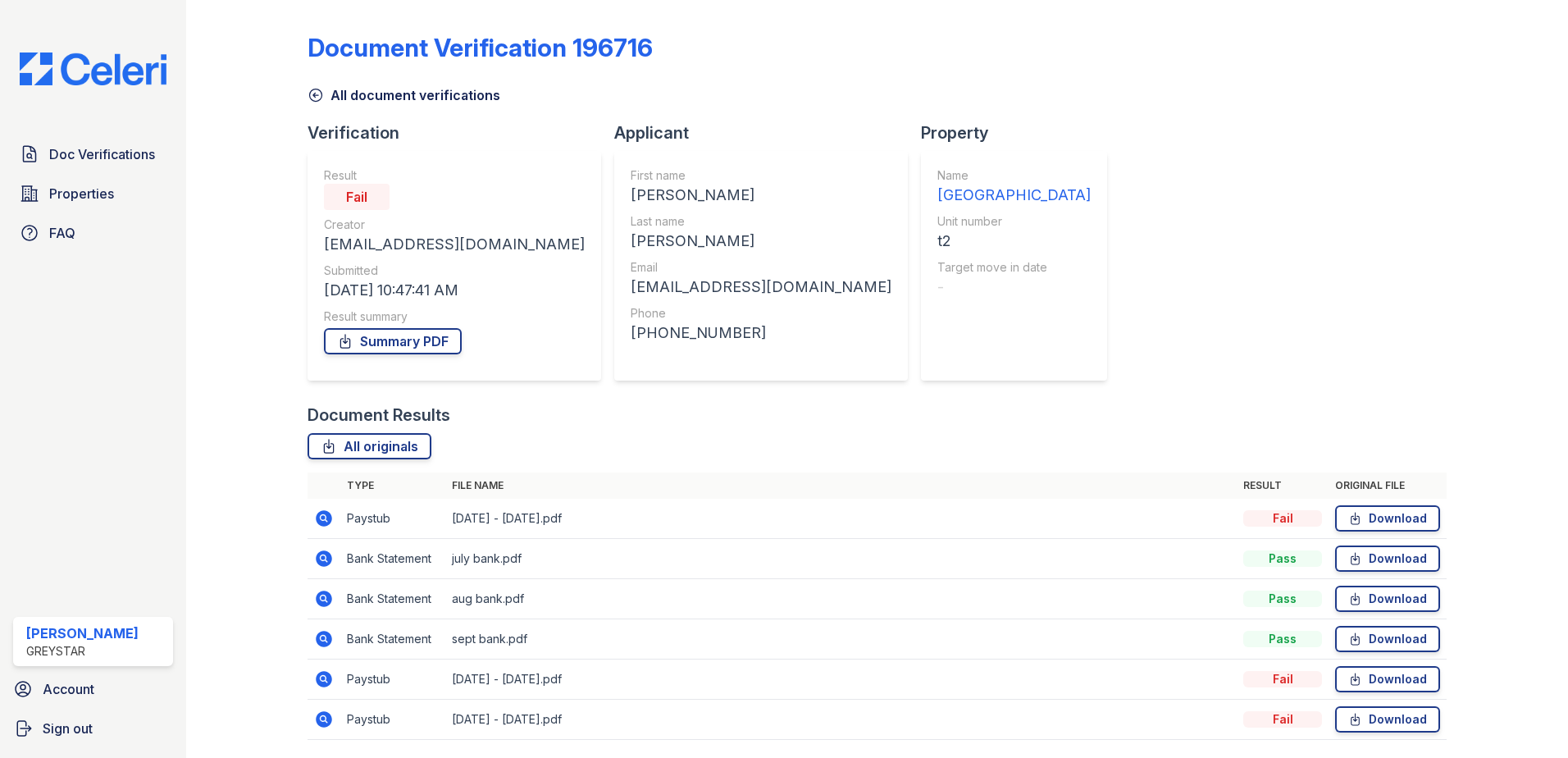
scroll to position [54, 0]
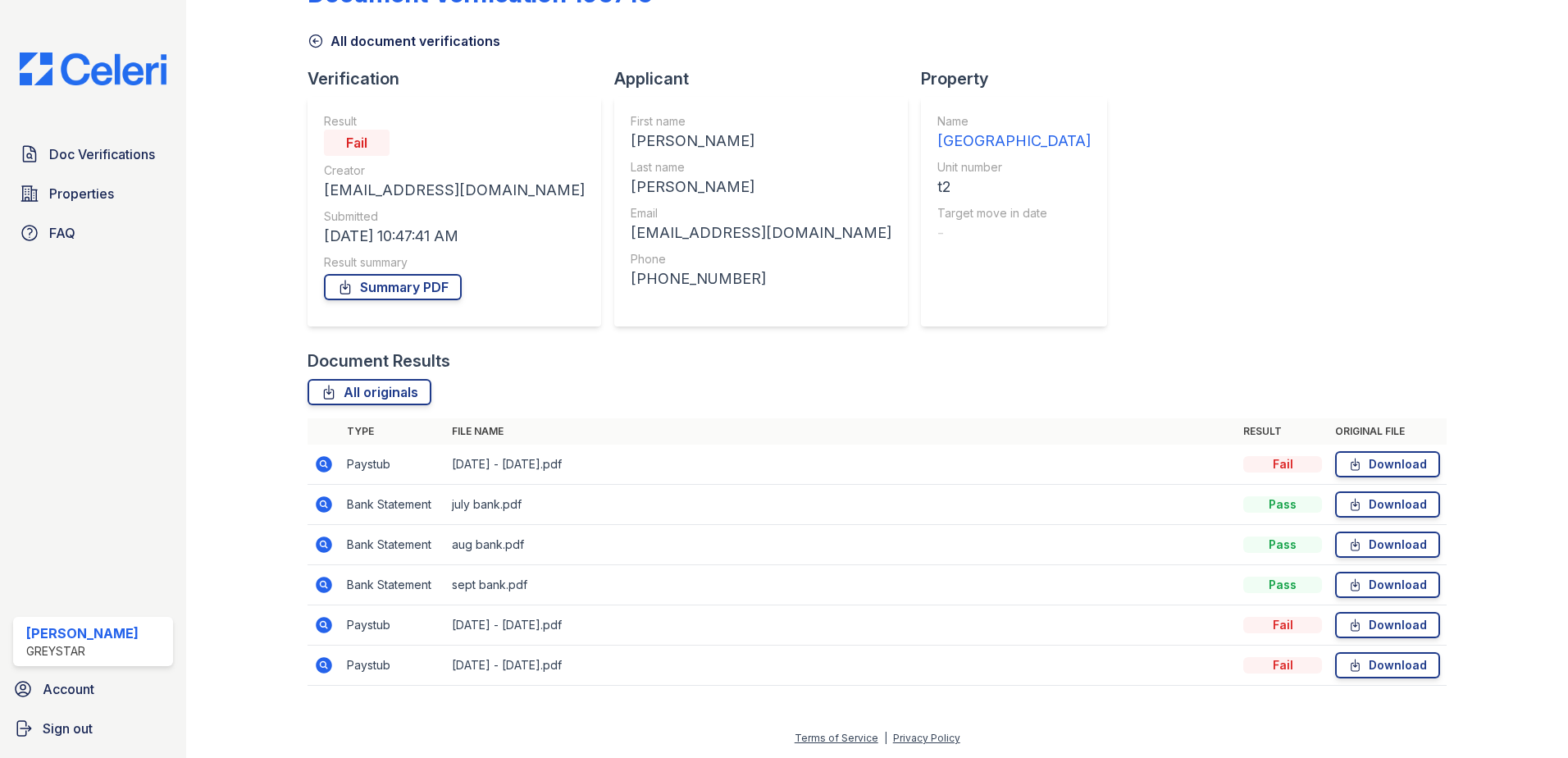
click at [319, 544] on icon at bounding box center [323, 544] width 19 height 20
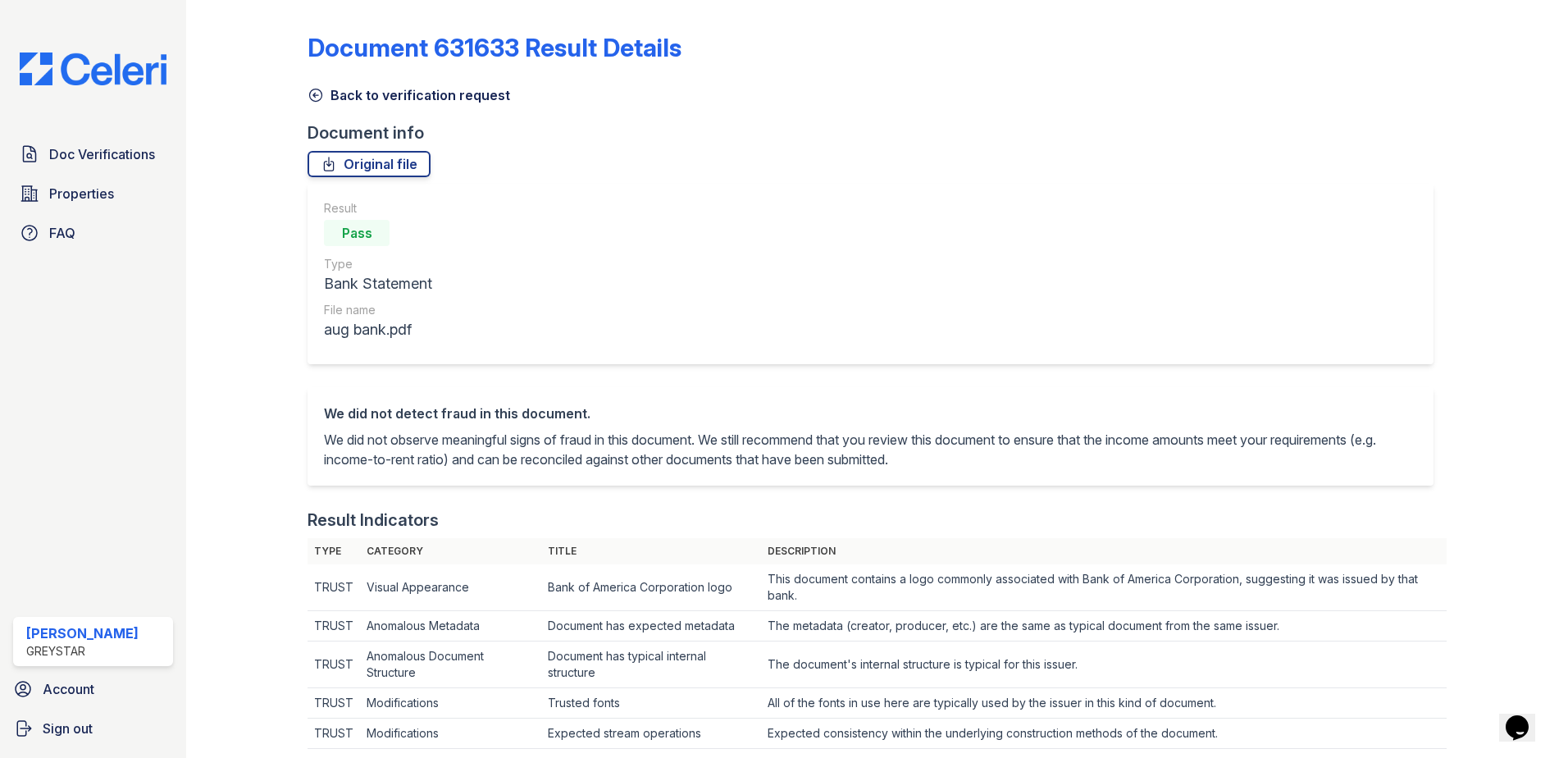
click at [330, 87] on link "Back to verification request" at bounding box center [408, 95] width 202 height 20
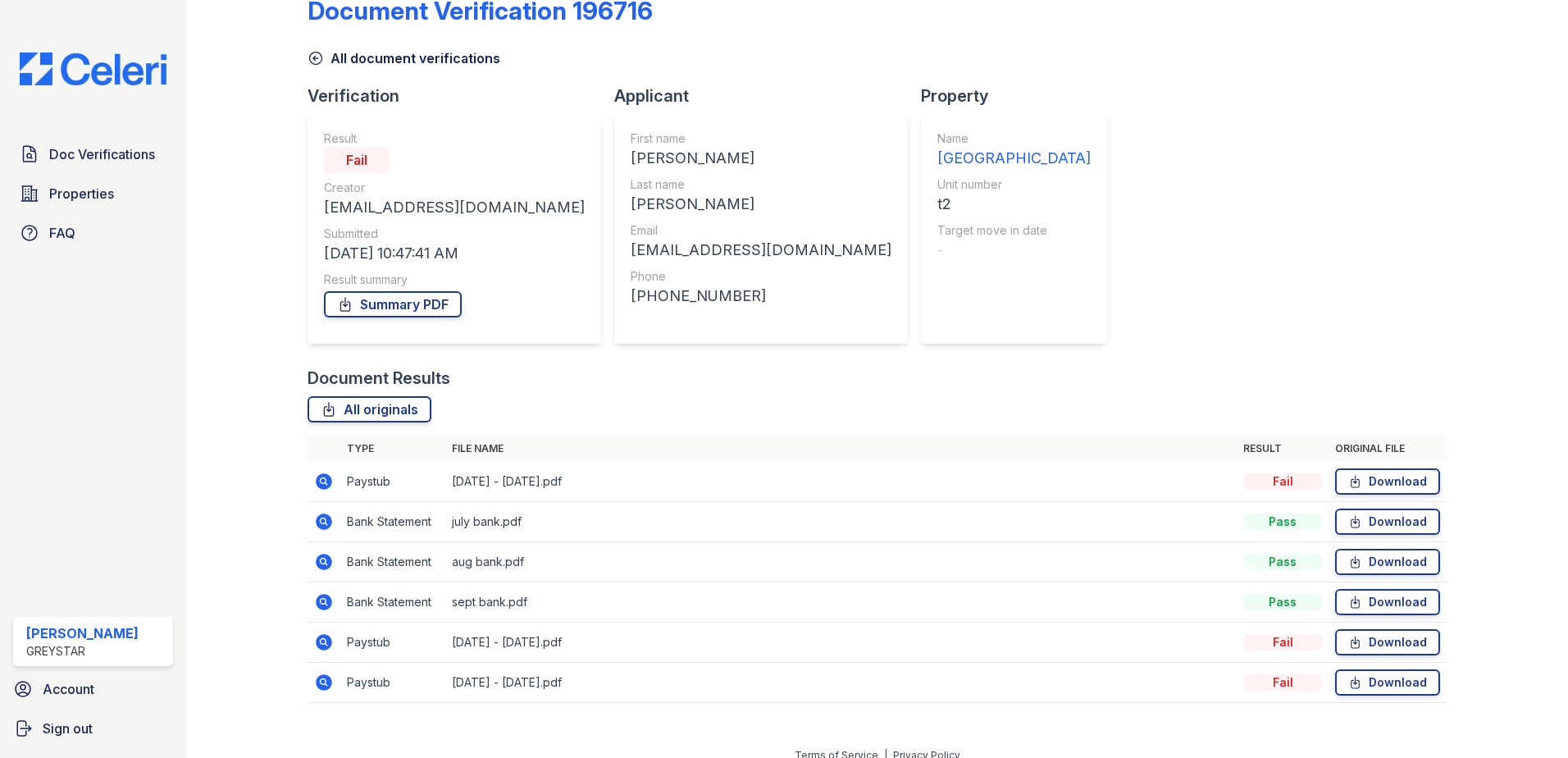
scroll to position [54, 0]
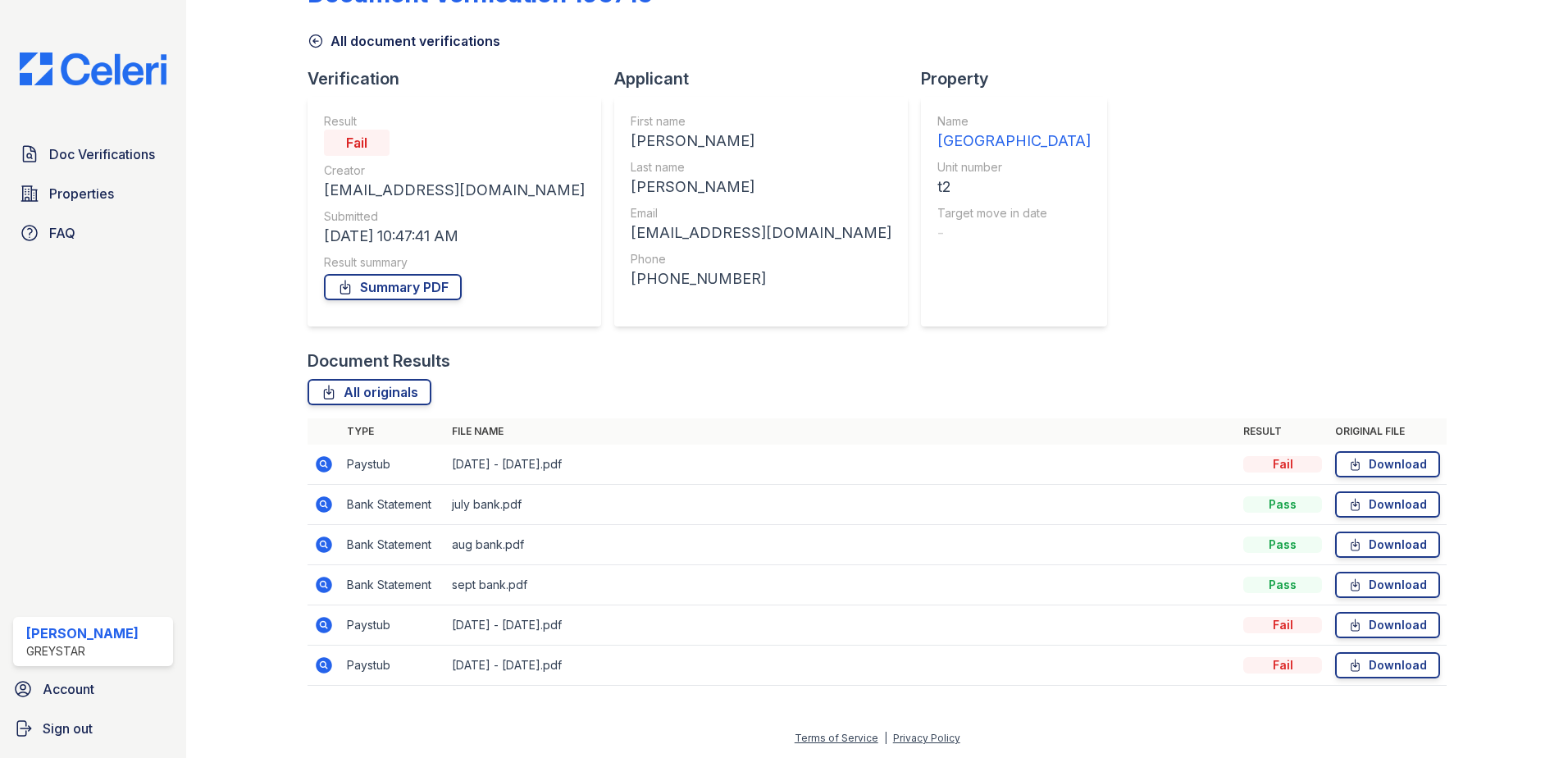
click at [321, 587] on icon at bounding box center [323, 584] width 19 height 20
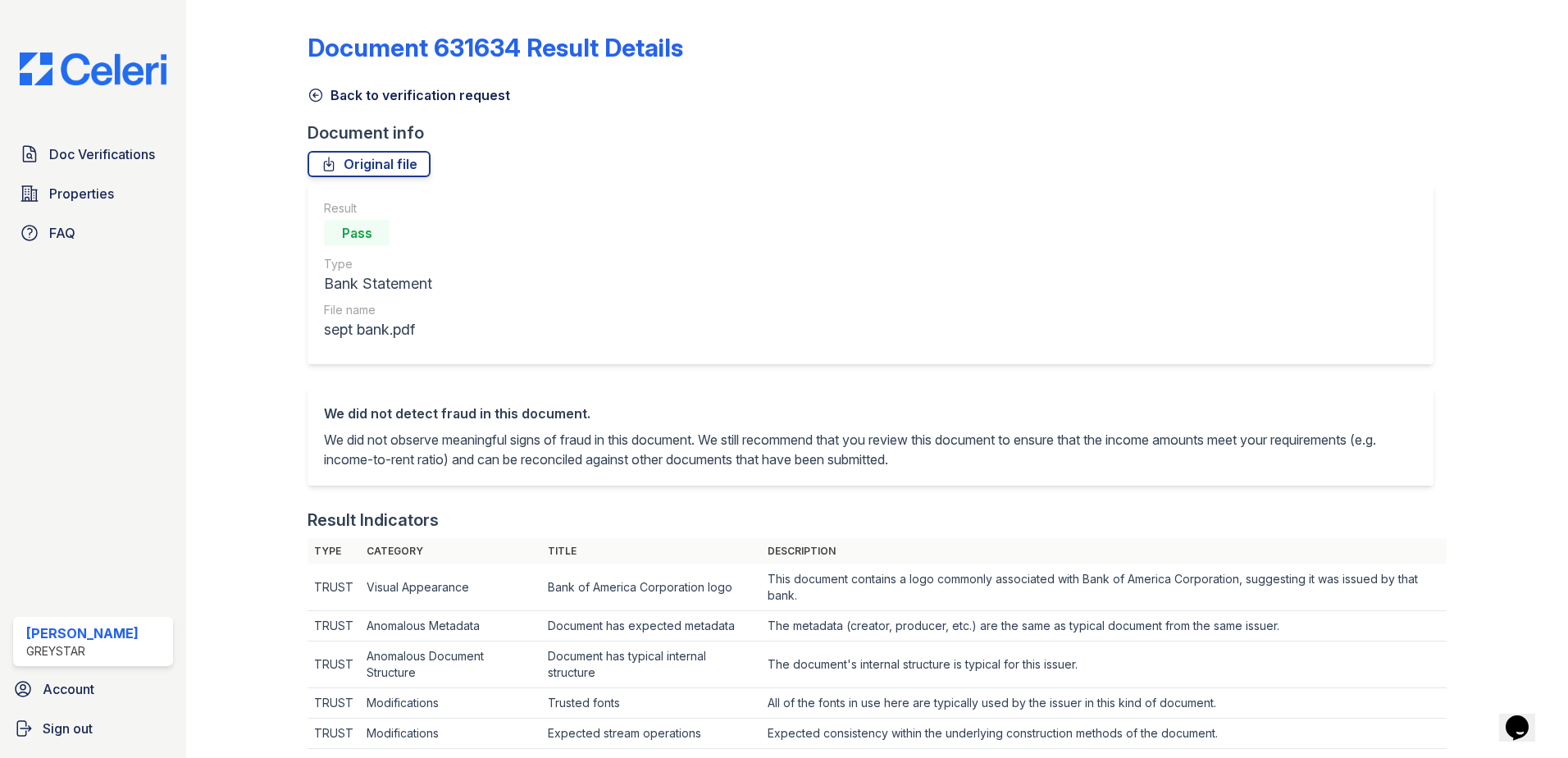
click at [322, 94] on icon at bounding box center [316, 96] width 17 height 17
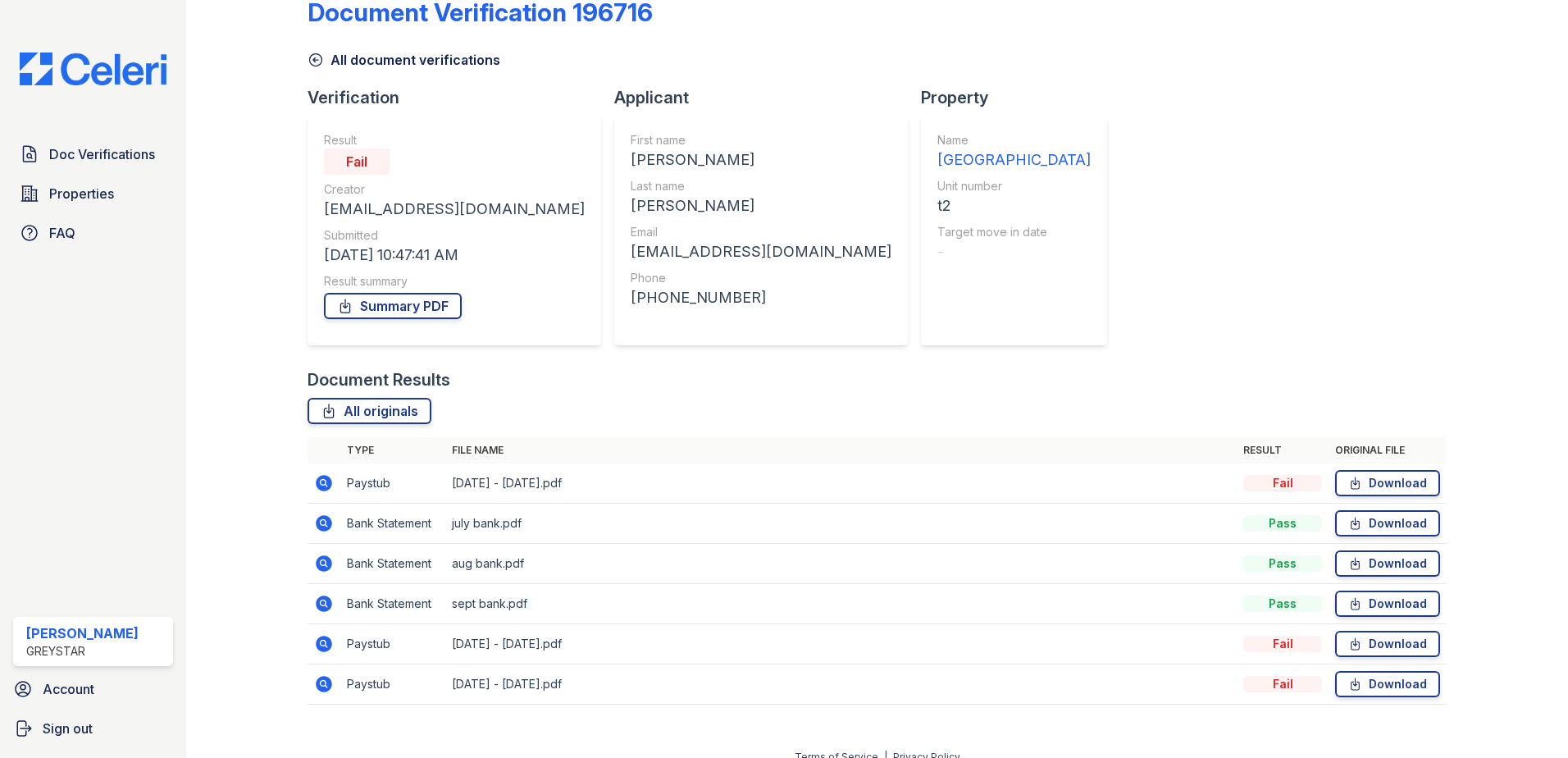
scroll to position [54, 0]
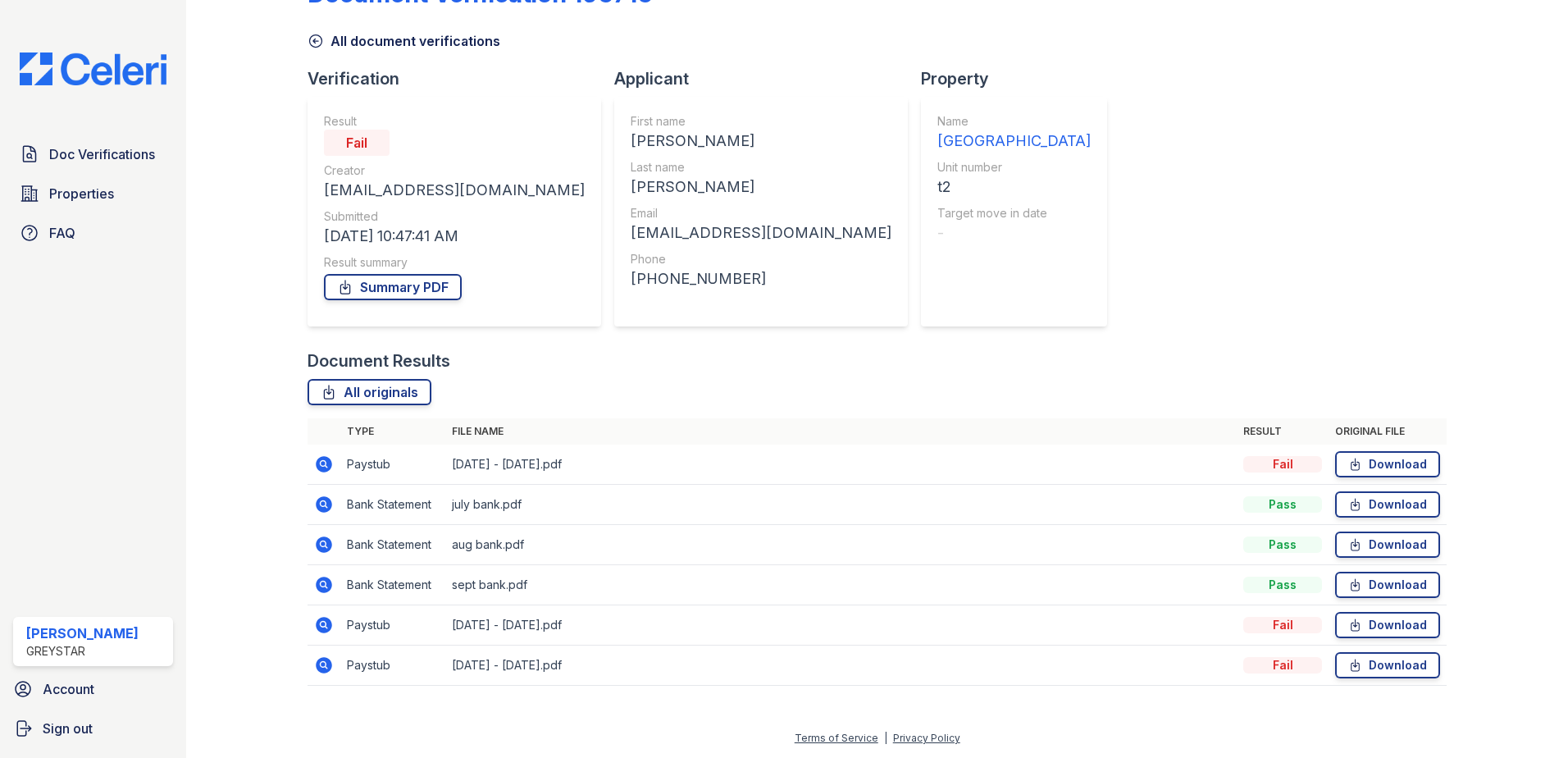
click at [318, 664] on icon at bounding box center [324, 665] width 17 height 17
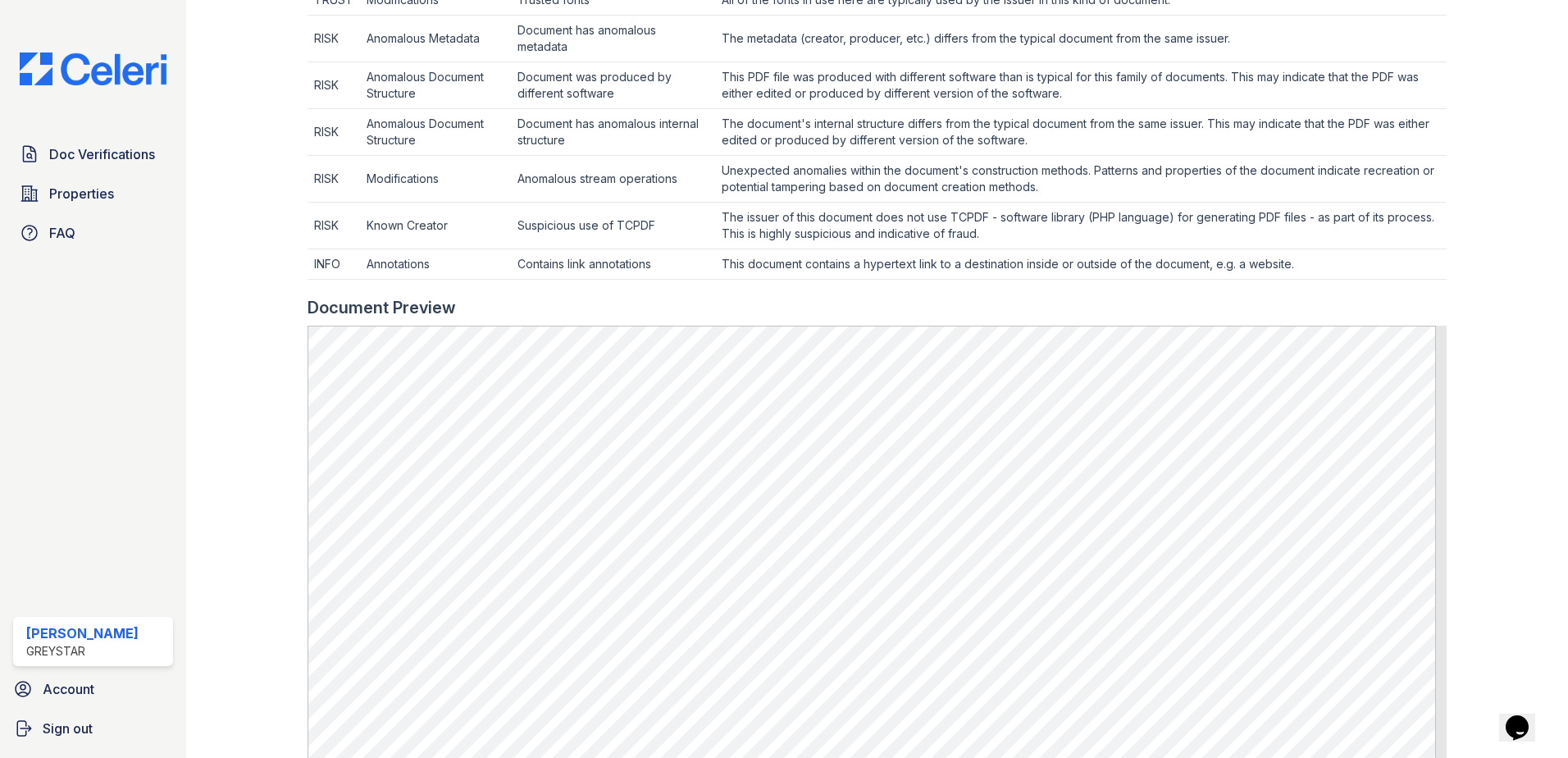
scroll to position [649, 0]
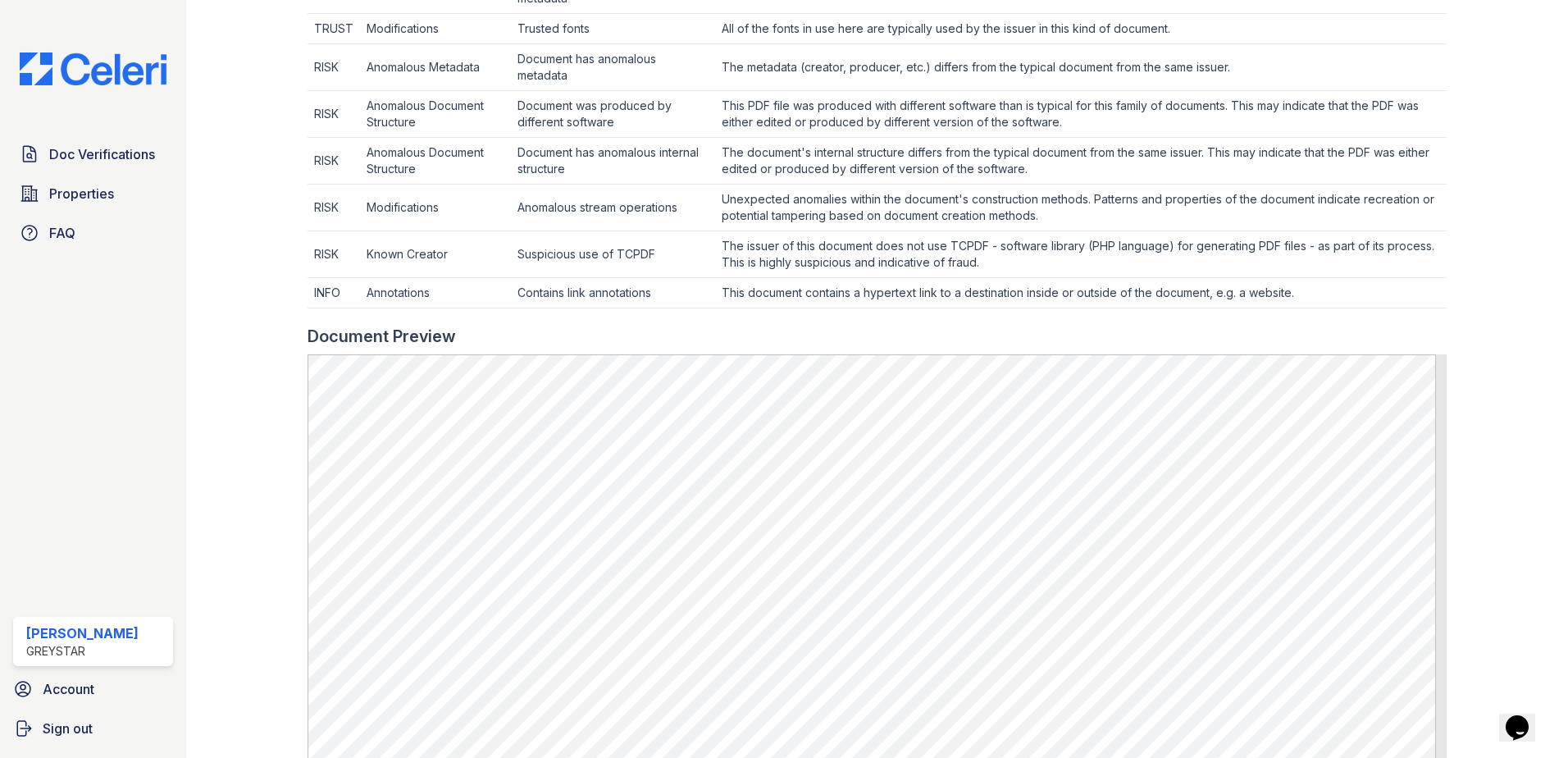
click at [238, 456] on div at bounding box center [260, 235] width 95 height 1756
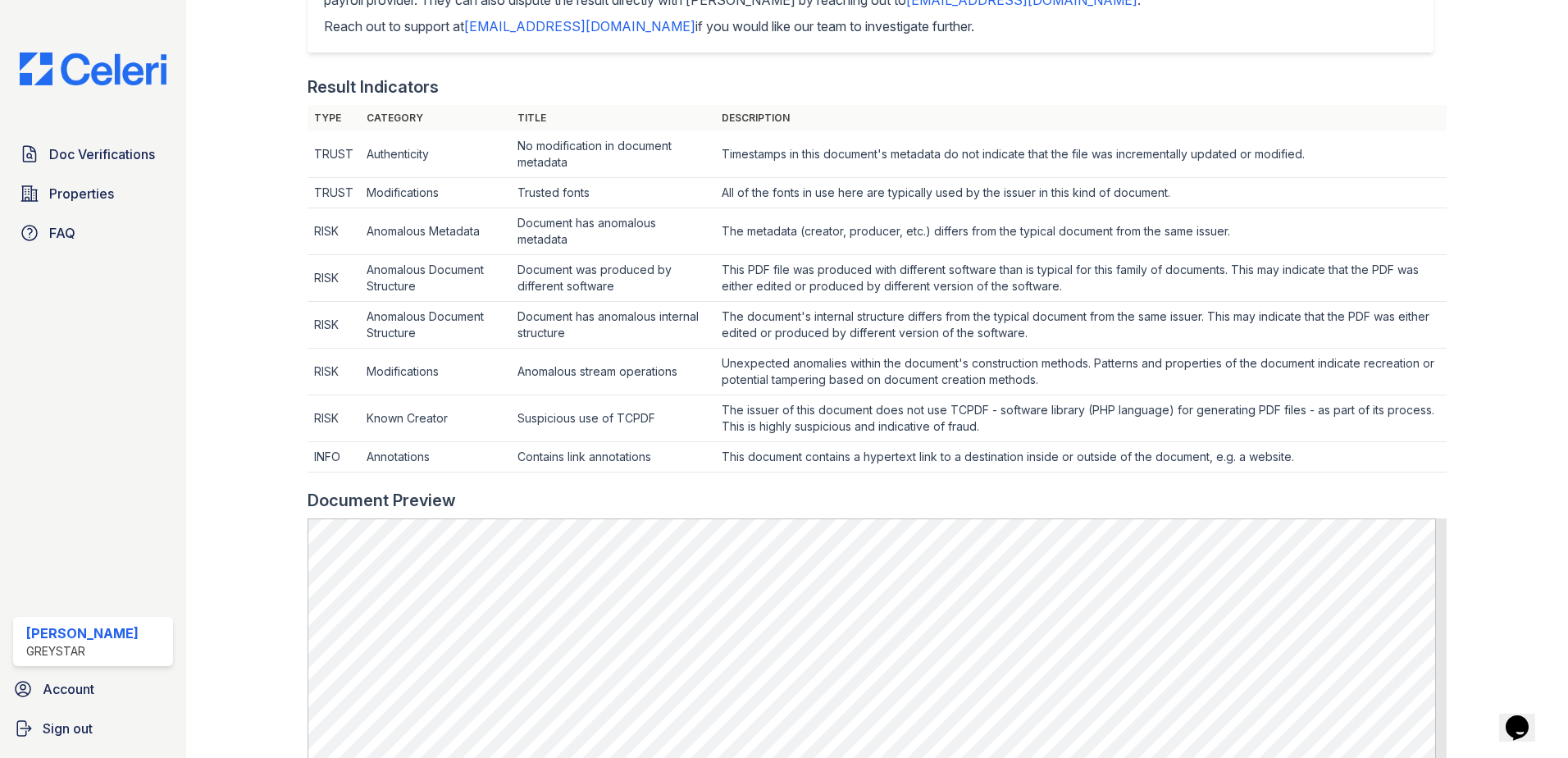
scroll to position [0, 0]
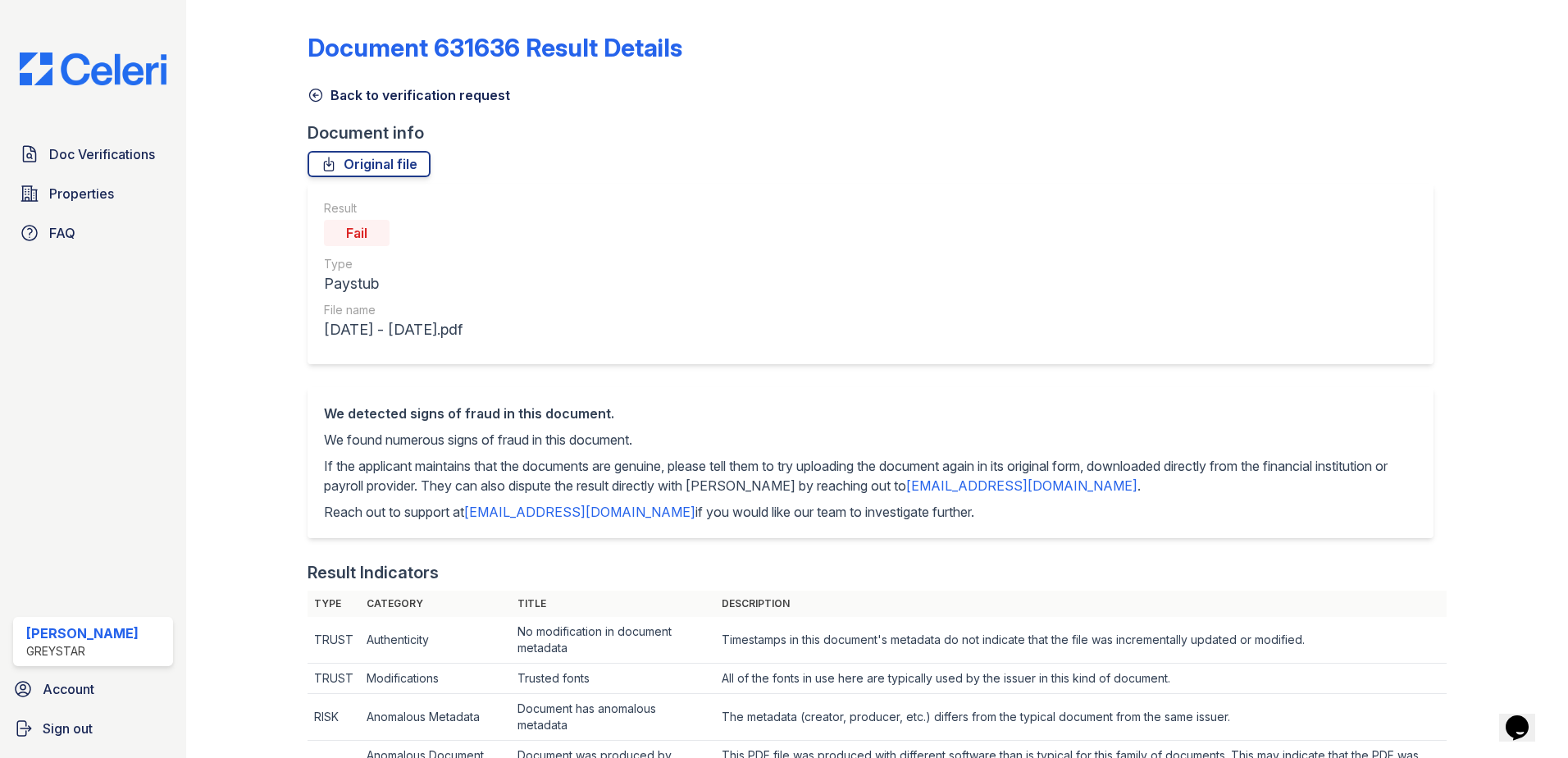
click at [326, 91] on link "Back to verification request" at bounding box center [408, 95] width 202 height 20
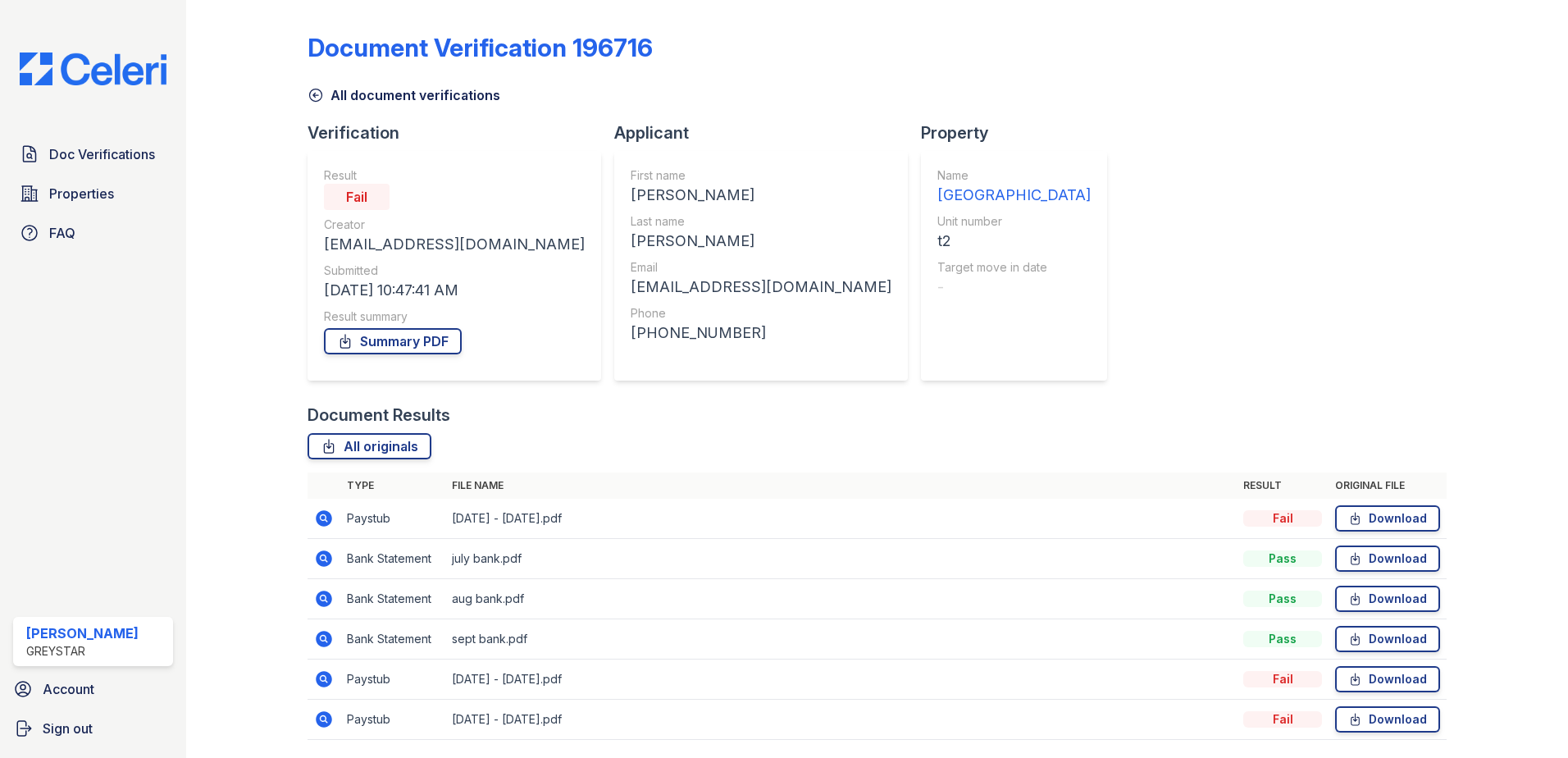
scroll to position [54, 0]
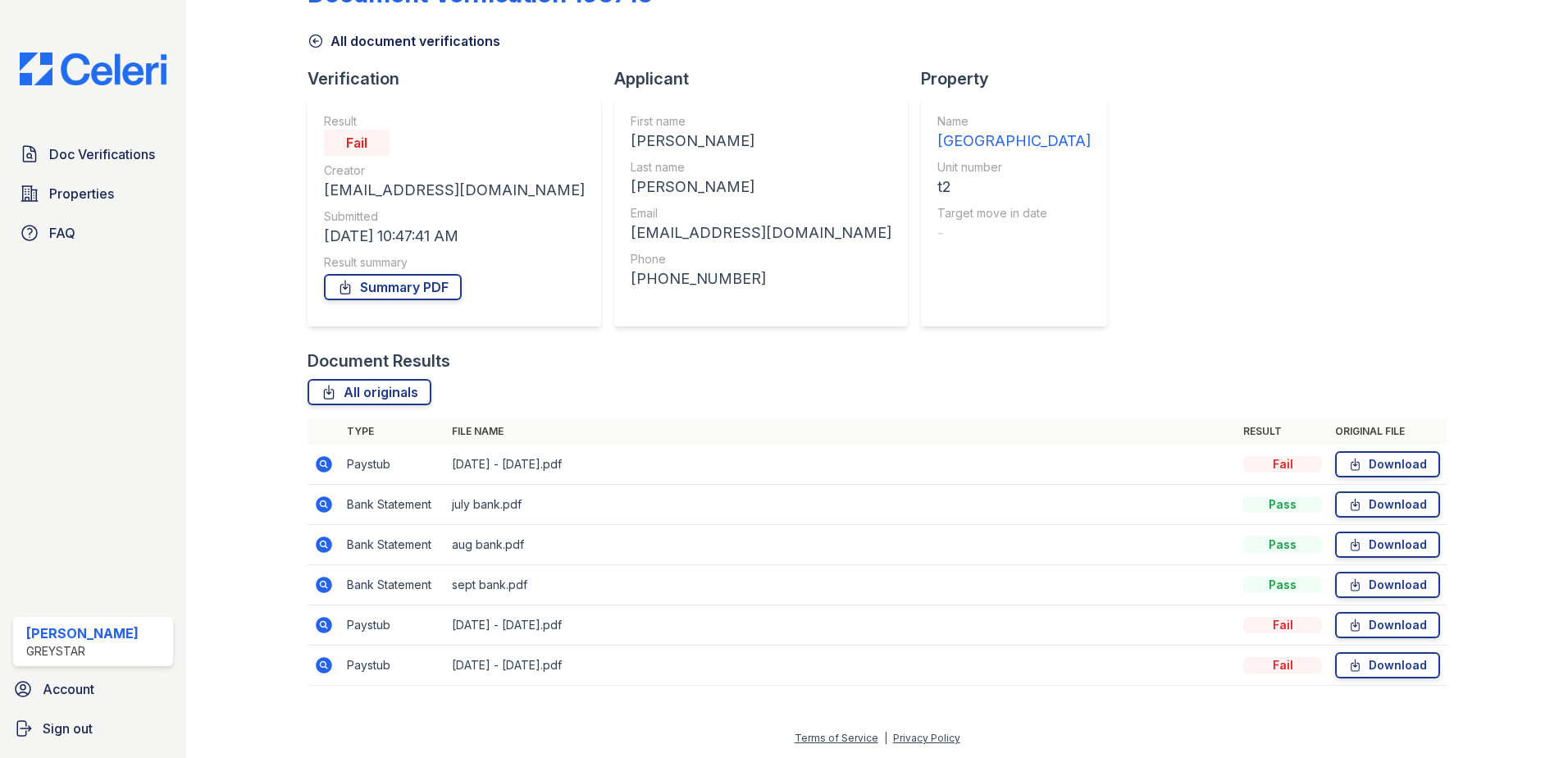
click at [318, 463] on icon at bounding box center [324, 464] width 17 height 17
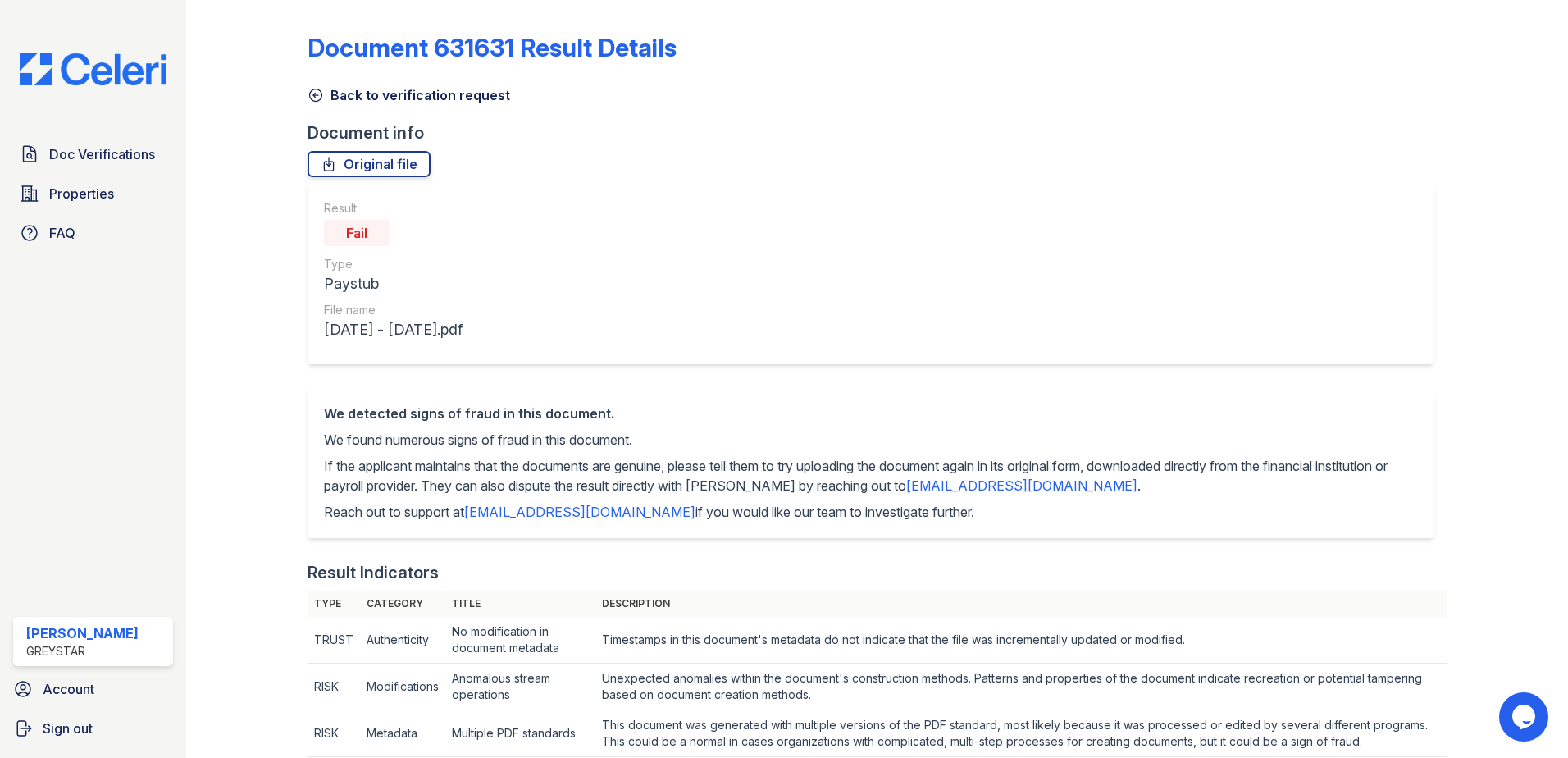
click at [344, 90] on link "Back to verification request" at bounding box center [408, 95] width 202 height 20
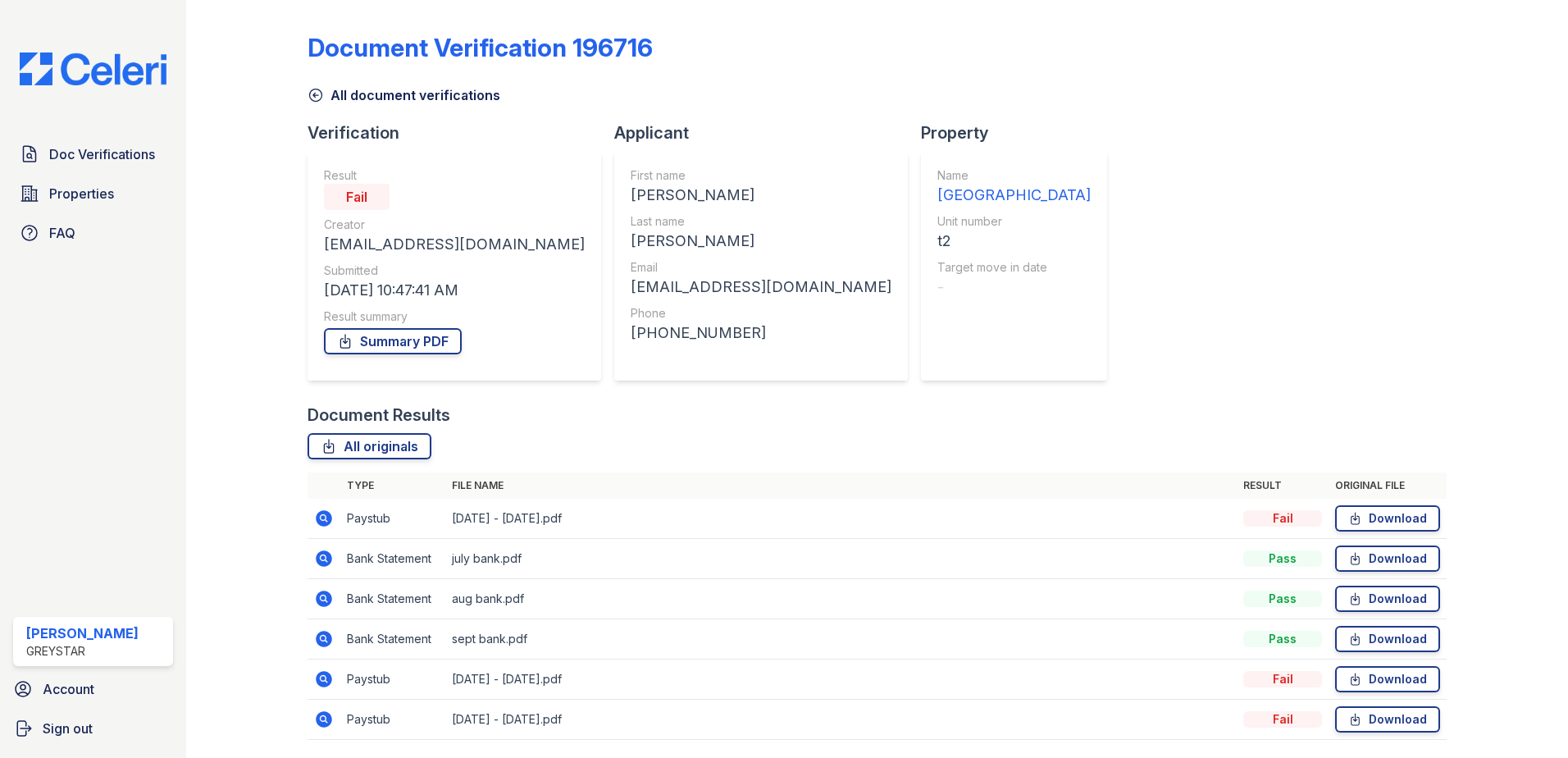
scroll to position [54, 0]
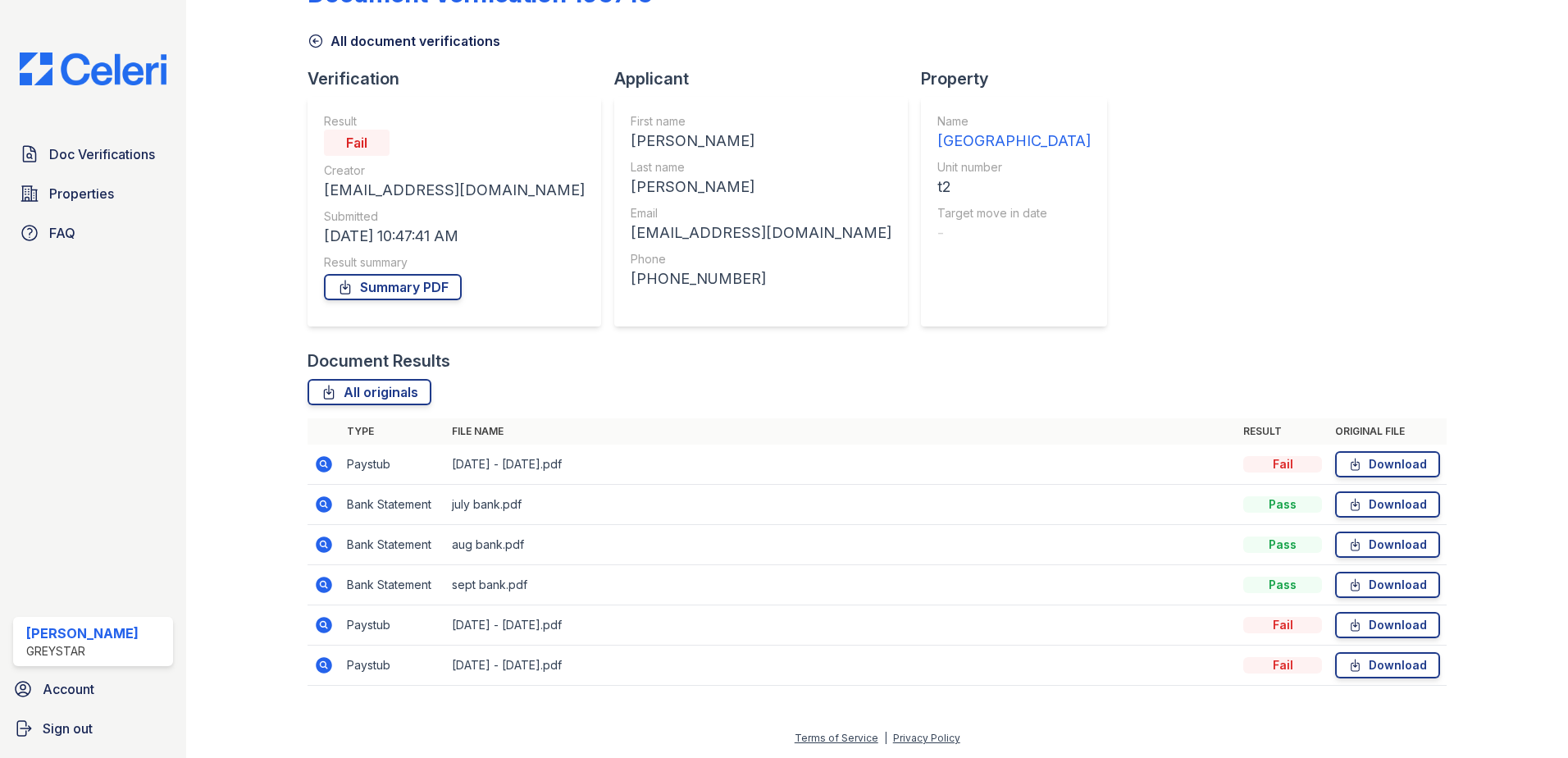
click at [327, 586] on icon at bounding box center [324, 585] width 17 height 17
